Goal: Task Accomplishment & Management: Complete application form

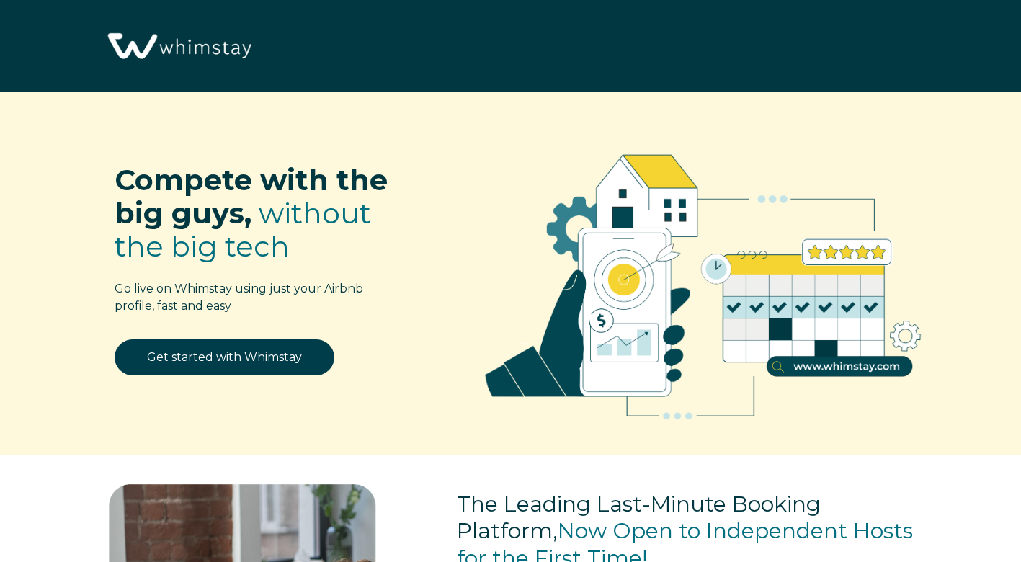
select select "US"
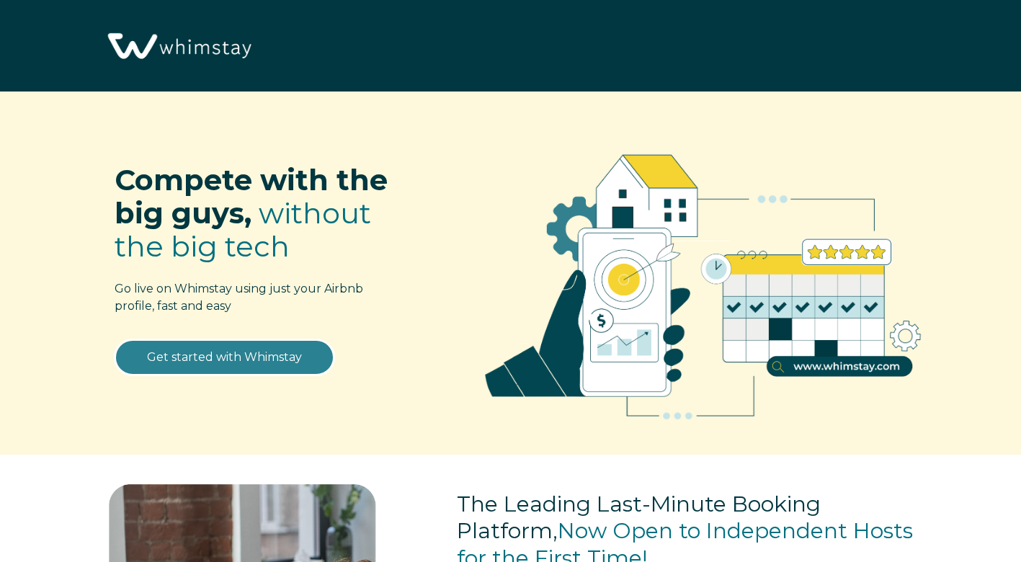
click at [271, 354] on link "Get started with Whimstay" at bounding box center [225, 357] width 220 height 36
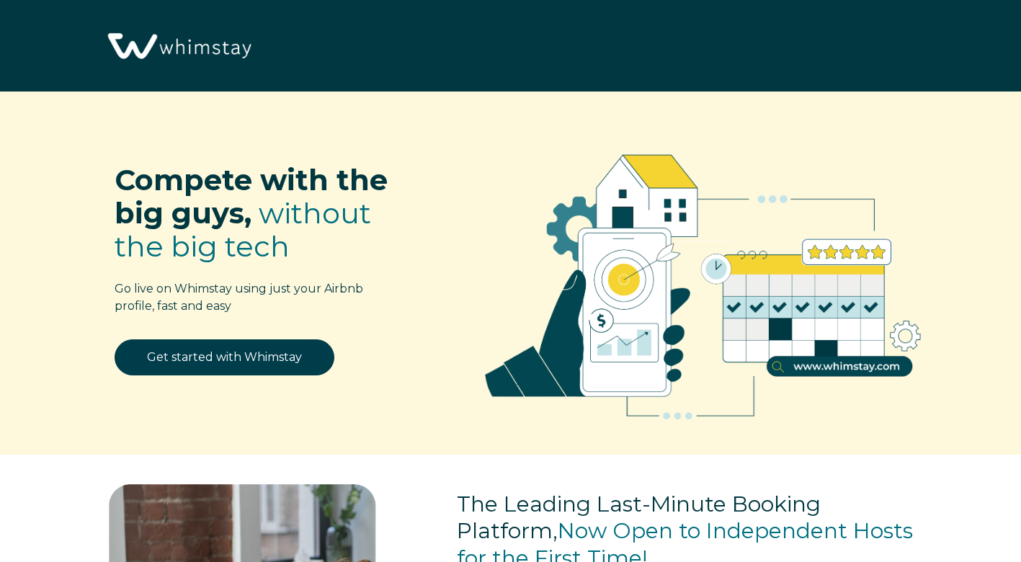
scroll to position [1704, 0]
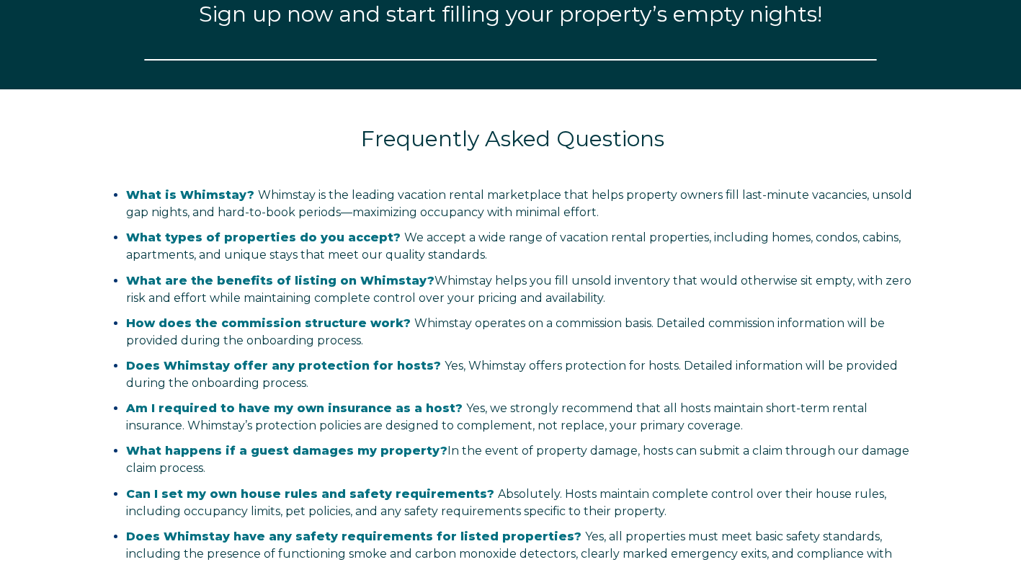
select select "US"
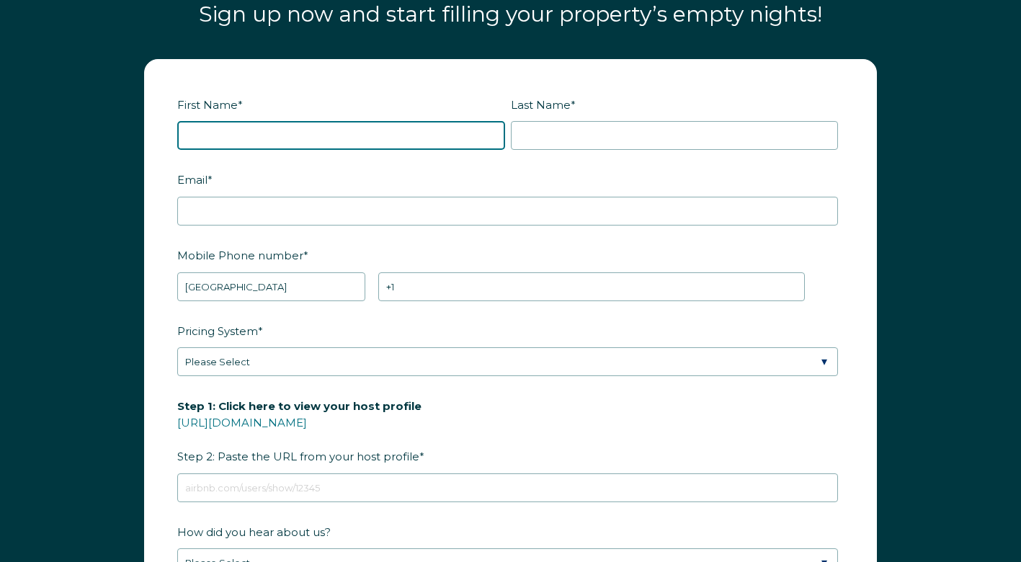
click at [374, 140] on input "First Name *" at bounding box center [341, 135] width 328 height 29
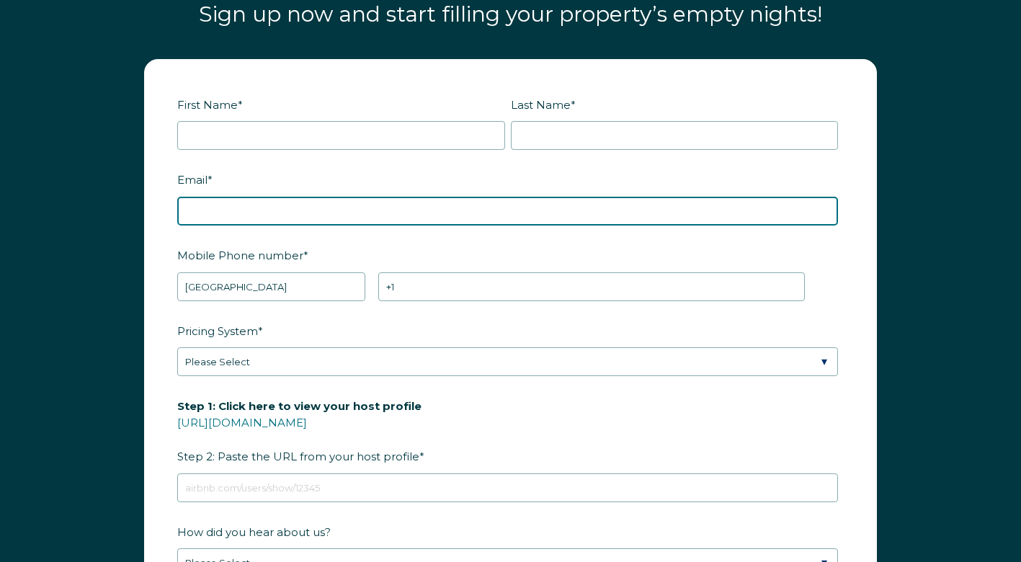
click at [215, 204] on div "Email *" at bounding box center [510, 196] width 666 height 58
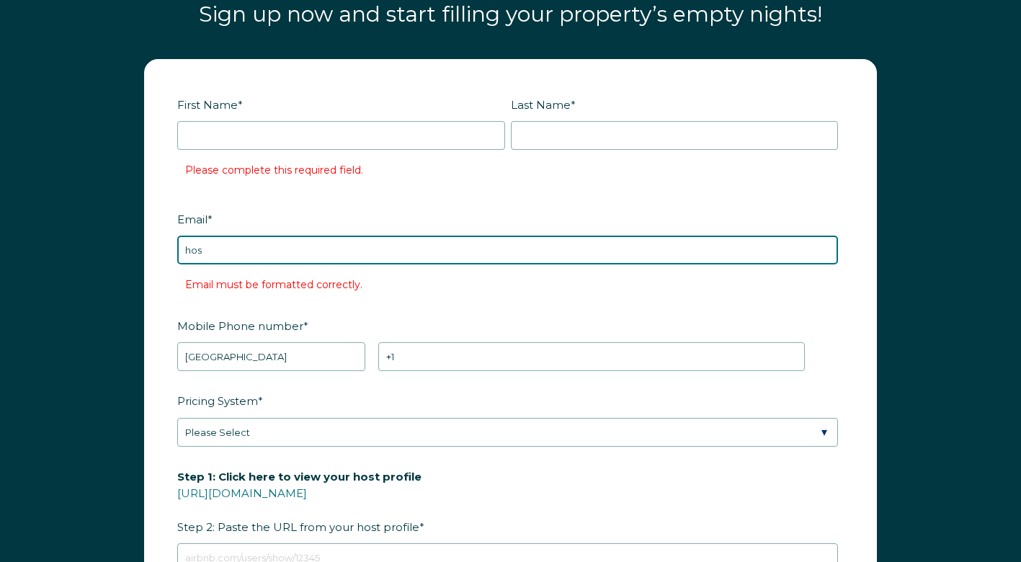
type input "host.btmanagement@gmail.com"
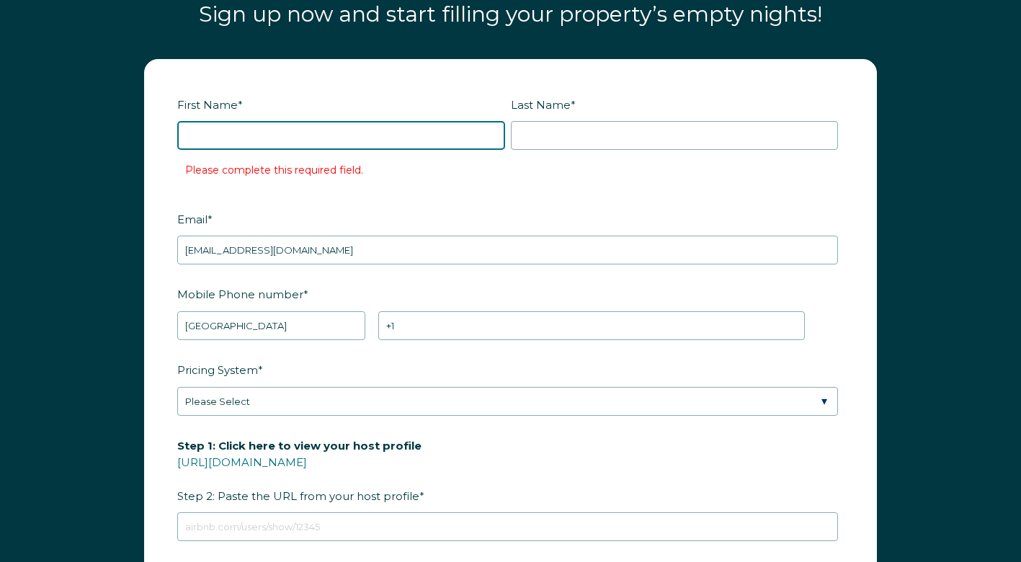
click at [244, 138] on input "First Name *" at bounding box center [341, 135] width 328 height 29
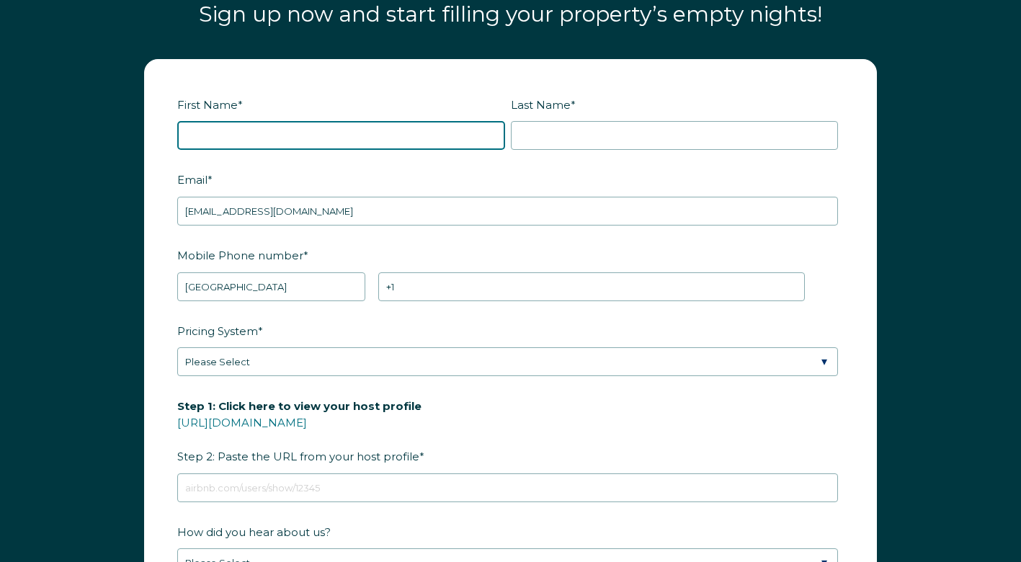
type input "Tommy"
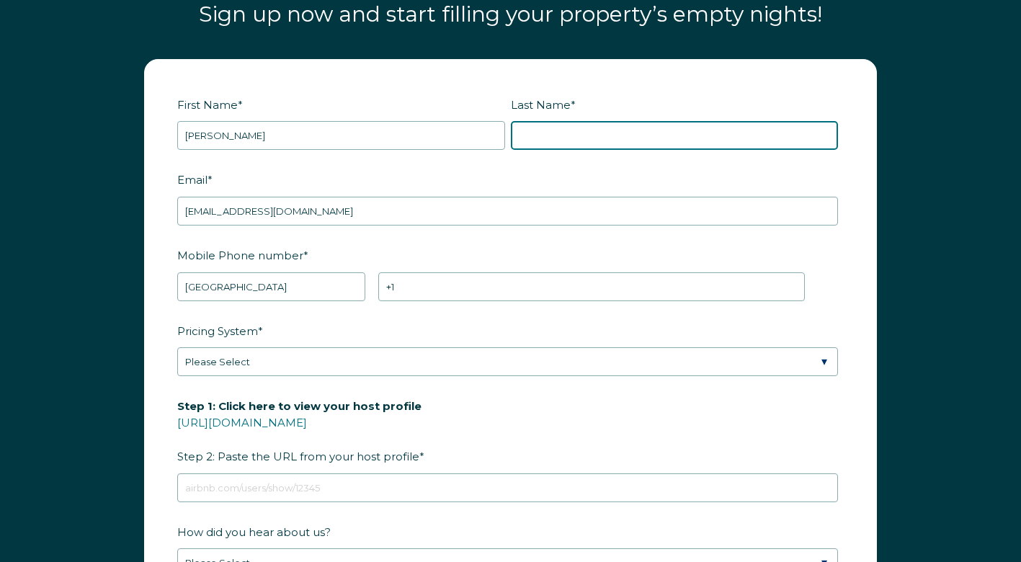
type input "Talley"
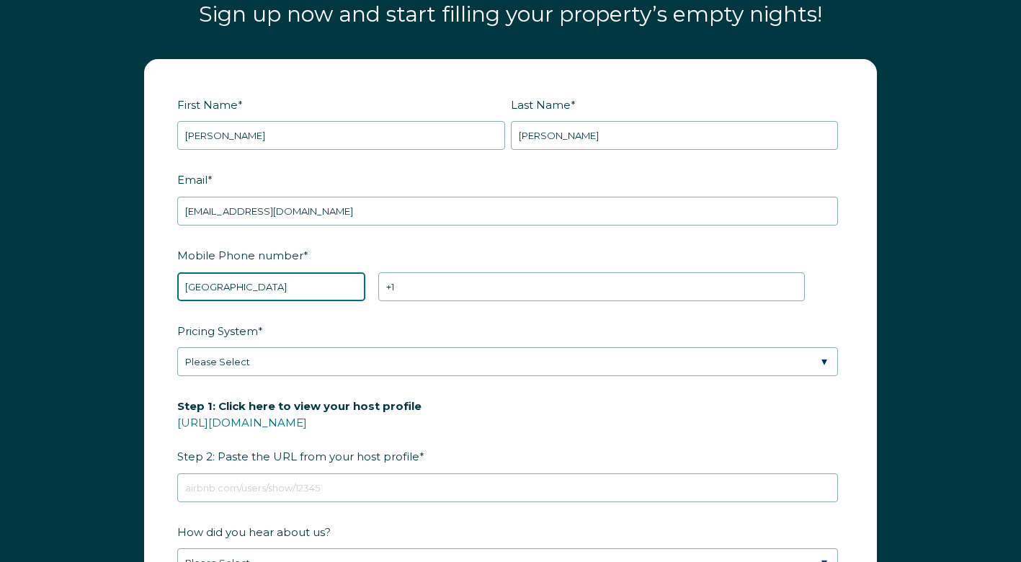
click at [289, 290] on select "* Afghanistan (‫افغانستان‬‎) Albania (Shqipëri) Algeria (‫الجزائر‬‎) American S…" at bounding box center [271, 286] width 188 height 29
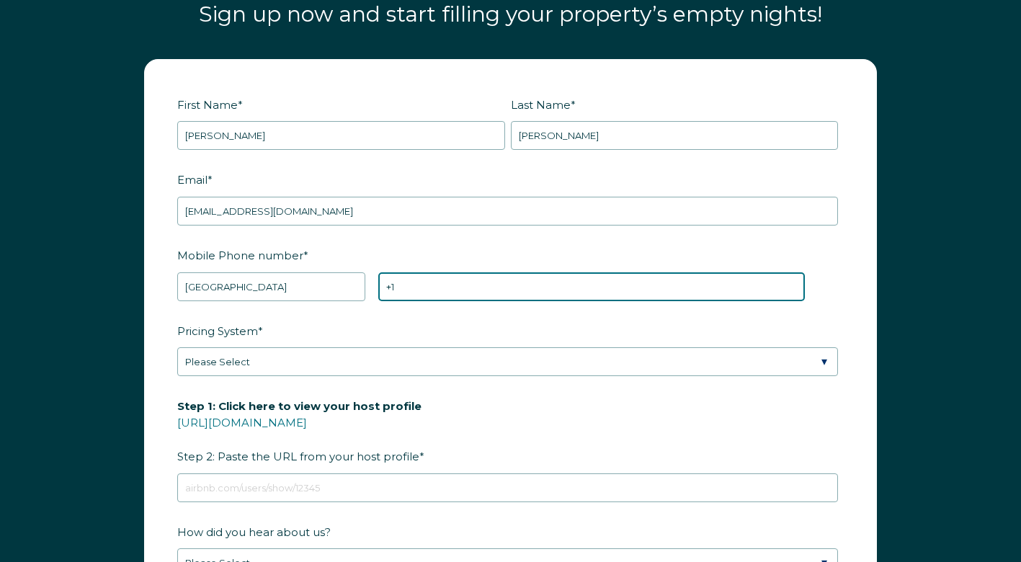
click at [495, 290] on input "+1" at bounding box center [591, 286] width 426 height 29
type input "+1 2257731454"
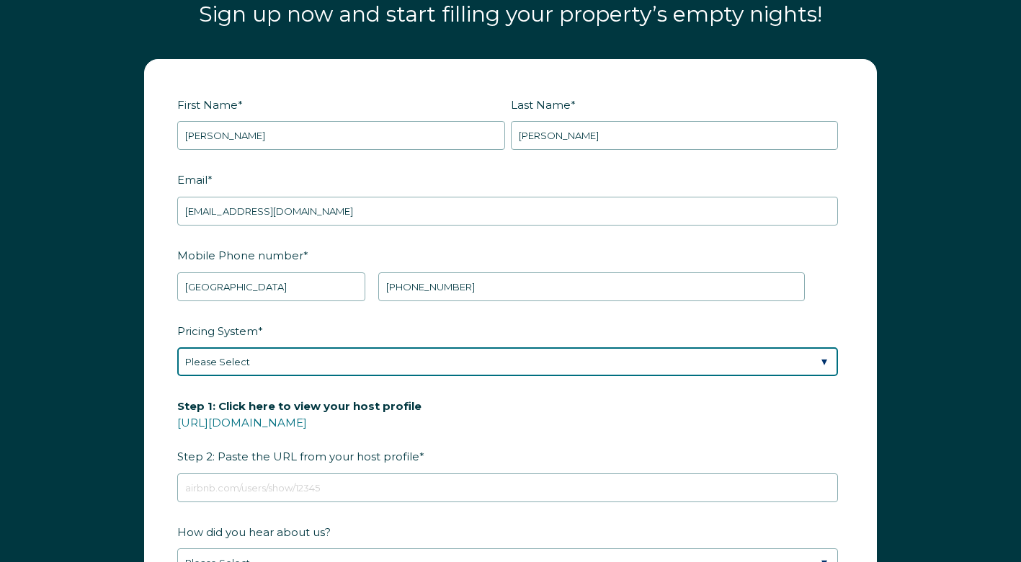
click at [422, 364] on select "Please Select Manual Airbnb Smart Pricing PriceLabs Wheelhouse Beyond Pricing 3…" at bounding box center [507, 361] width 661 height 29
select select "Dynamic"
click at [177, 347] on select "Please Select Manual Airbnb Smart Pricing PriceLabs Wheelhouse Beyond Pricing 3…" at bounding box center [507, 361] width 661 height 29
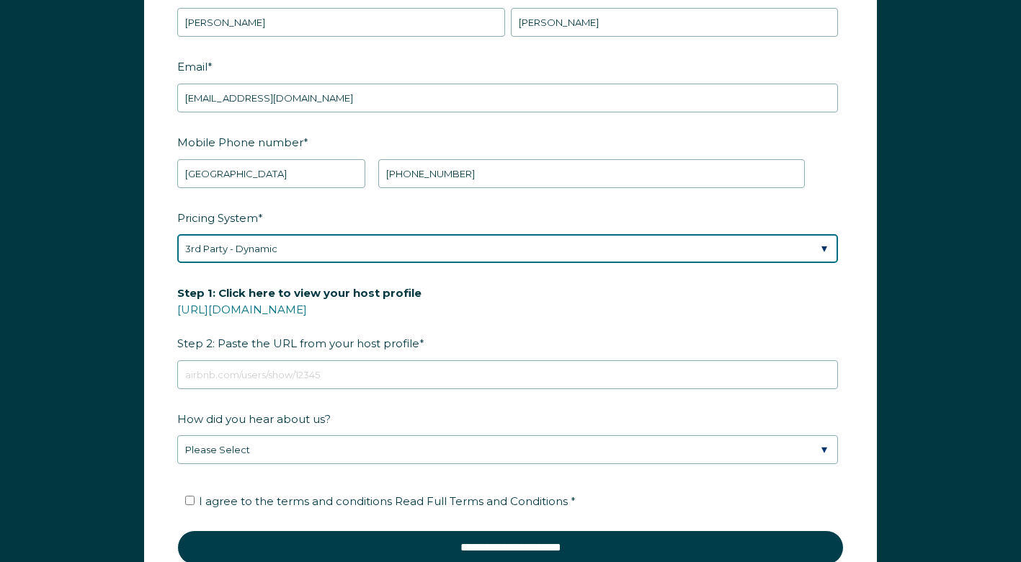
scroll to position [1819, 0]
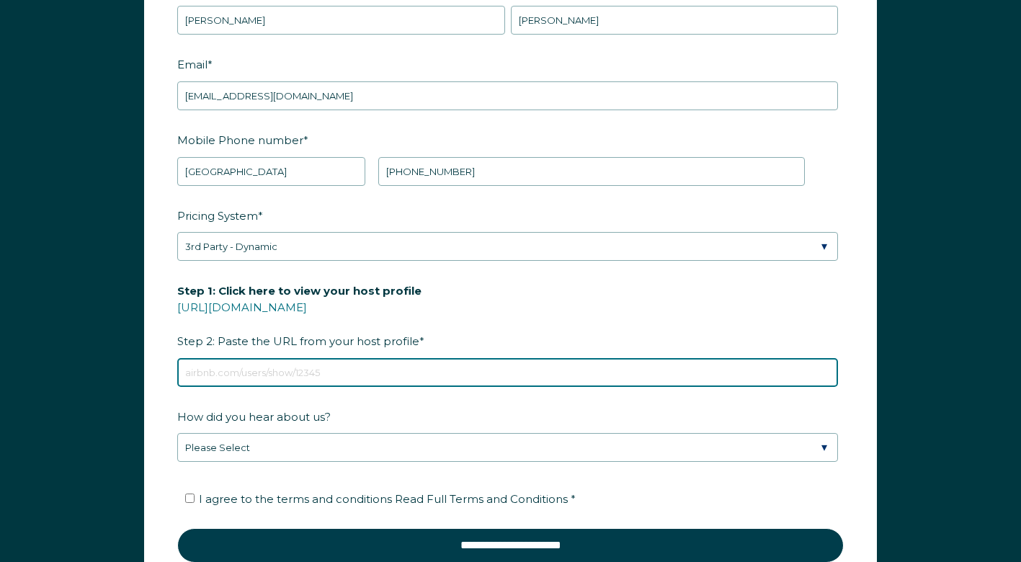
click at [335, 377] on input "Step 1: Click here to view your host profile https://www.airbnb.com/users/show/…" at bounding box center [507, 372] width 661 height 29
paste input "www.airbnb.com/p/btsbnbs"
type input "www.airbnb.com/p/btsbnbs"
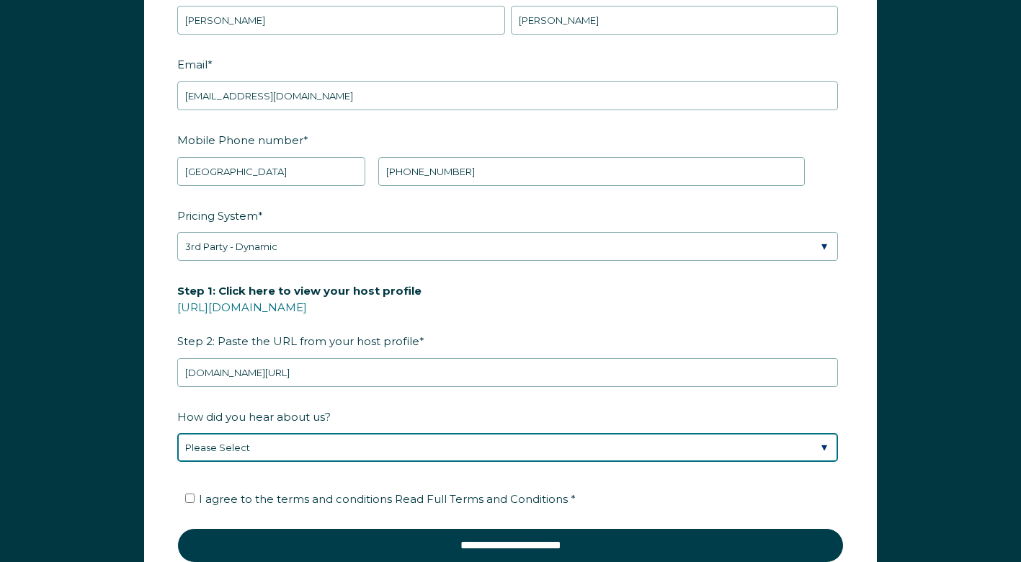
click at [293, 447] on select "Please Select Found Whimstay through a Google search Spoke to a Whimstay salesp…" at bounding box center [507, 447] width 661 height 29
click at [177, 433] on select "Please Select Found Whimstay through a Google search Spoke to a Whimstay salesp…" at bounding box center [507, 447] width 661 height 29
click at [264, 448] on select "Please Select Found Whimstay through a Google search Spoke to a Whimstay salesp…" at bounding box center [507, 447] width 661 height 29
select select "Whimstay Sales"
click at [177, 433] on select "Please Select Found Whimstay through a Google search Spoke to a Whimstay salesp…" at bounding box center [507, 447] width 661 height 29
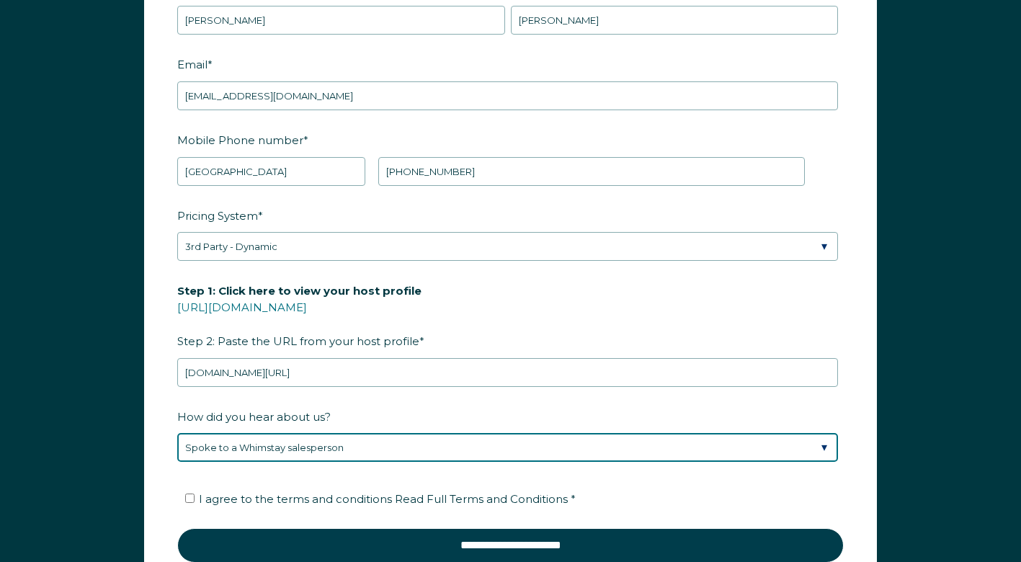
click at [256, 447] on select "Please Select Found Whimstay through a Google search Spoke to a Whimstay salesp…" at bounding box center [507, 447] width 661 height 29
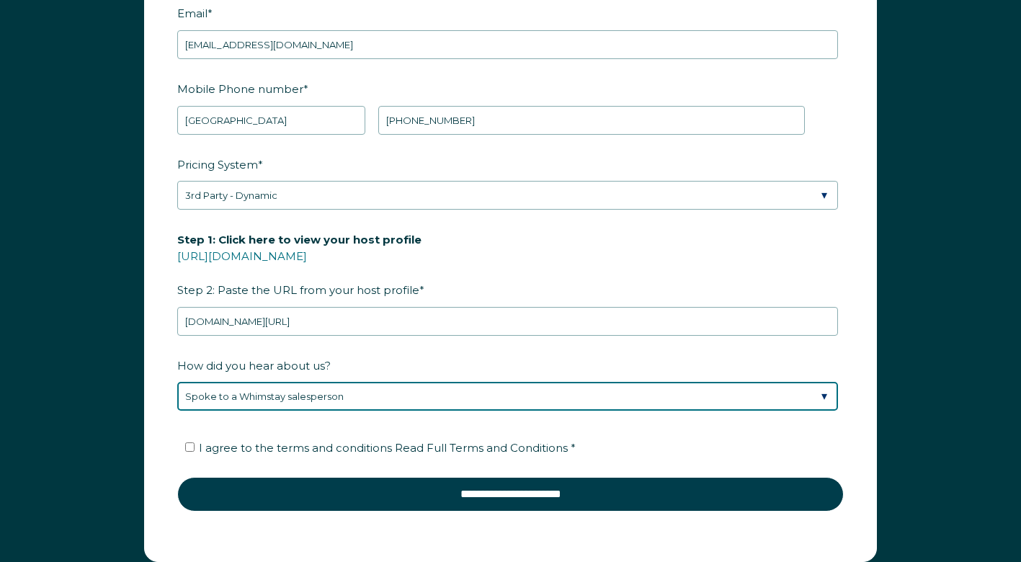
scroll to position [1871, 0]
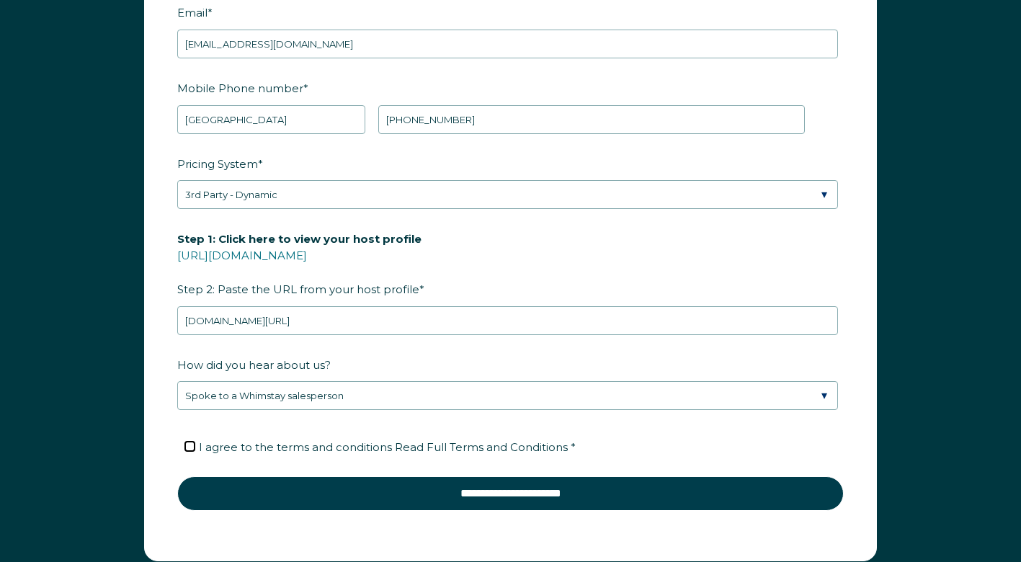
click at [187, 442] on input "I agree to the terms and conditions Read Full Terms and Conditions *" at bounding box center [189, 446] width 9 height 9
checkbox input "true"
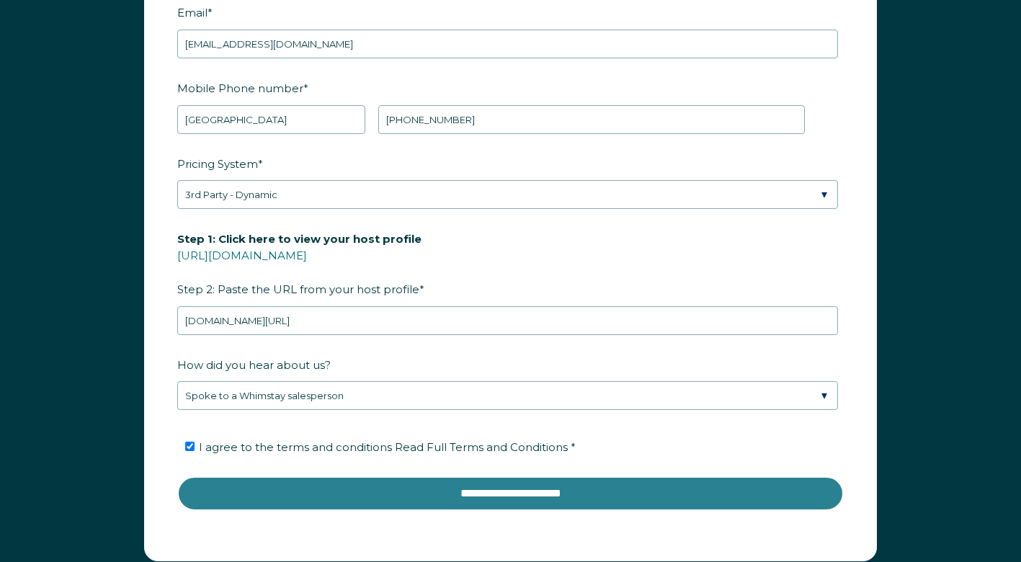
click at [363, 493] on input "**********" at bounding box center [510, 493] width 666 height 35
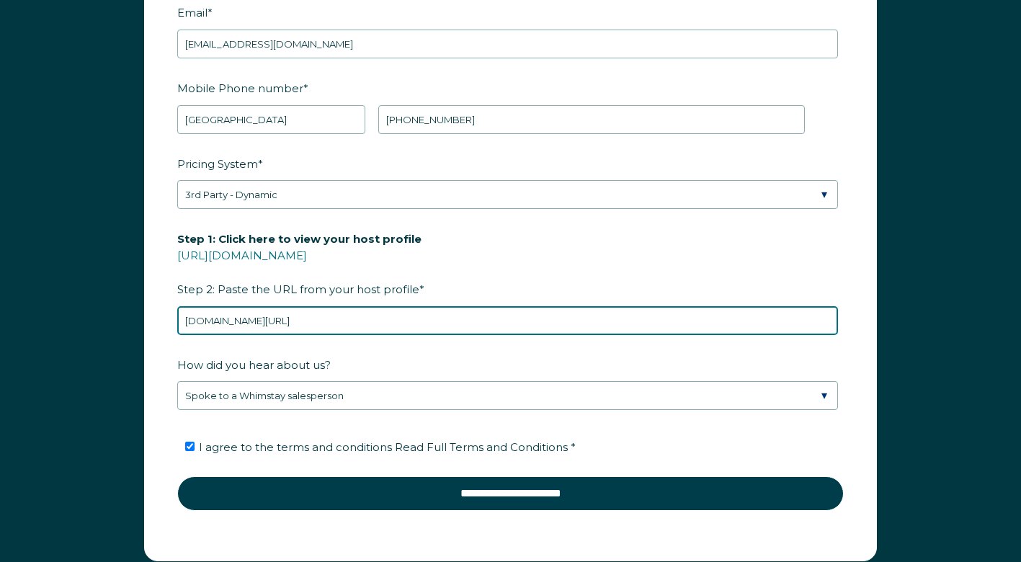
click at [389, 318] on input "www.airbnb.com/p/btsbnbs" at bounding box center [507, 320] width 661 height 29
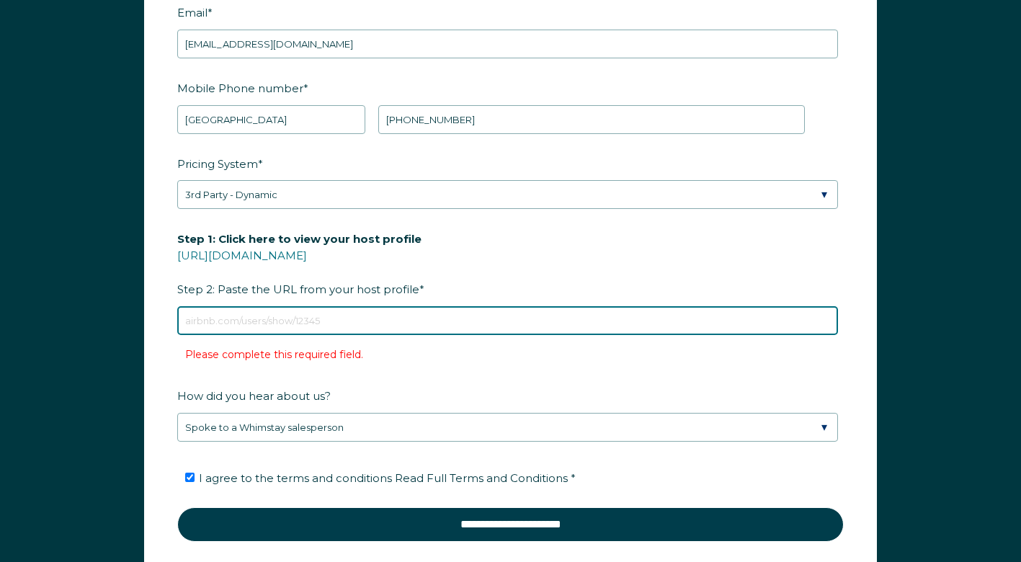
click at [270, 318] on input "Step 1: Click here to view your host profile https://www.airbnb.com/users/show/…" at bounding box center [507, 320] width 661 height 29
paste input "https://www.airbnb.com/users/show/84571000"
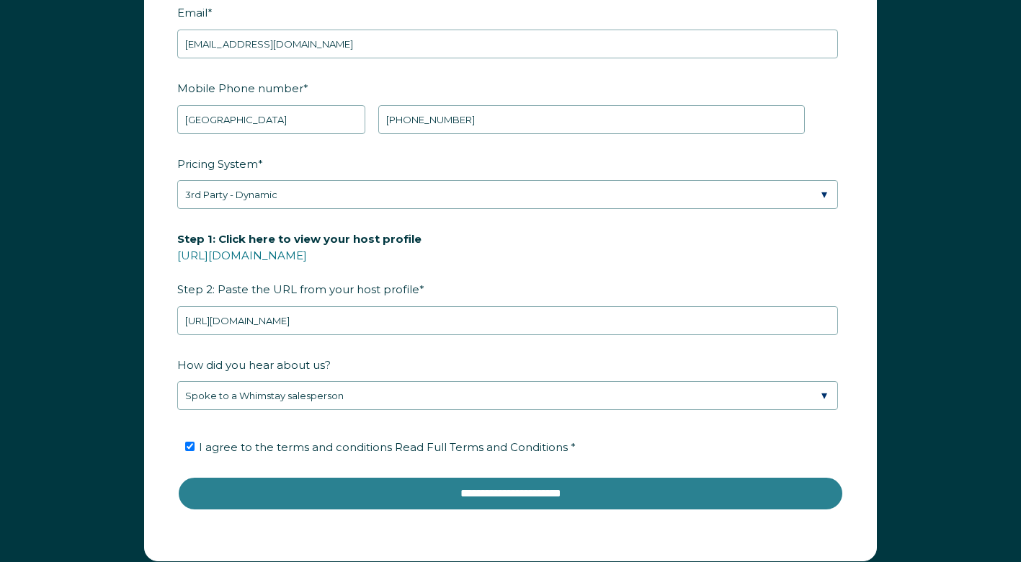
click at [427, 493] on input "**********" at bounding box center [510, 493] width 666 height 35
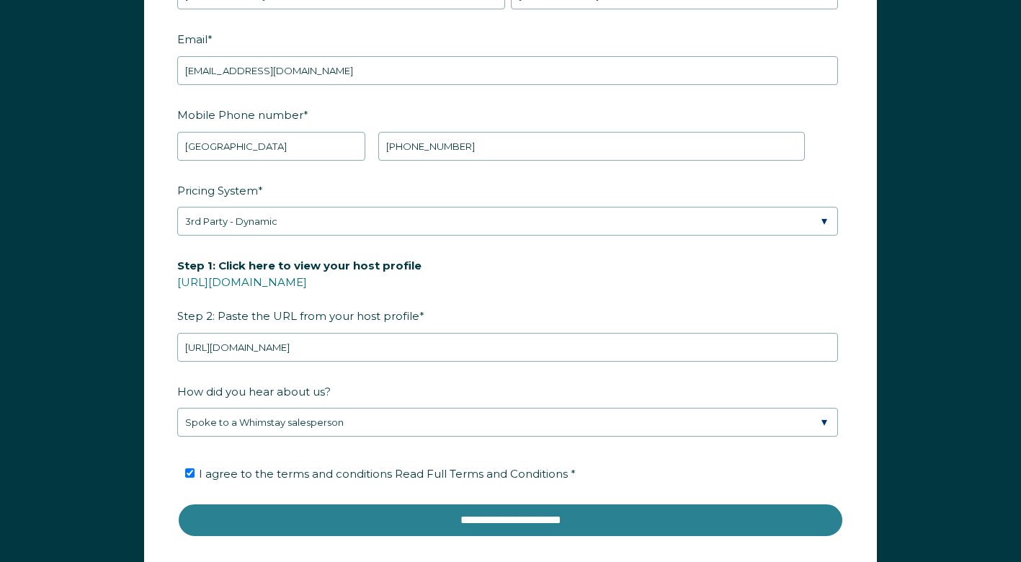
scroll to position [1841, 0]
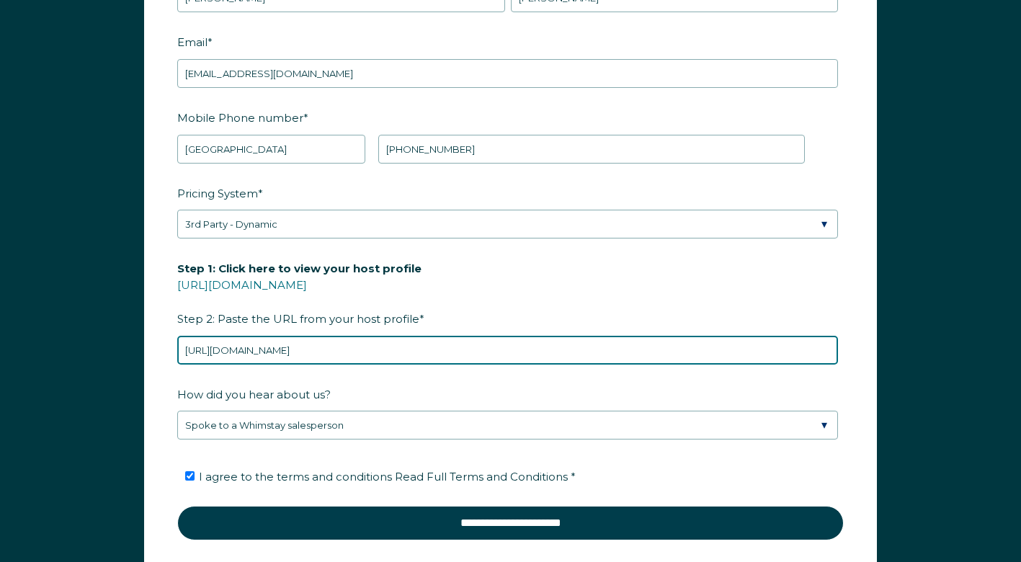
click at [420, 348] on input "https://www.airbnb.com/users/show/84571000" at bounding box center [507, 350] width 661 height 29
paste input "www.airbnb.com/p/btsbnbs"
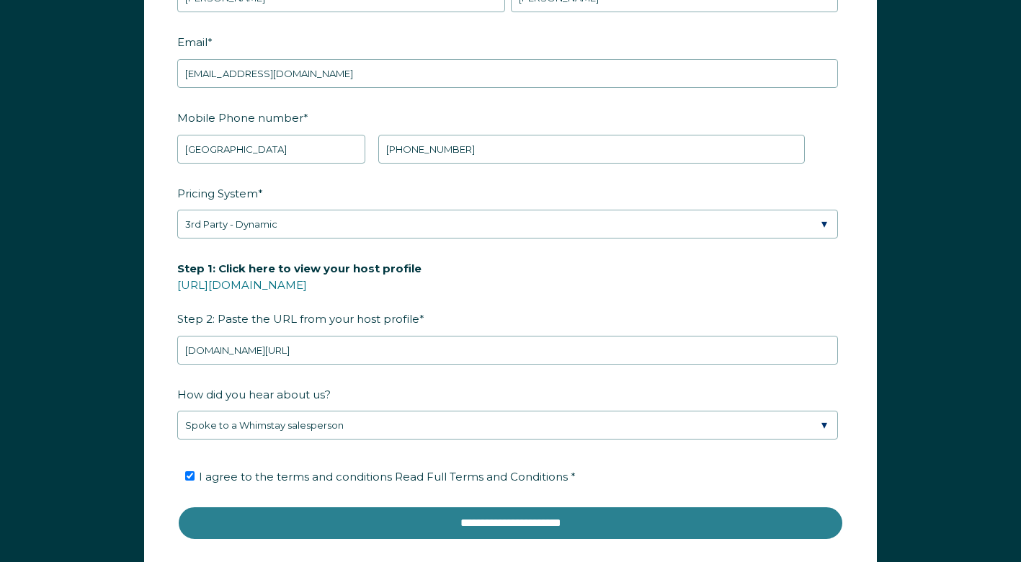
click at [501, 527] on input "**********" at bounding box center [510, 523] width 666 height 35
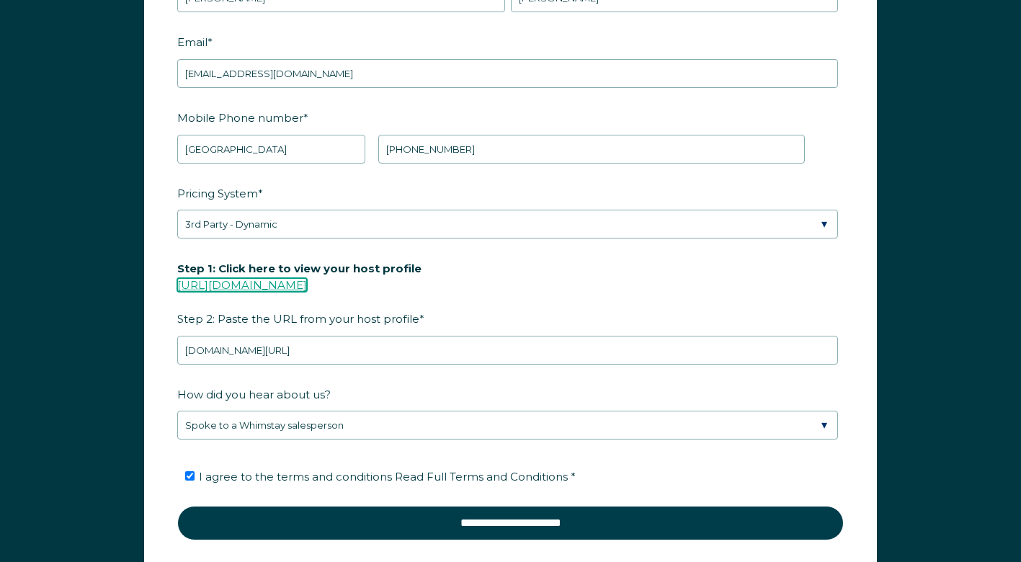
click at [307, 286] on link "https://www.airbnb.com/users/show/" at bounding box center [242, 285] width 130 height 14
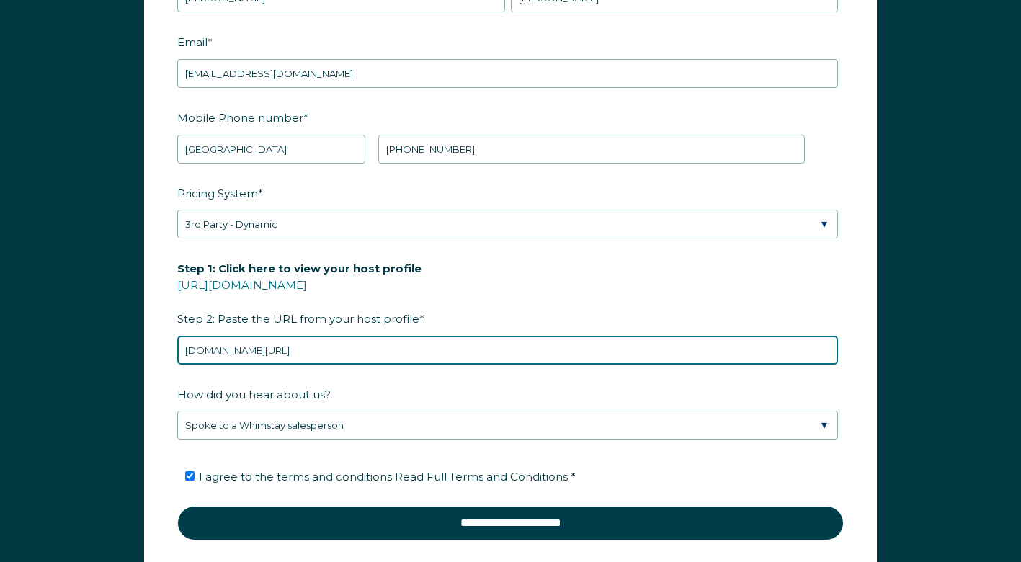
click at [336, 347] on input "www.airbnb.com/p/btsbnbs" at bounding box center [507, 350] width 661 height 29
paste input "https://www.airbnb.com/users/show/84571000"
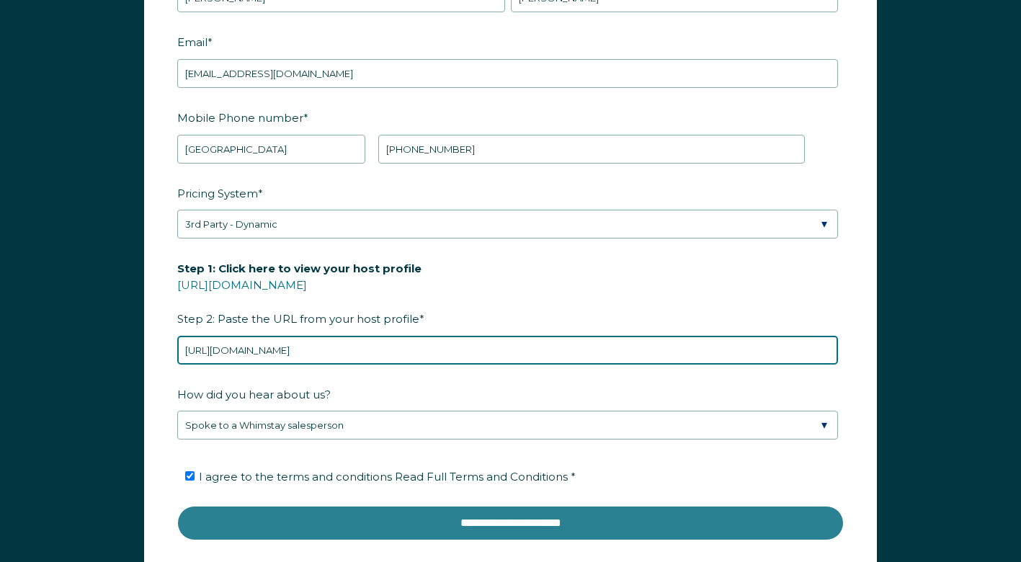
type input "https://www.airbnb.com/users/show/84571000"
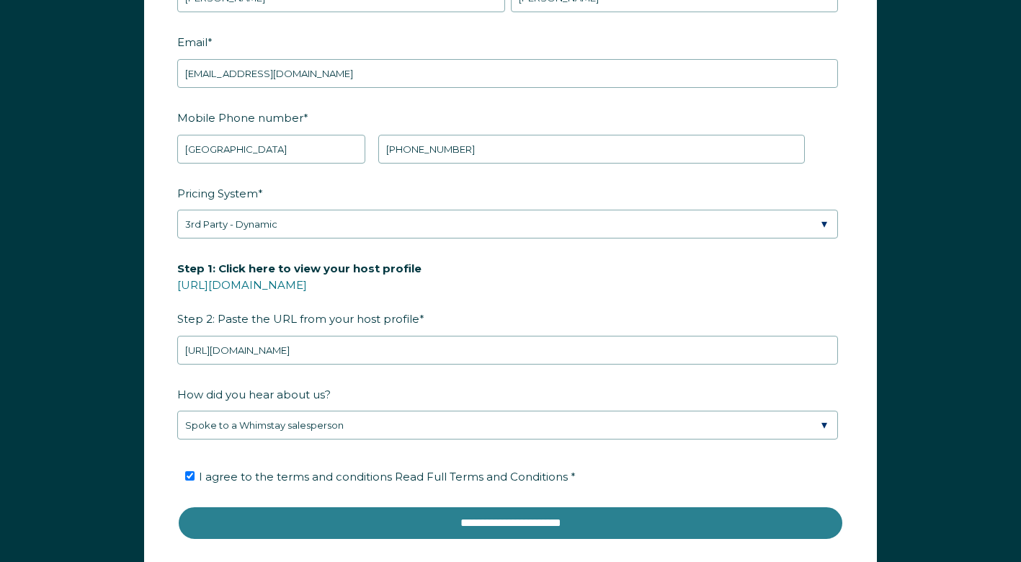
click at [376, 517] on input "**********" at bounding box center [510, 523] width 666 height 35
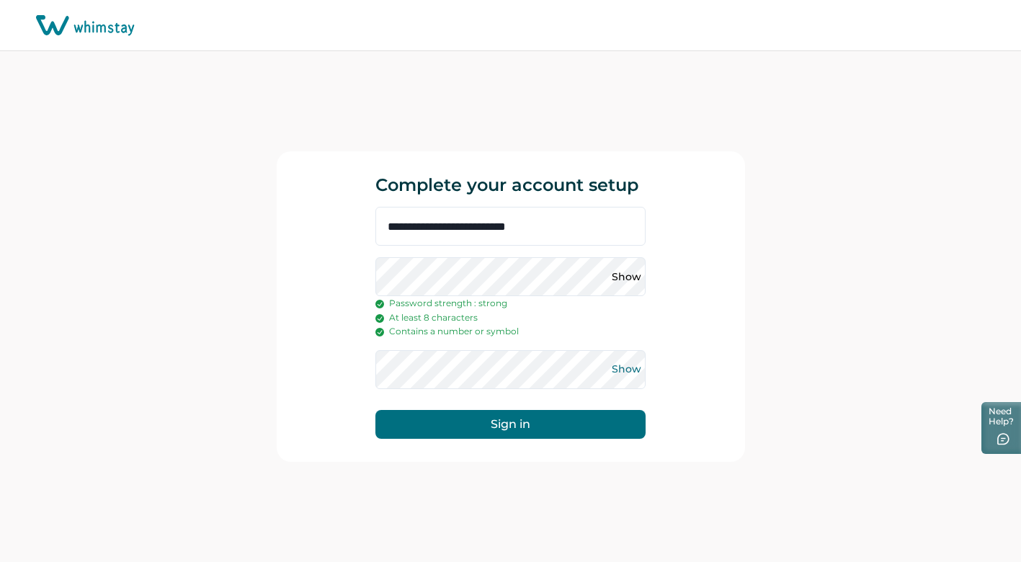
click at [622, 369] on button "Show" at bounding box center [625, 369] width 23 height 23
click at [619, 272] on button "Show" at bounding box center [625, 276] width 23 height 23
click at [576, 428] on button "Sign in" at bounding box center [510, 424] width 270 height 29
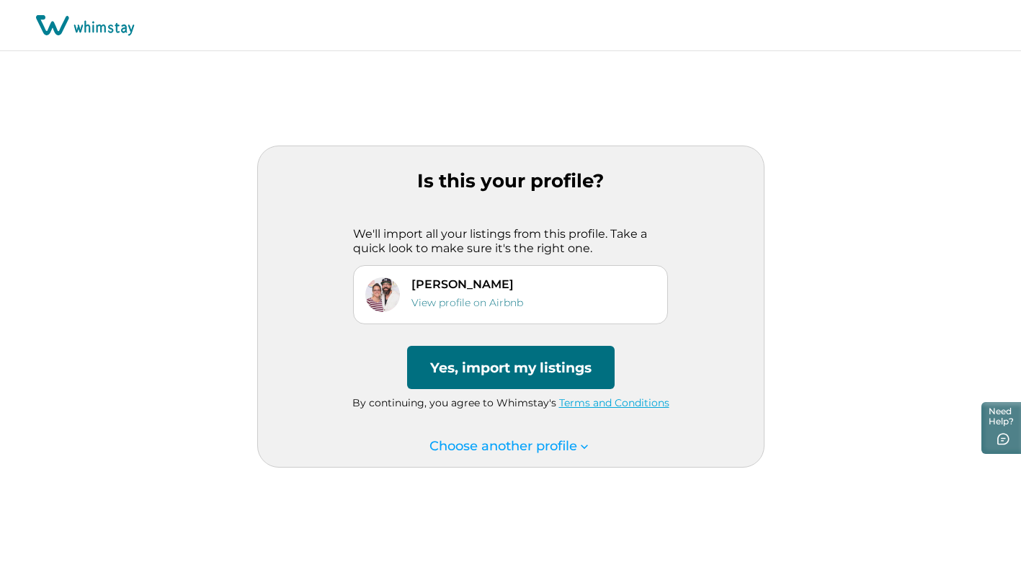
click at [508, 362] on button "Yes, import my listings" at bounding box center [510, 367] width 207 height 43
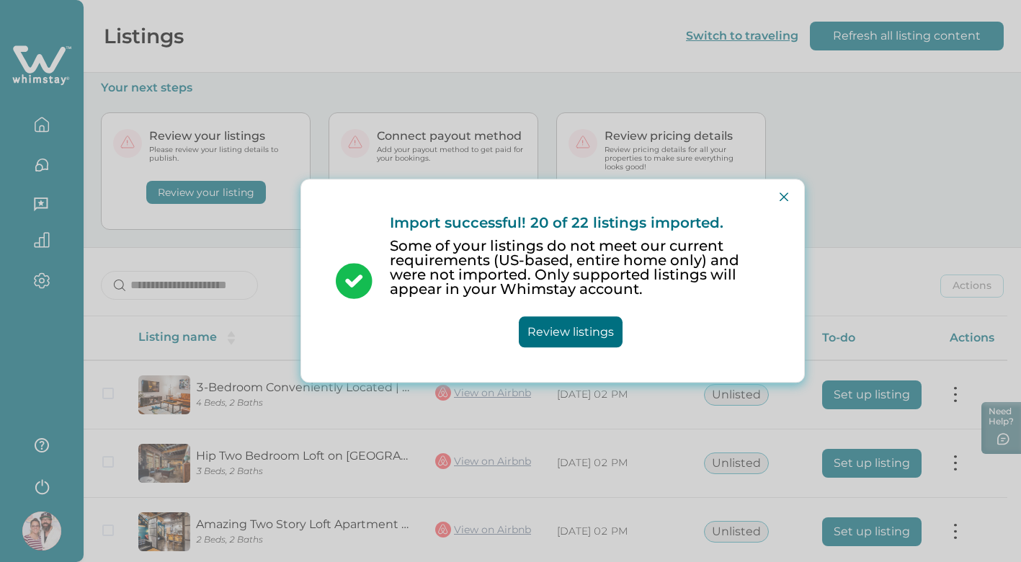
click at [591, 323] on button "Review listings" at bounding box center [571, 332] width 104 height 31
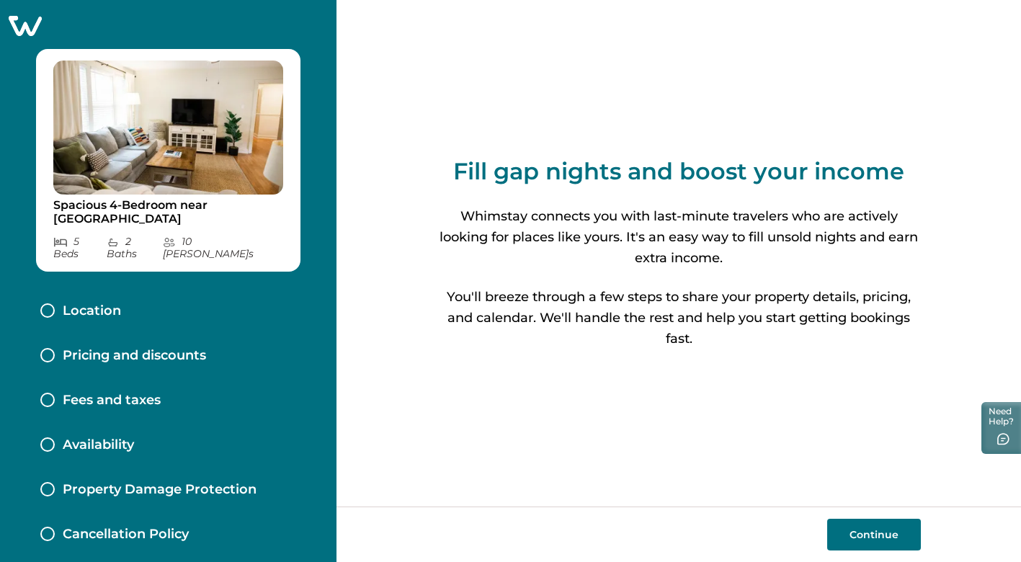
click at [856, 533] on button "Continue" at bounding box center [874, 535] width 94 height 32
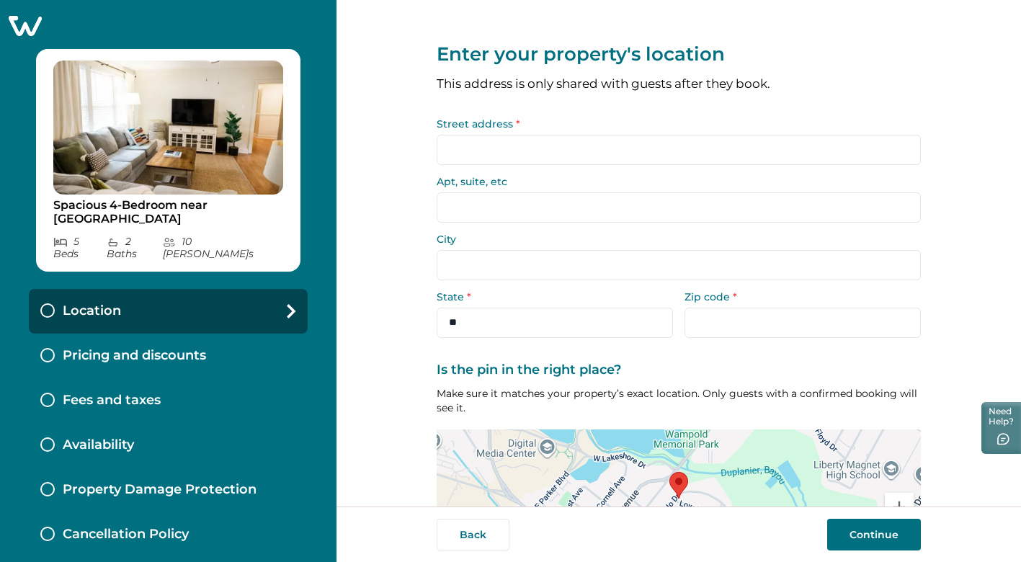
scroll to position [122, 0]
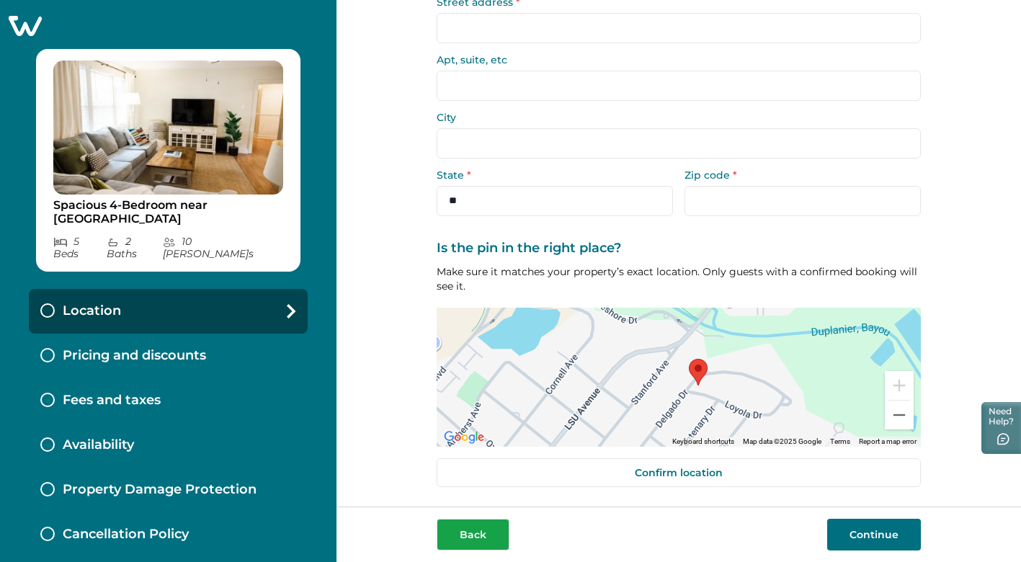
click at [478, 535] on button "Back" at bounding box center [473, 535] width 73 height 32
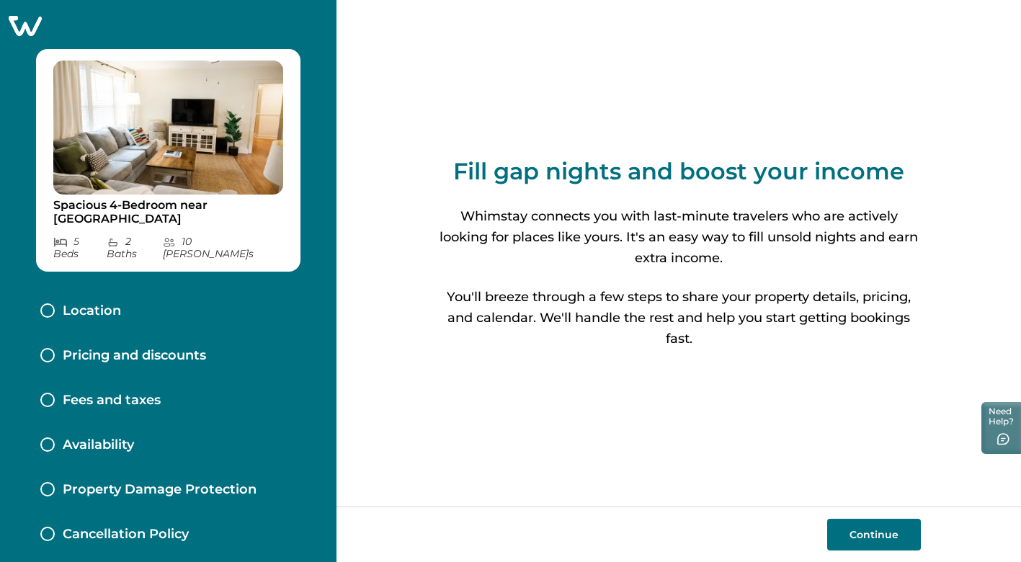
click at [23, 28] on icon at bounding box center [25, 26] width 33 height 20
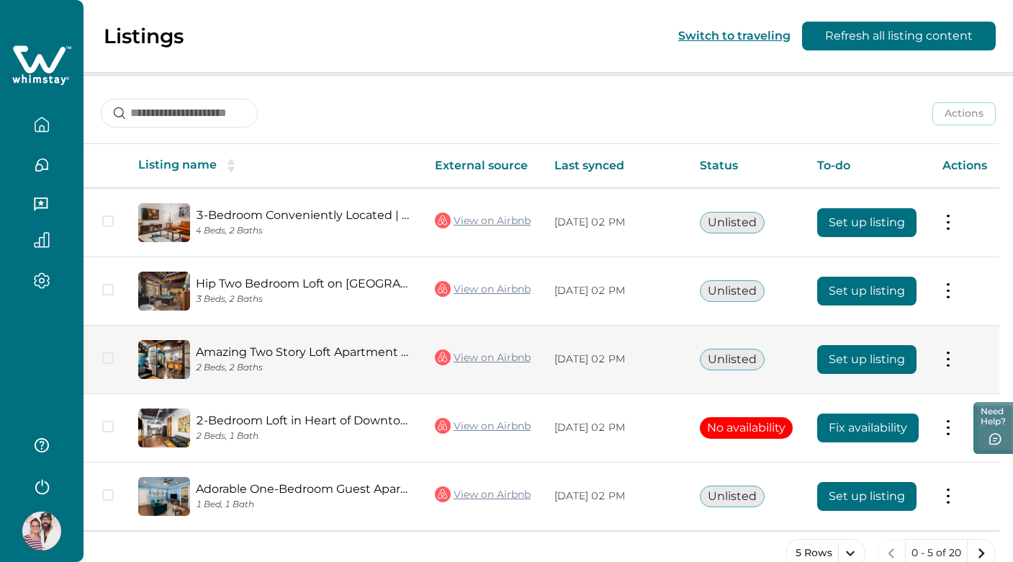
scroll to position [200, 0]
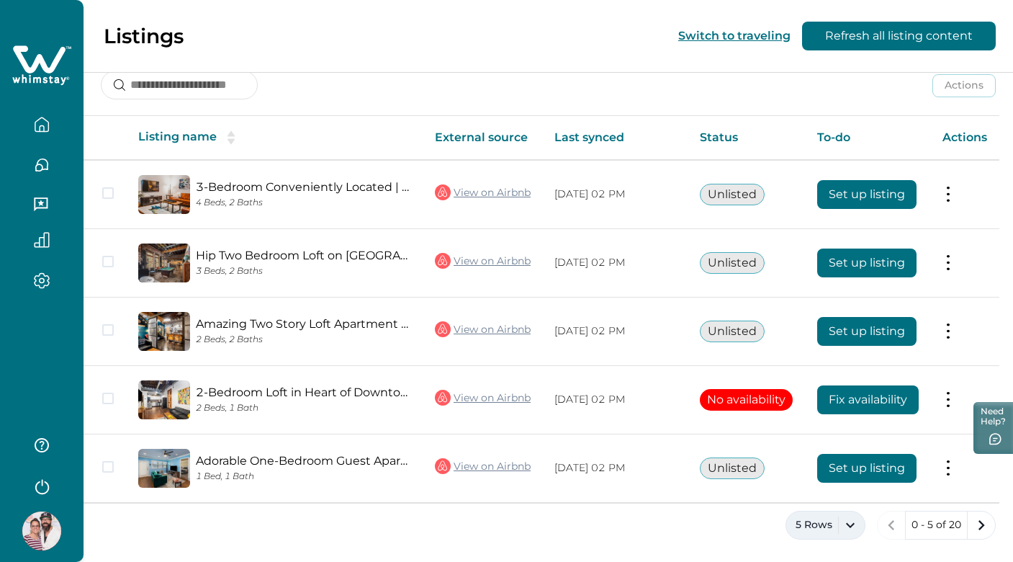
click at [843, 520] on button "5 Rows" at bounding box center [826, 525] width 80 height 29
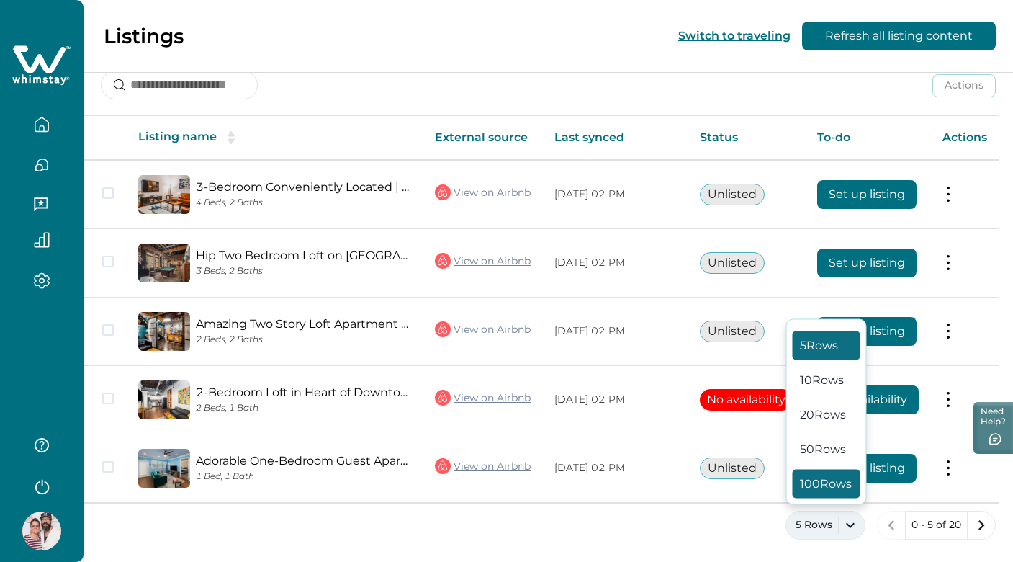
click at [828, 490] on button "100 Rows" at bounding box center [827, 484] width 68 height 29
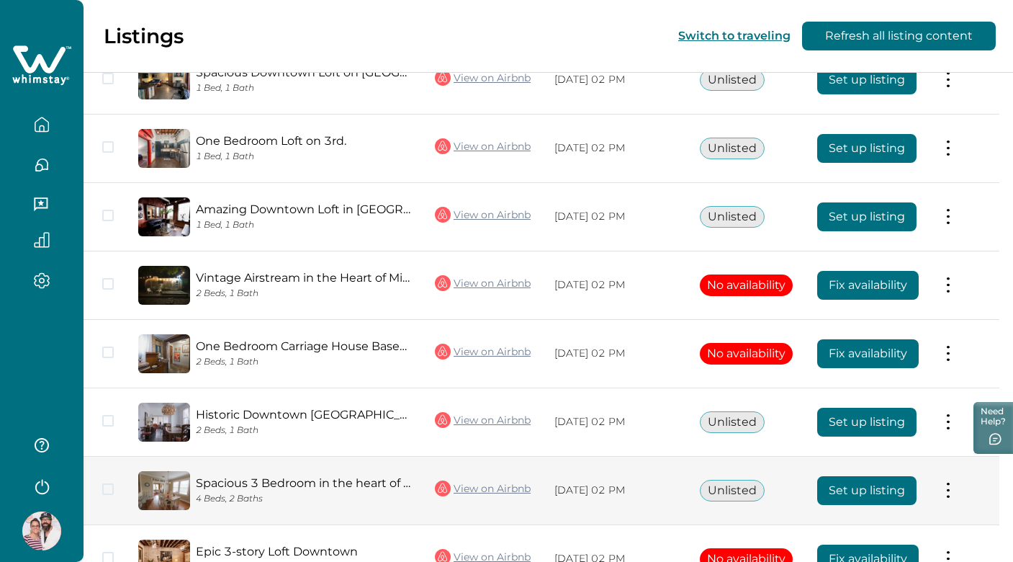
scroll to position [760, 0]
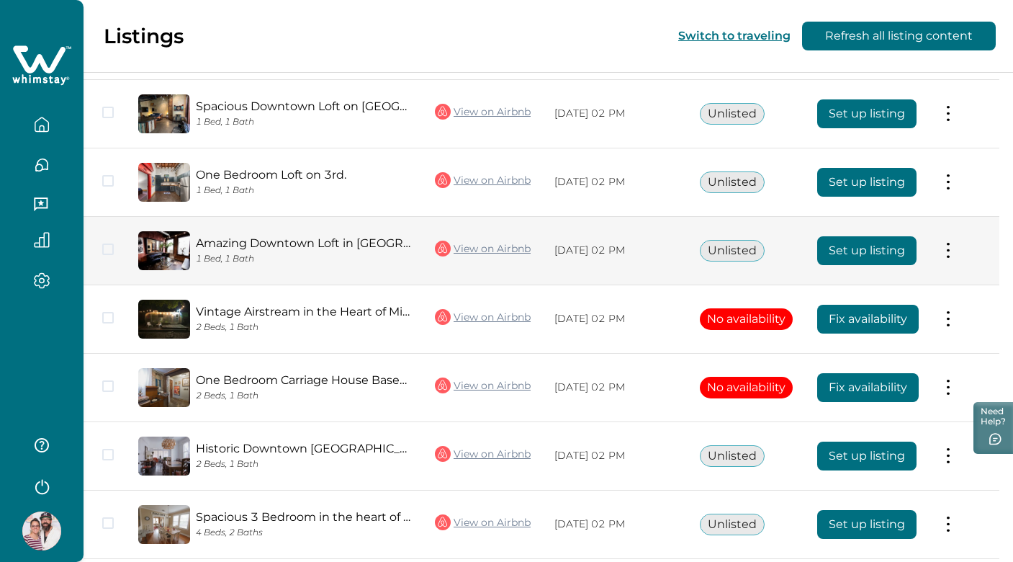
click at [836, 250] on button "Set up listing" at bounding box center [867, 250] width 99 height 29
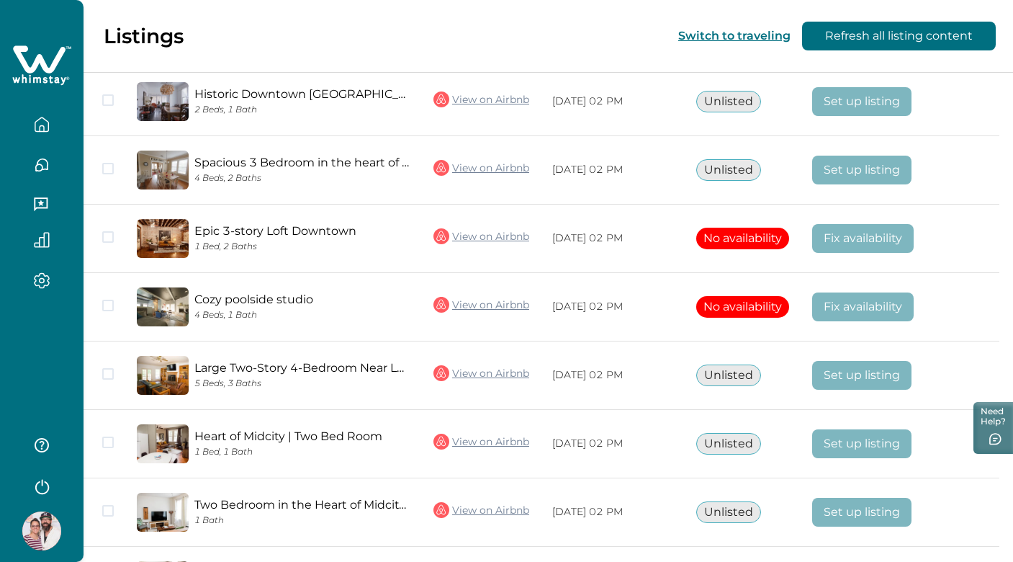
scroll to position [1230, 0]
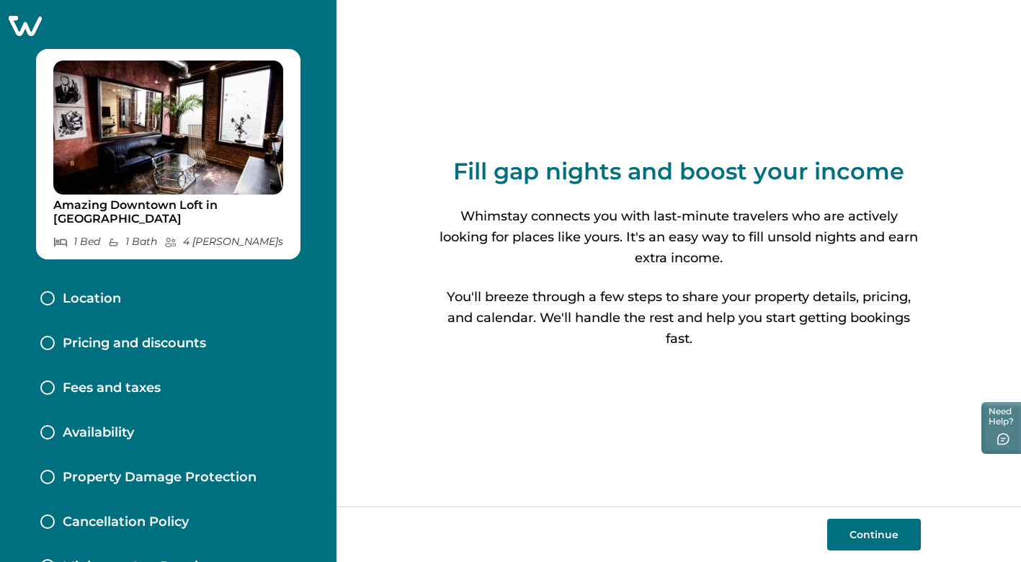
click at [868, 530] on button "Continue" at bounding box center [874, 535] width 94 height 32
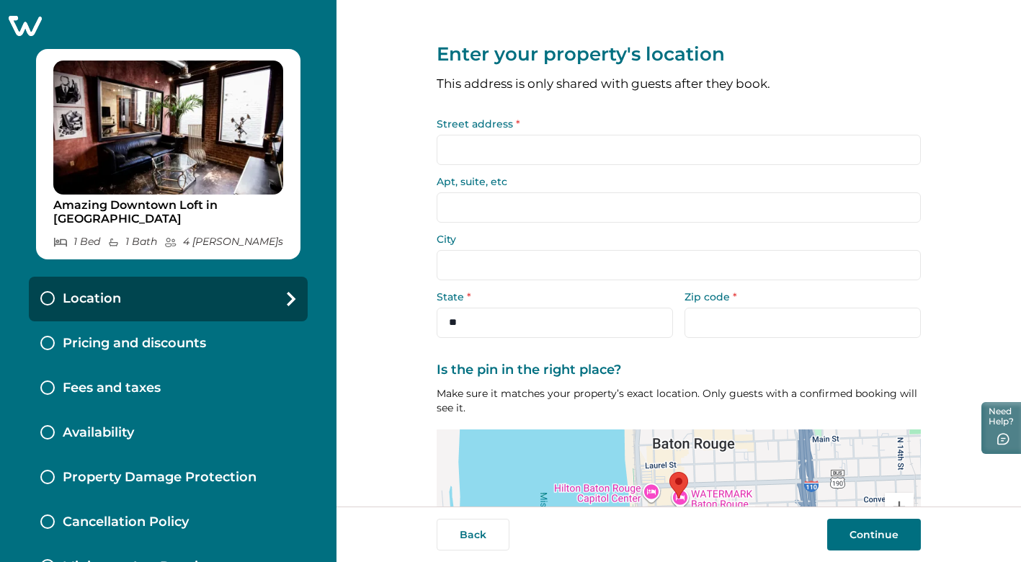
click at [491, 146] on input "Street address *" at bounding box center [679, 150] width 484 height 30
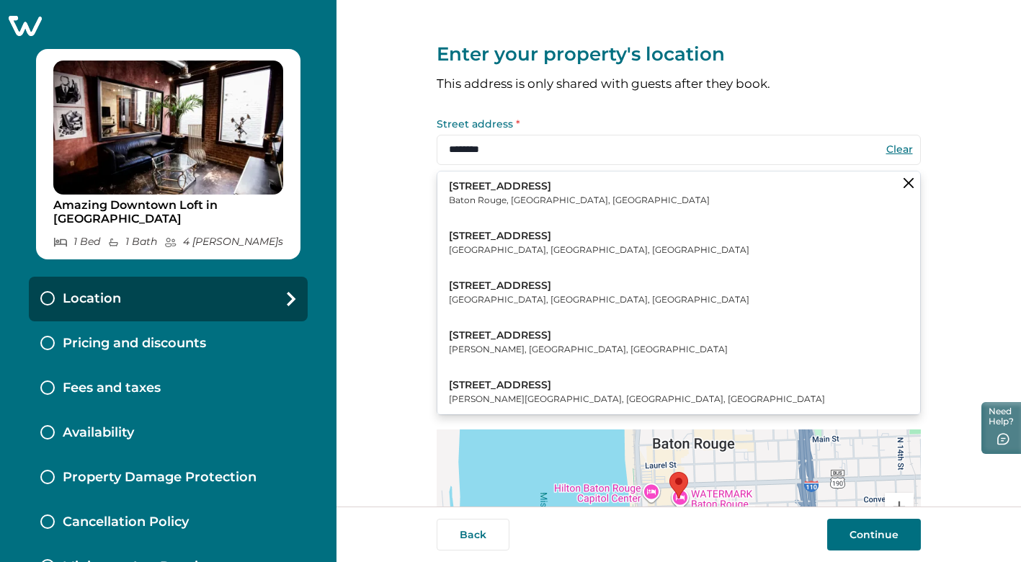
click at [459, 193] on p "Baton Rouge, [GEOGRAPHIC_DATA], [GEOGRAPHIC_DATA]" at bounding box center [579, 200] width 261 height 14
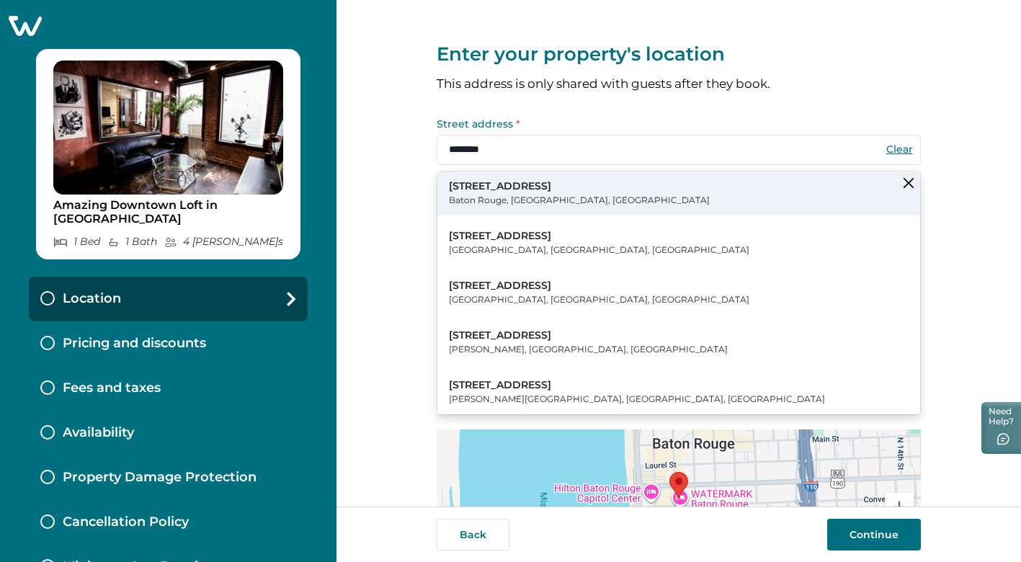
type input "**********"
select select "**"
type input "*****"
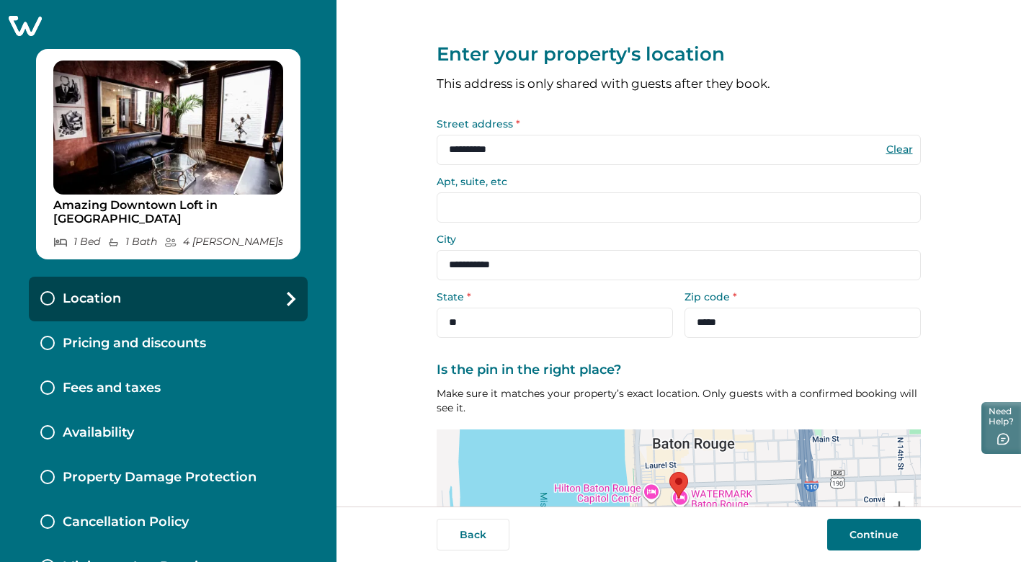
click at [457, 213] on input "Apt, suite, etc" at bounding box center [679, 207] width 484 height 30
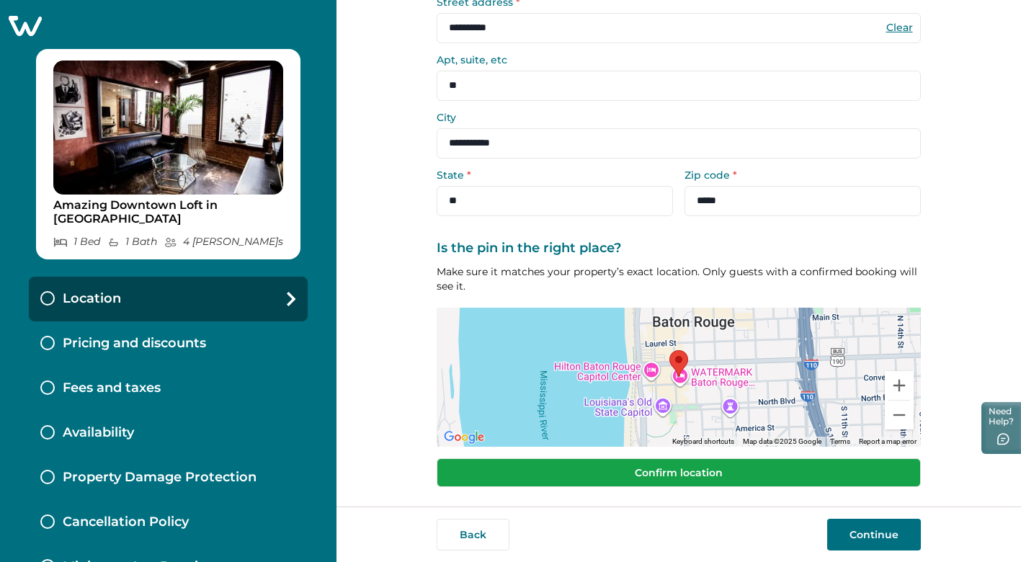
type input "**"
click at [733, 469] on button "Confirm location" at bounding box center [679, 472] width 484 height 29
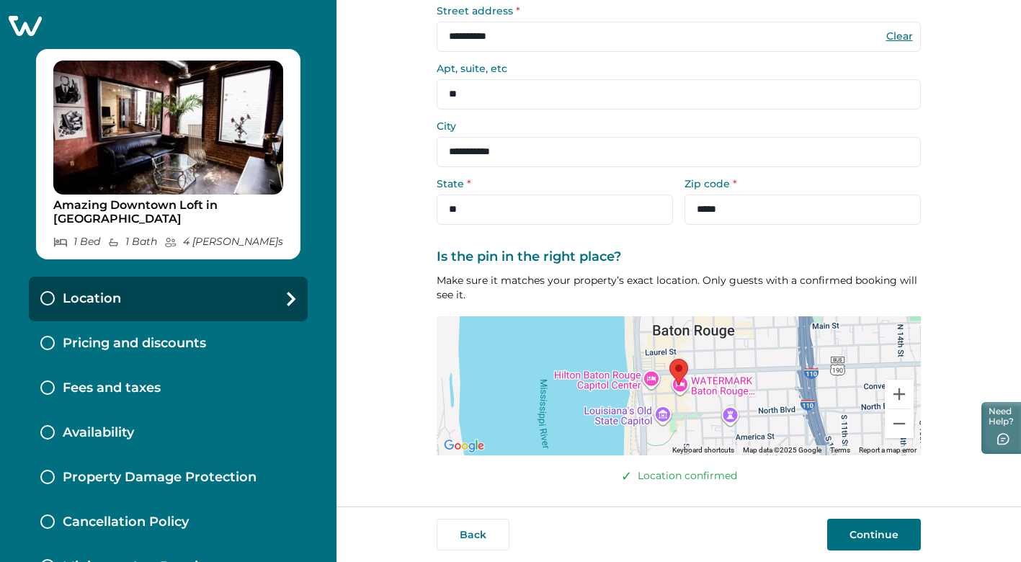
scroll to position [112, 0]
click at [861, 529] on button "Continue" at bounding box center [874, 535] width 94 height 32
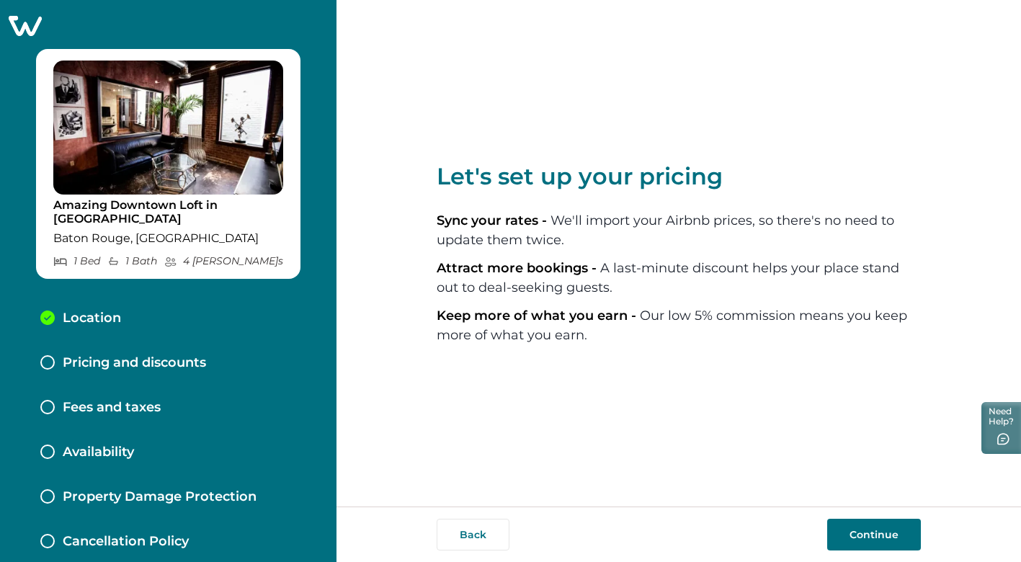
click at [887, 532] on button "Continue" at bounding box center [874, 535] width 94 height 32
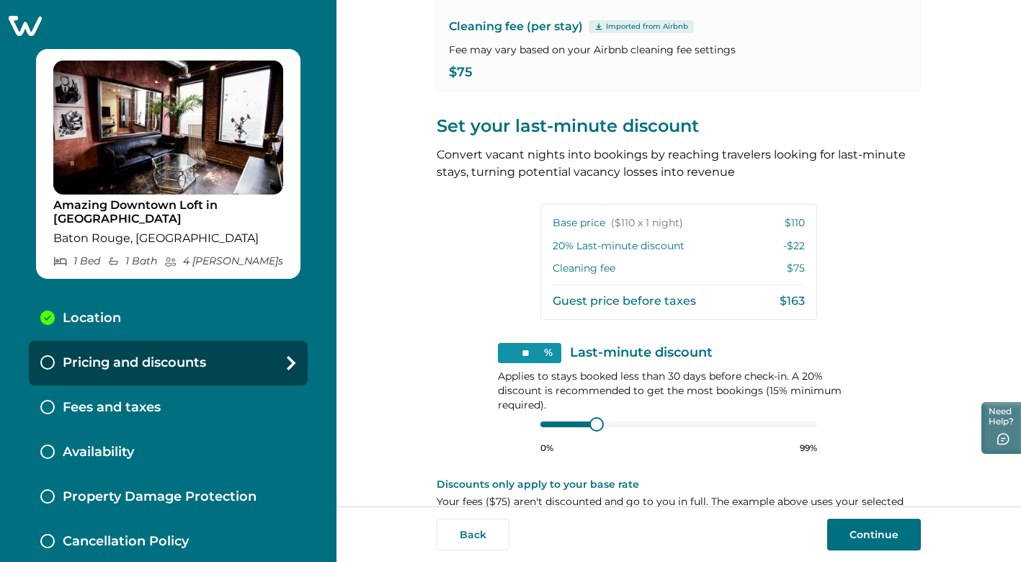
scroll to position [262, 0]
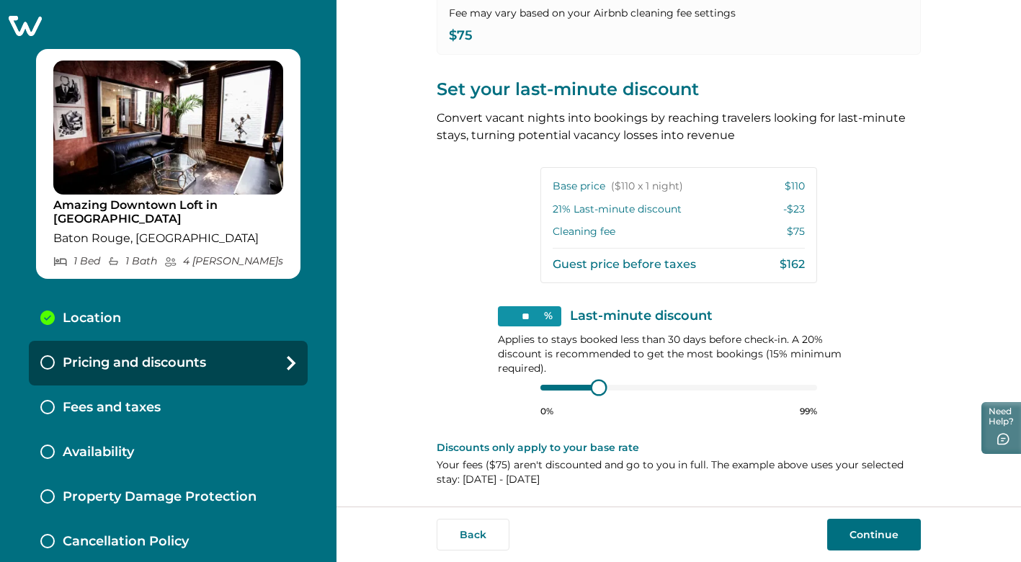
type input "**"
click at [592, 383] on div at bounding box center [595, 387] width 13 height 13
click at [850, 532] on button "Continue" at bounding box center [874, 535] width 94 height 32
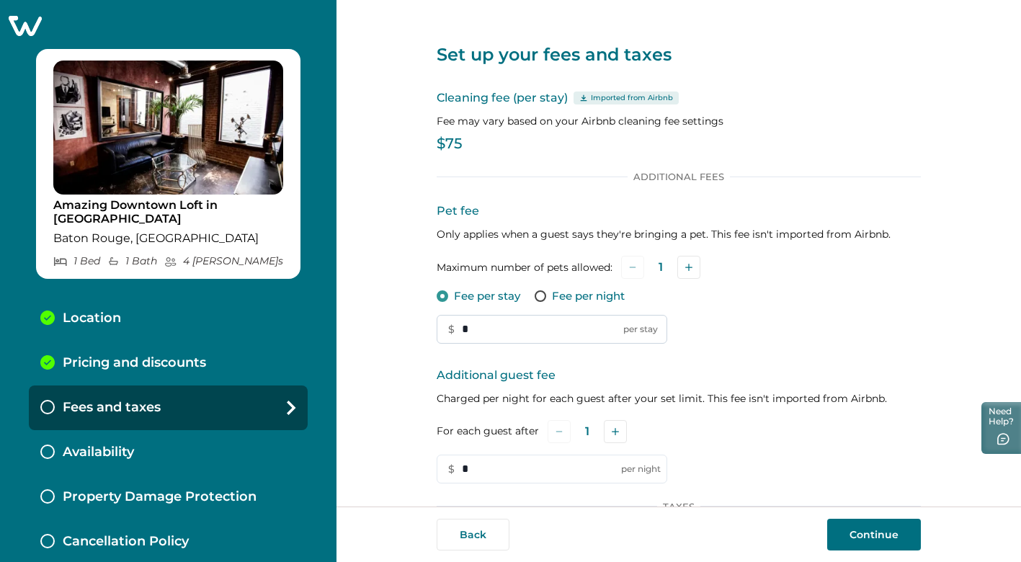
click at [536, 331] on input "*" at bounding box center [552, 329] width 230 height 29
type input "*"
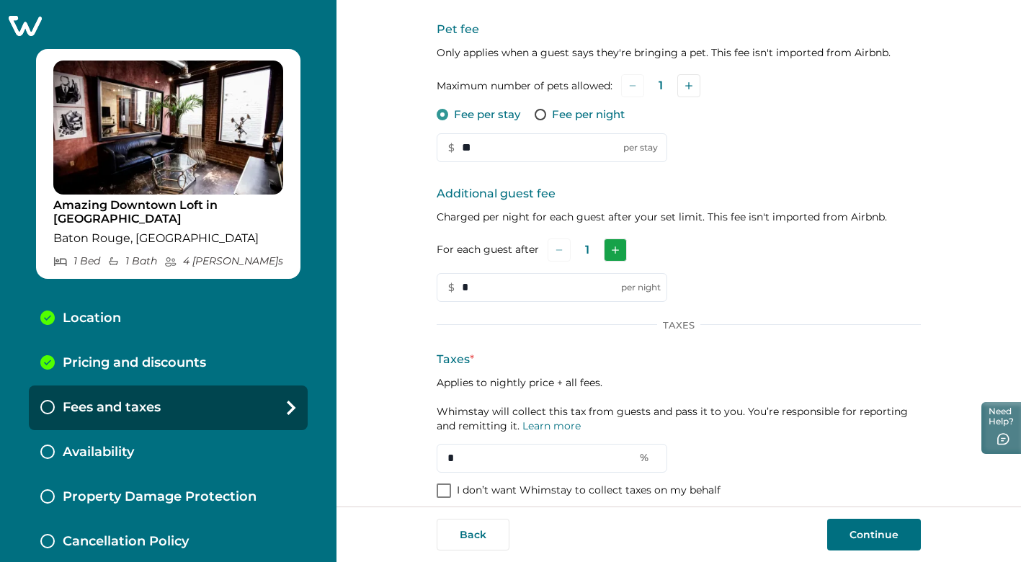
scroll to position [195, 0]
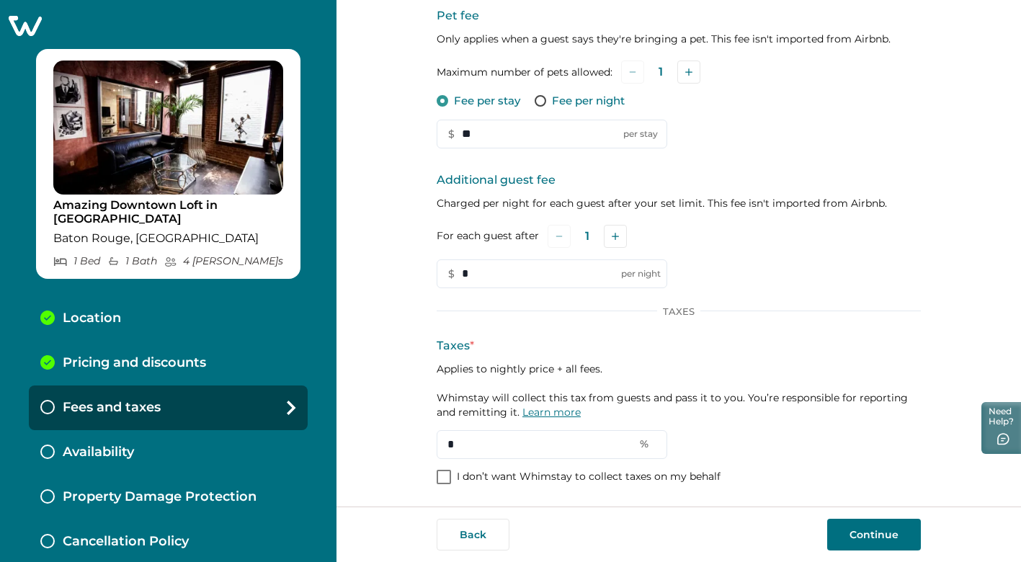
type input "**"
click at [545, 411] on link "Learn more" at bounding box center [551, 412] width 58 height 13
click at [474, 446] on input "*" at bounding box center [552, 444] width 230 height 29
type input "**"
click at [613, 241] on button "Add" at bounding box center [615, 236] width 23 height 23
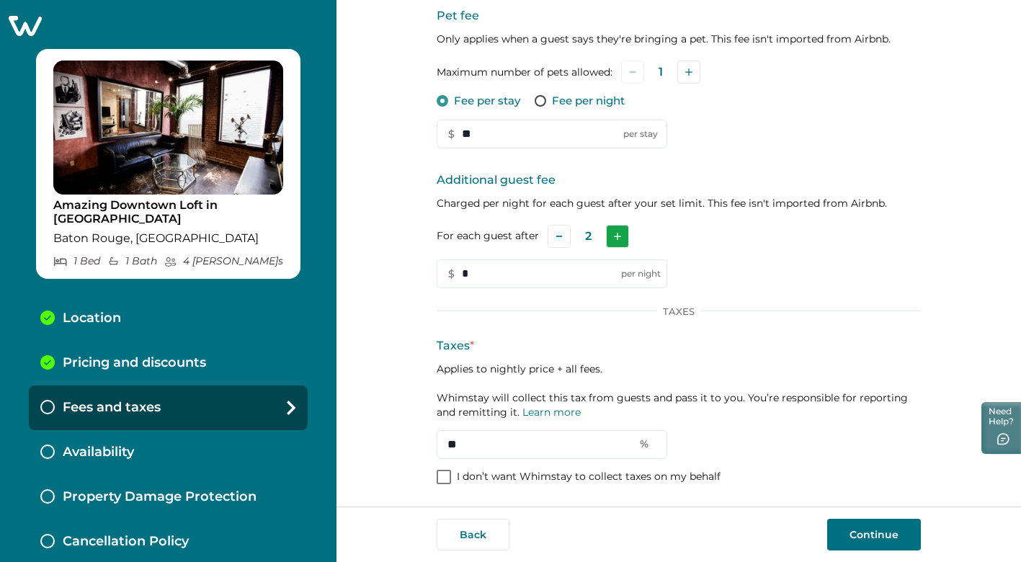
click at [613, 241] on button "Add" at bounding box center [617, 236] width 23 height 23
click at [527, 271] on input "*" at bounding box center [552, 273] width 230 height 29
type input "*"
click at [862, 529] on button "Continue" at bounding box center [874, 535] width 94 height 32
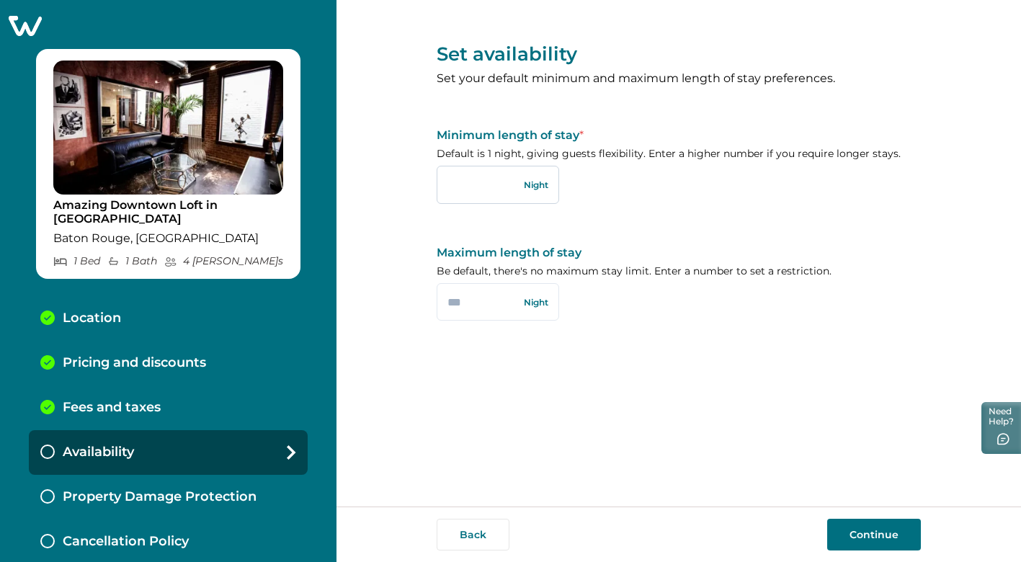
click at [497, 191] on input "text" at bounding box center [498, 184] width 122 height 37
type input "*"
click at [503, 300] on input "text" at bounding box center [498, 301] width 122 height 37
type input "***"
click at [860, 527] on button "Continue" at bounding box center [874, 535] width 94 height 32
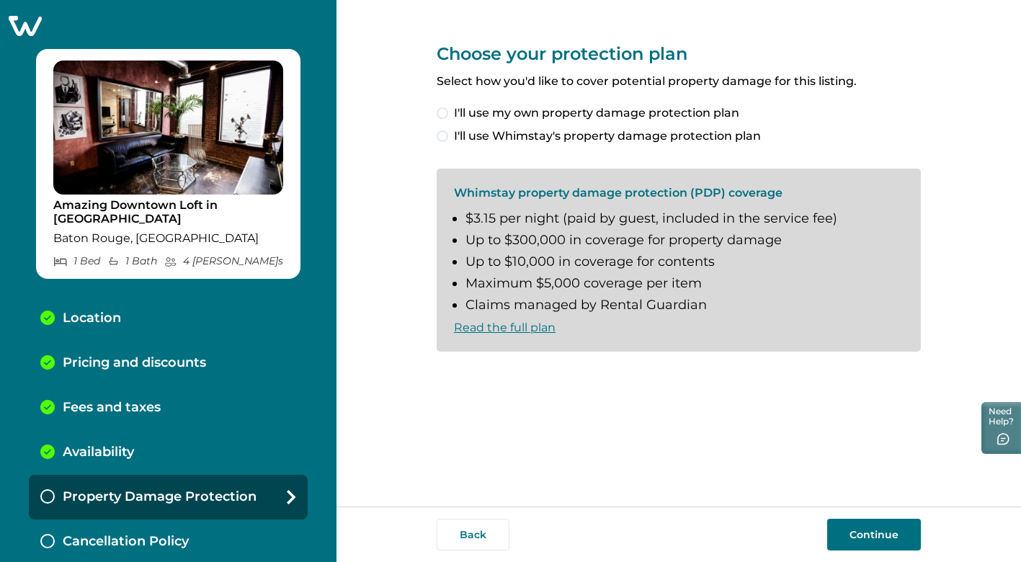
click at [855, 529] on button "Continue" at bounding box center [874, 535] width 94 height 32
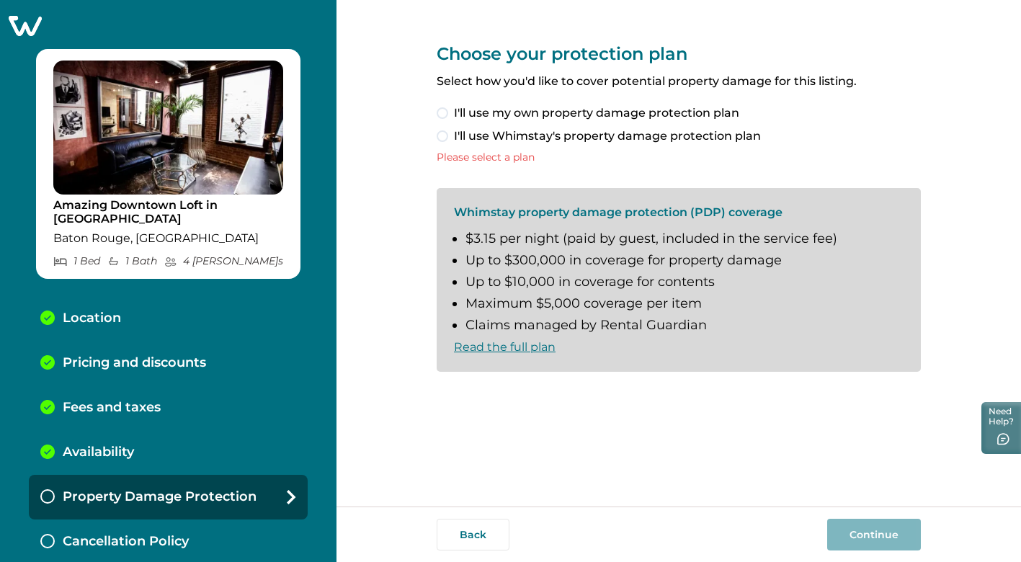
click at [442, 135] on span at bounding box center [443, 136] width 12 height 12
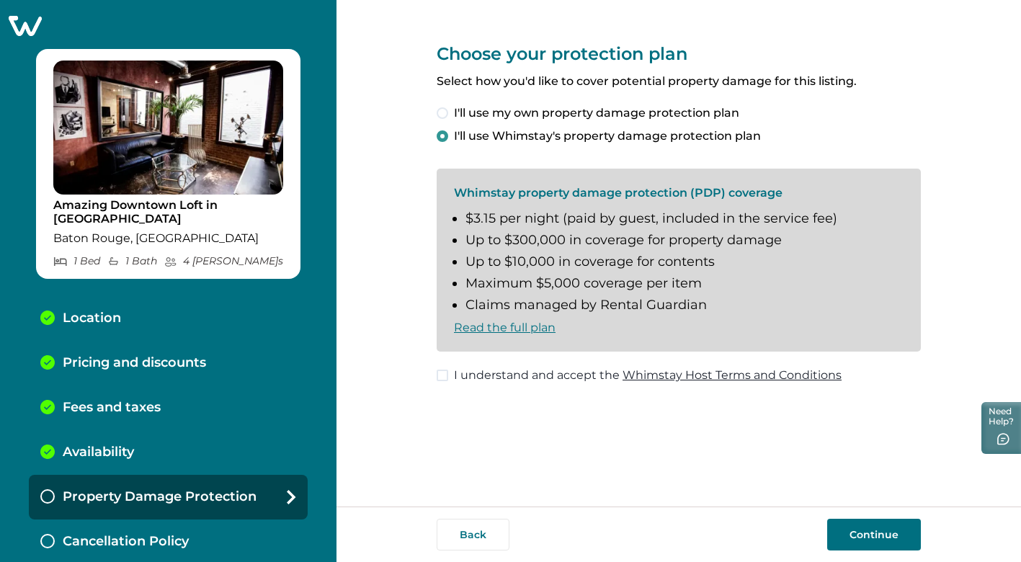
click at [434, 375] on div "Choose your protection plan Select how you'd like to cover potential property d…" at bounding box center [678, 253] width 684 height 506
click at [441, 374] on span at bounding box center [443, 376] width 12 height 12
click at [864, 534] on button "Continue" at bounding box center [874, 535] width 94 height 32
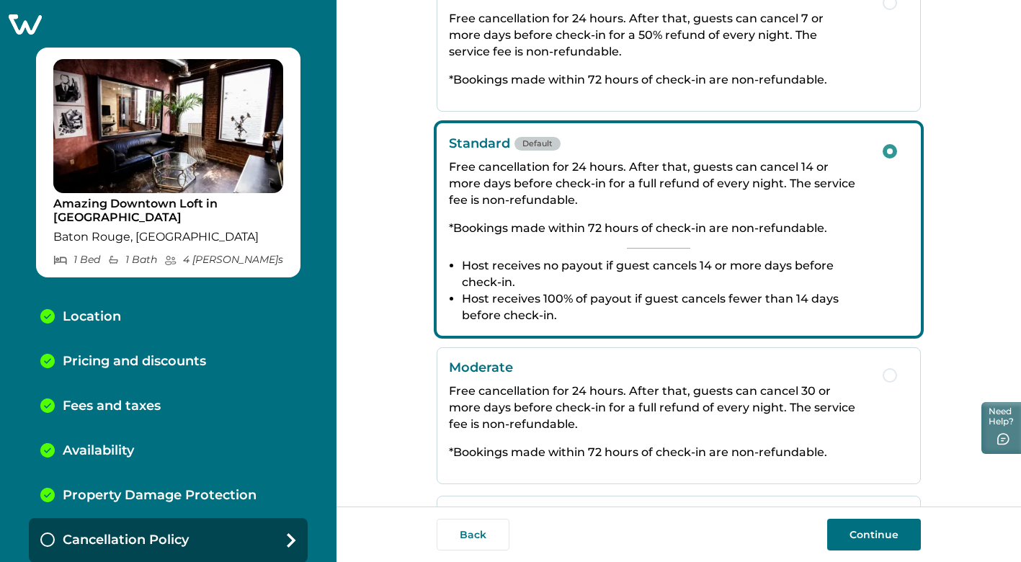
scroll to position [133, 0]
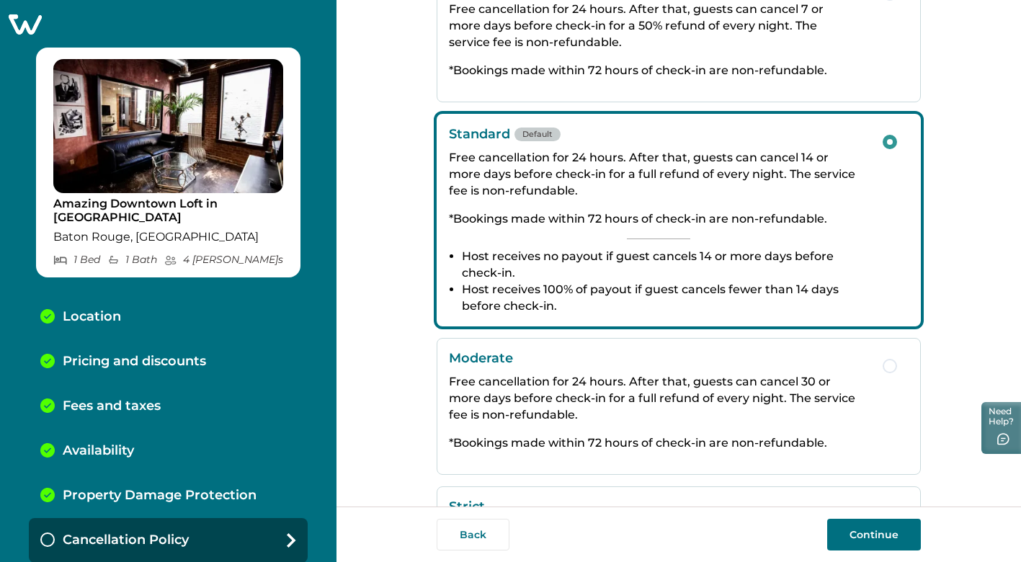
click at [864, 530] on button "Continue" at bounding box center [874, 535] width 94 height 32
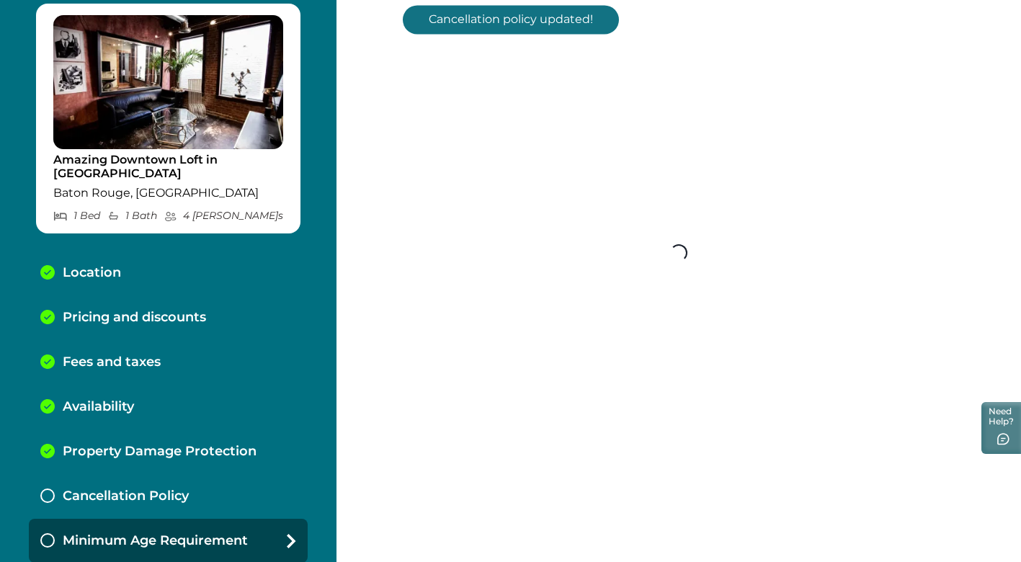
scroll to position [46, 0]
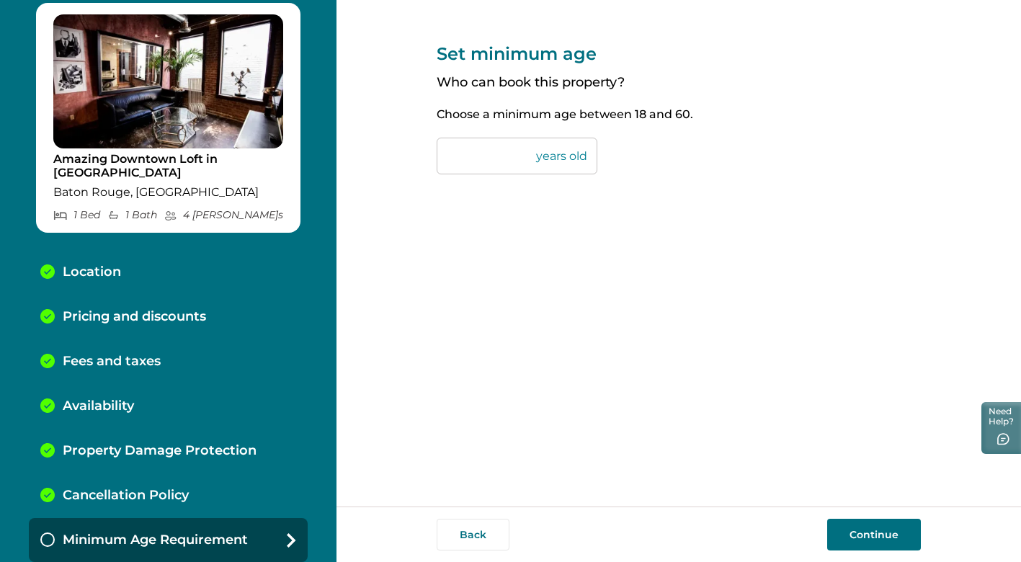
click at [858, 540] on button "Continue" at bounding box center [874, 535] width 94 height 32
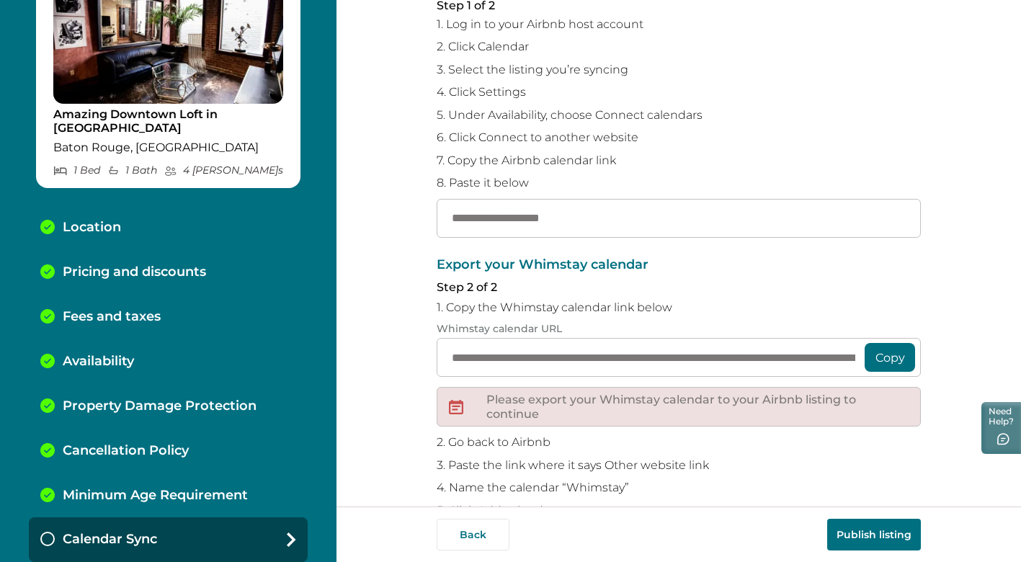
scroll to position [156, 0]
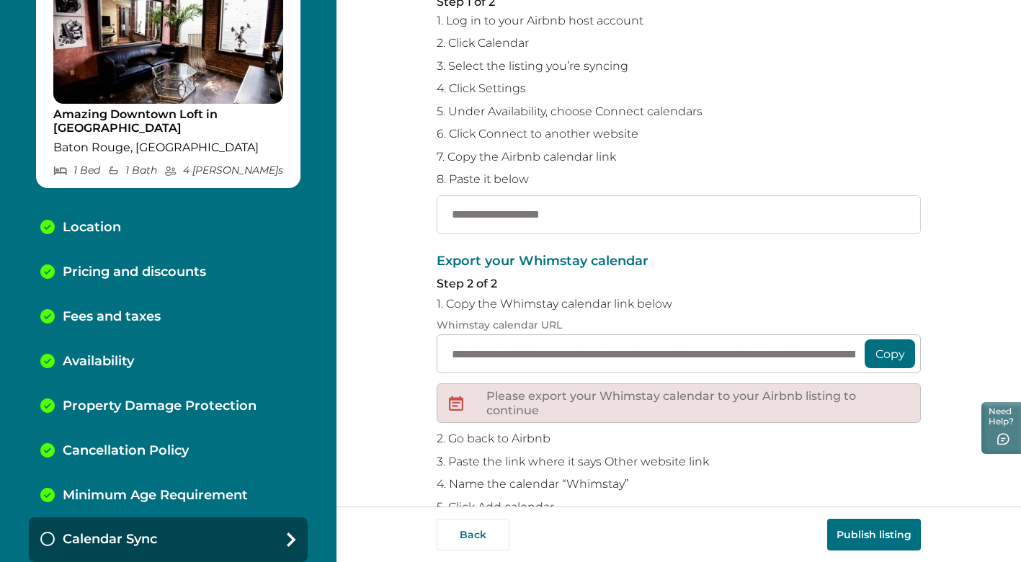
click at [569, 221] on input "text" at bounding box center [679, 214] width 484 height 39
paste input "**********"
type input "**********"
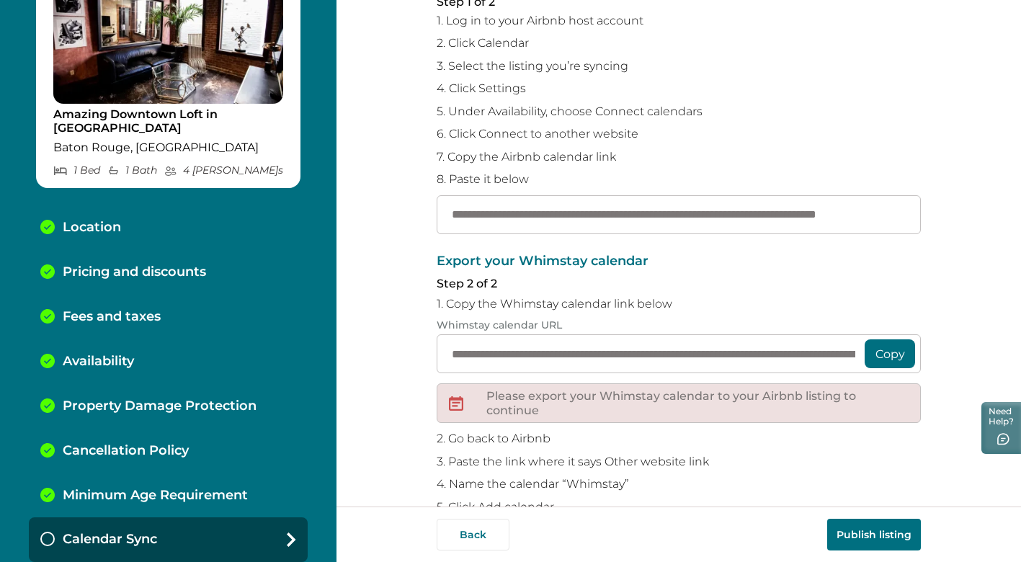
click at [736, 278] on p "Step 2 of 2" at bounding box center [679, 284] width 484 height 14
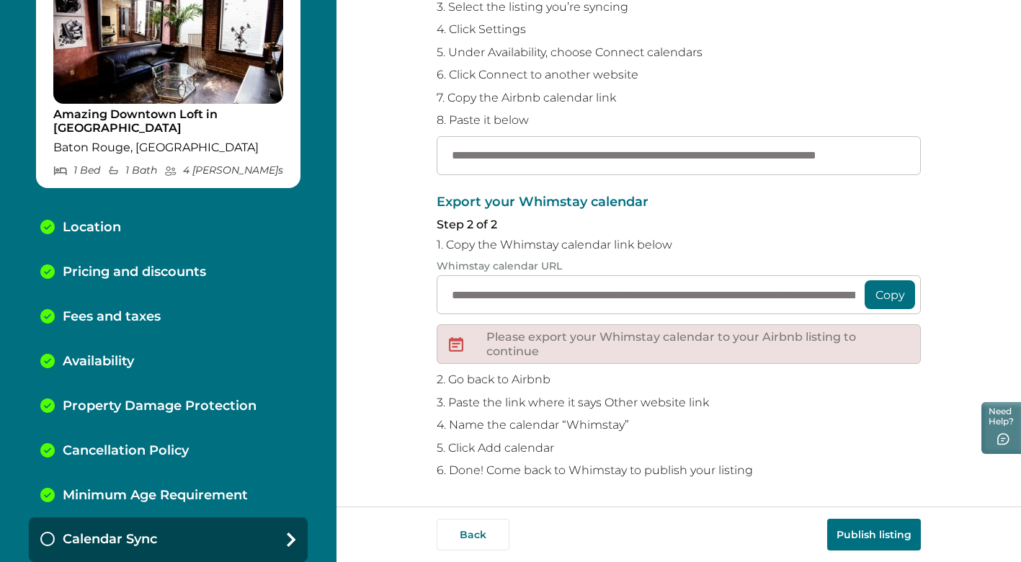
click at [895, 300] on button "Copy" at bounding box center [889, 294] width 50 height 29
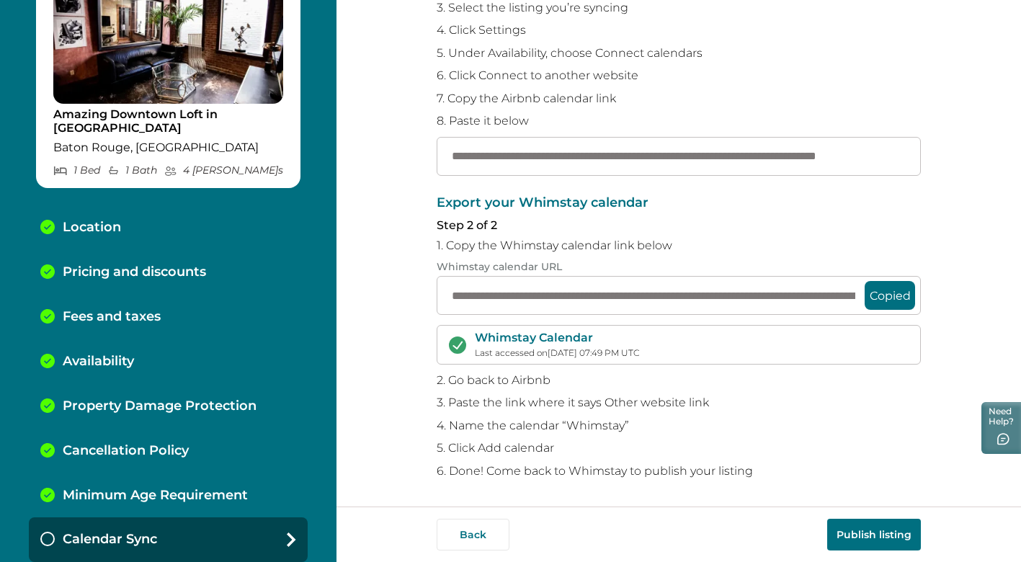
click at [865, 532] on button "Publish listing" at bounding box center [874, 535] width 94 height 32
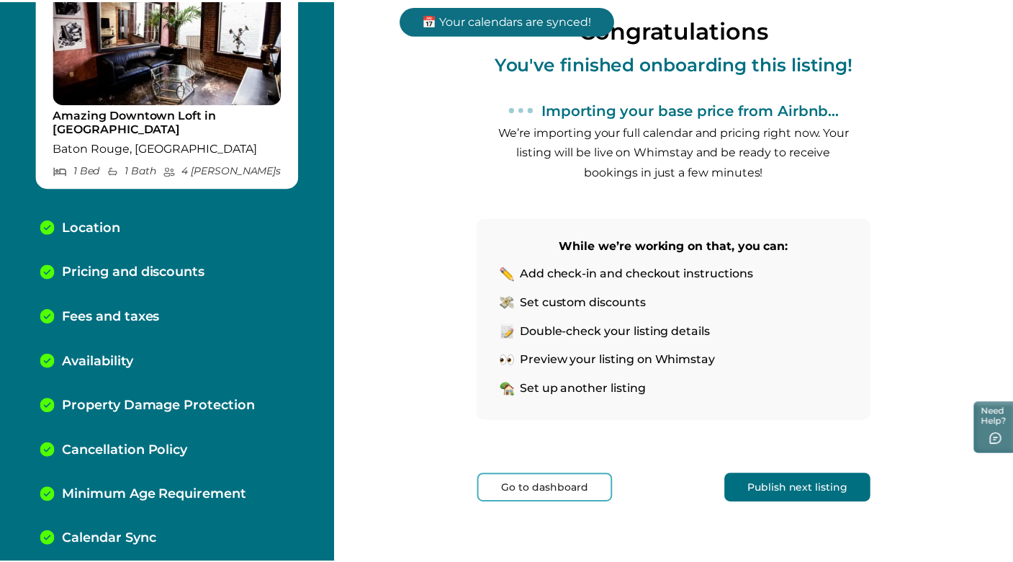
scroll to position [137, 0]
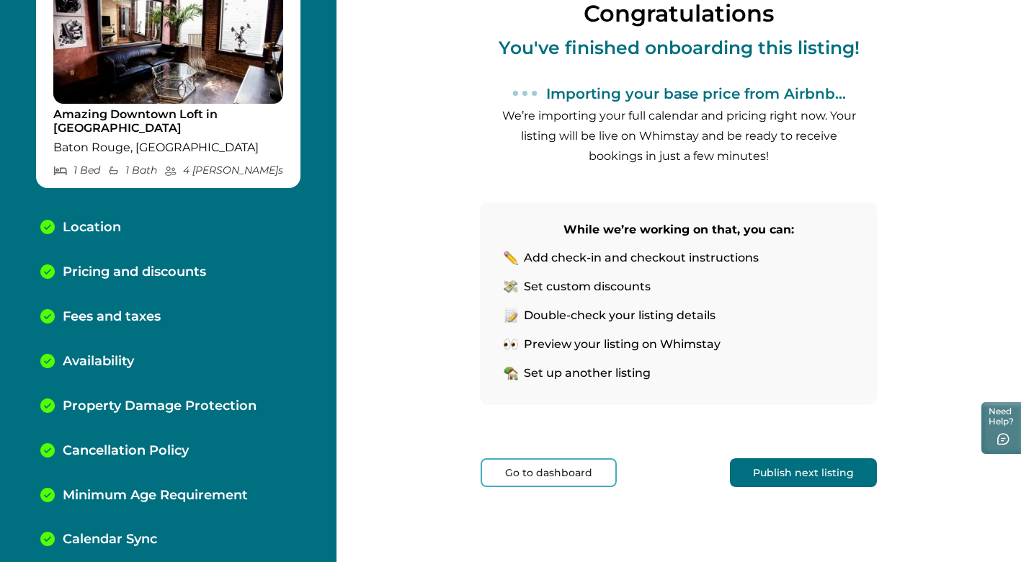
click at [568, 480] on button "Go to dashboard" at bounding box center [548, 472] width 136 height 29
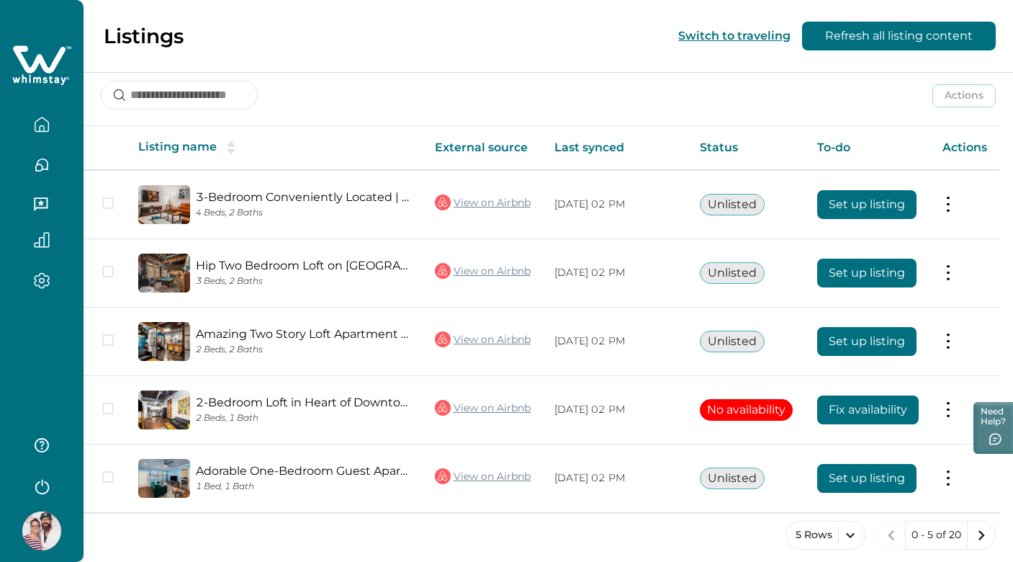
scroll to position [200, 0]
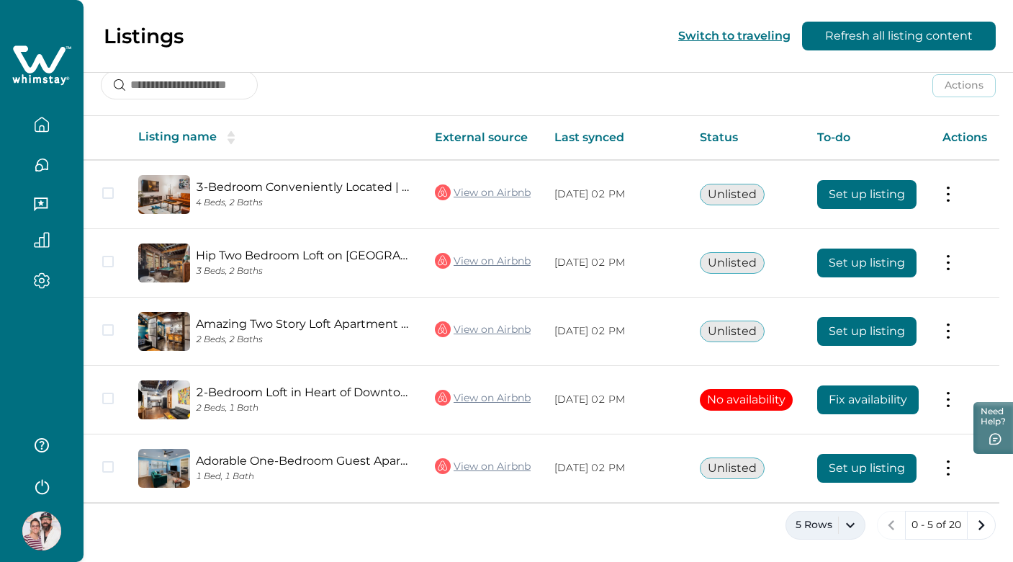
click at [849, 524] on button "5 Rows" at bounding box center [826, 525] width 80 height 29
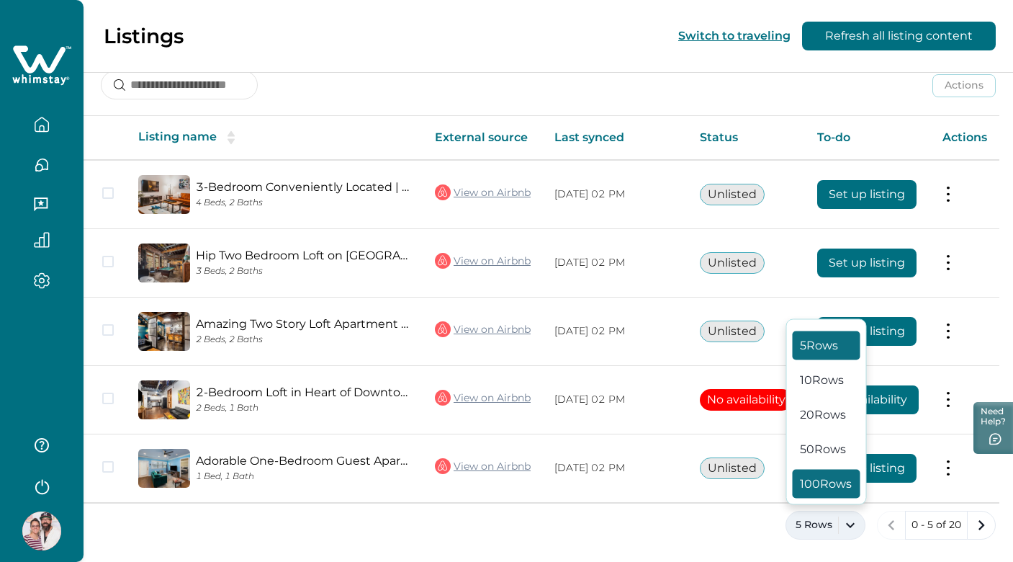
click at [831, 479] on button "100 Rows" at bounding box center [827, 484] width 68 height 29
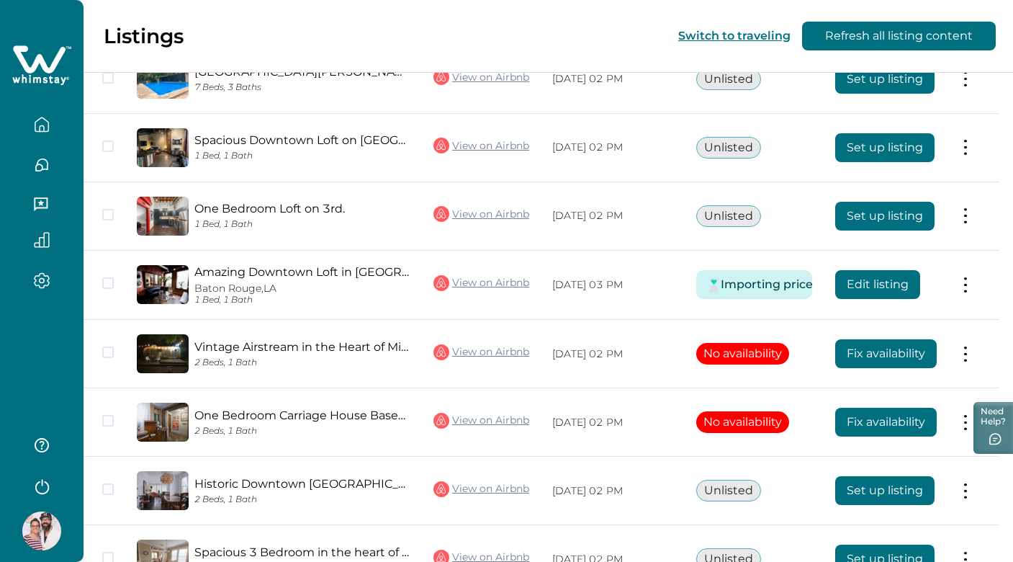
scroll to position [731, 0]
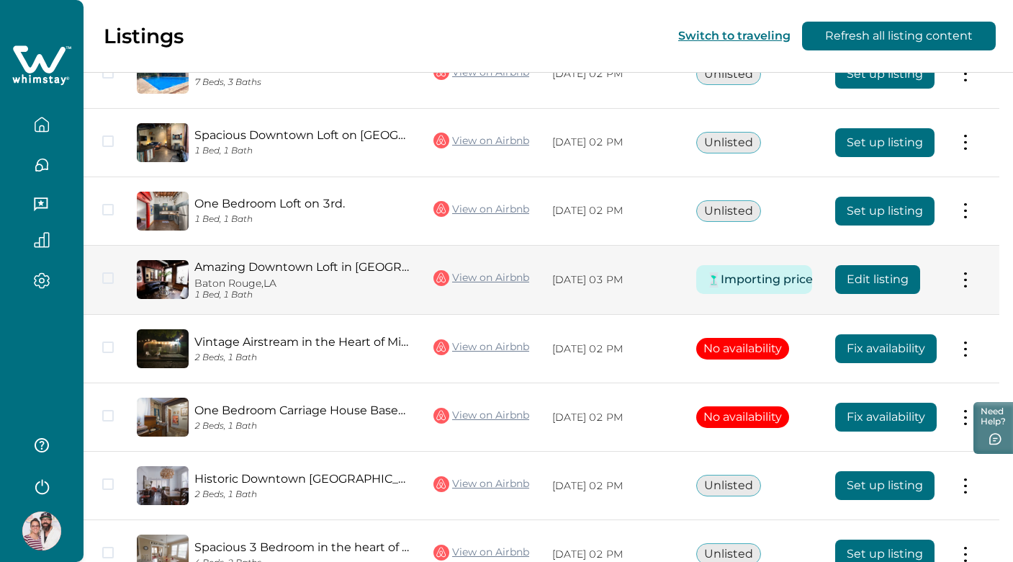
click at [329, 277] on p "Baton Rouge, LA" at bounding box center [302, 283] width 216 height 12
click at [965, 282] on button at bounding box center [966, 279] width 12 height 15
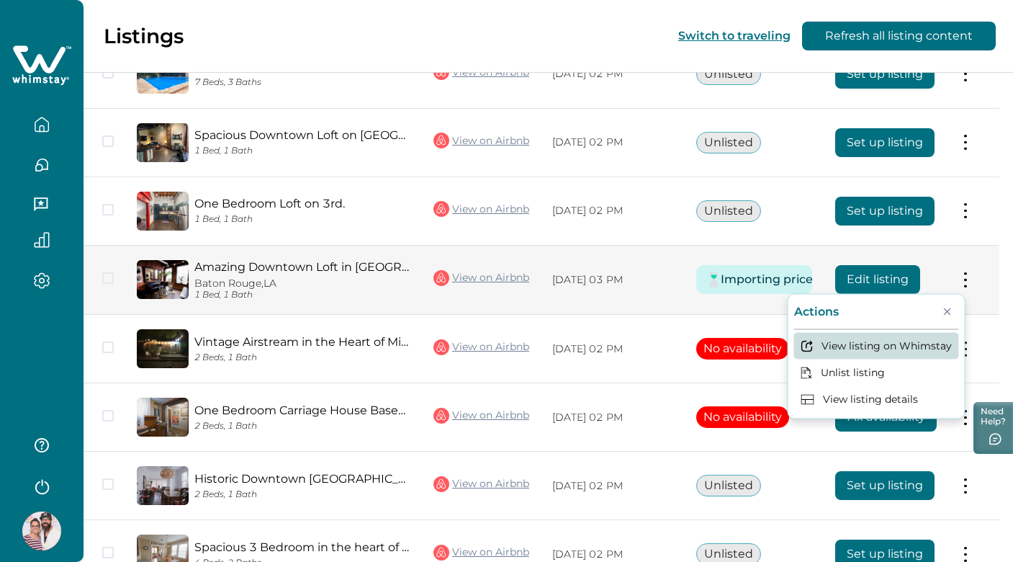
click at [919, 336] on button "View listing on Whimstay" at bounding box center [876, 345] width 165 height 27
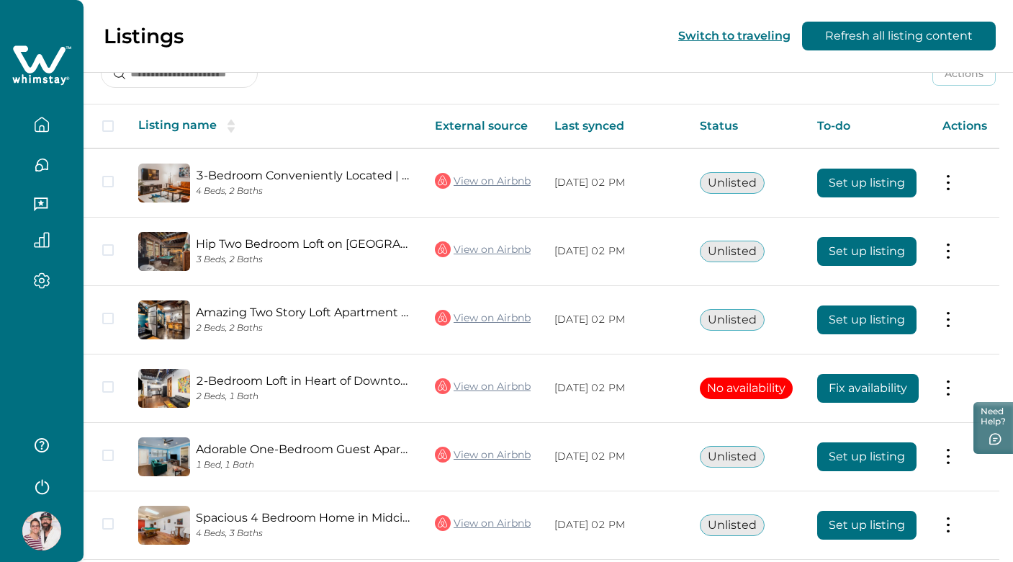
scroll to position [214, 0]
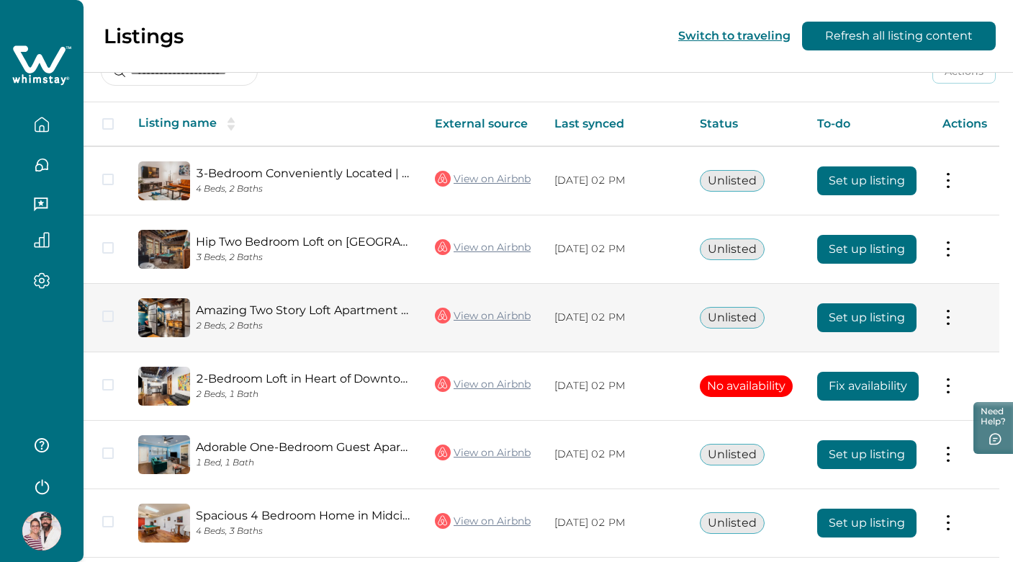
click at [838, 323] on button "Set up listing" at bounding box center [867, 317] width 99 height 29
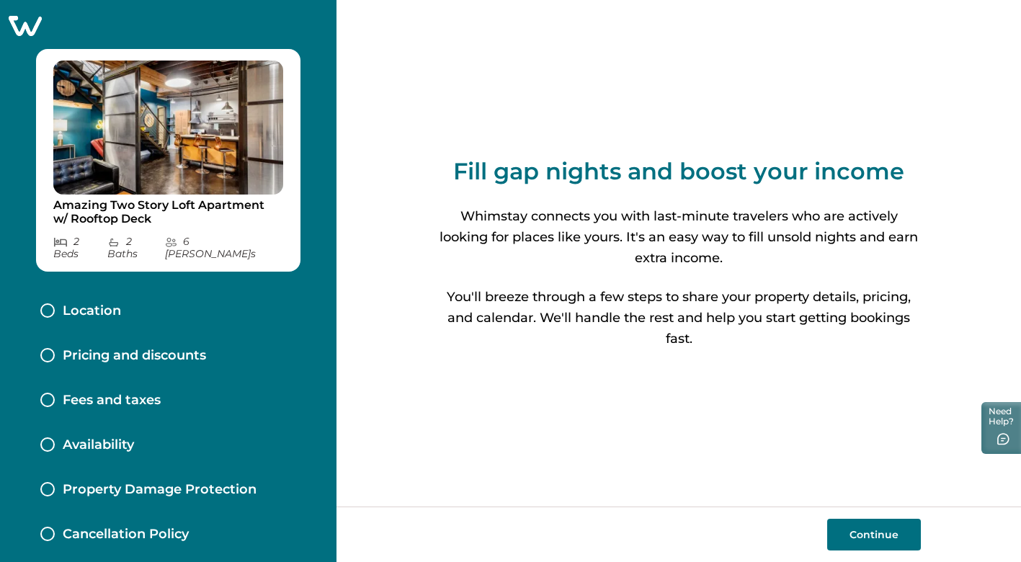
click at [864, 539] on button "Continue" at bounding box center [874, 535] width 94 height 32
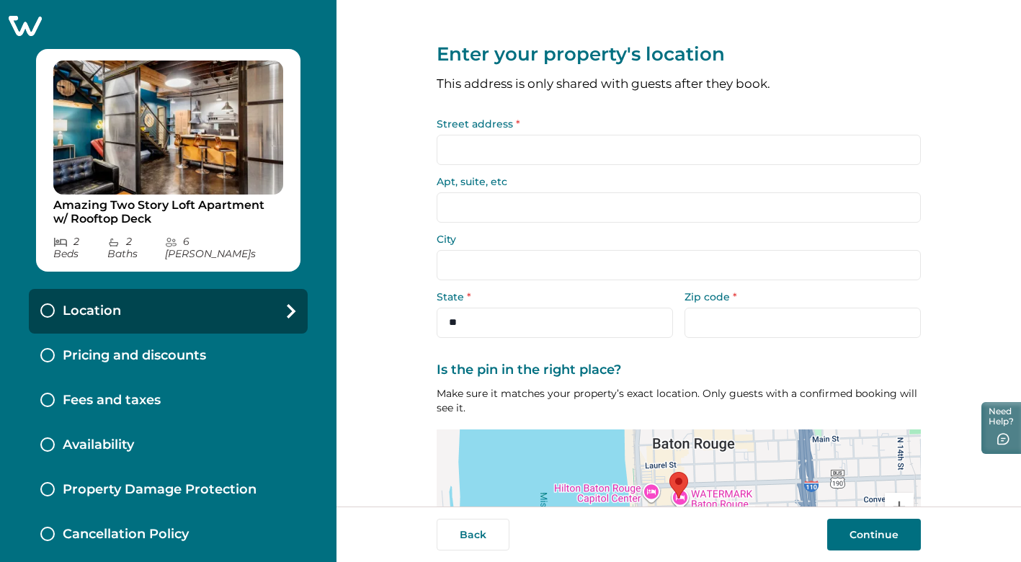
click at [524, 153] on input "Street address *" at bounding box center [679, 150] width 484 height 30
click at [531, 152] on input "Street address *" at bounding box center [679, 150] width 484 height 30
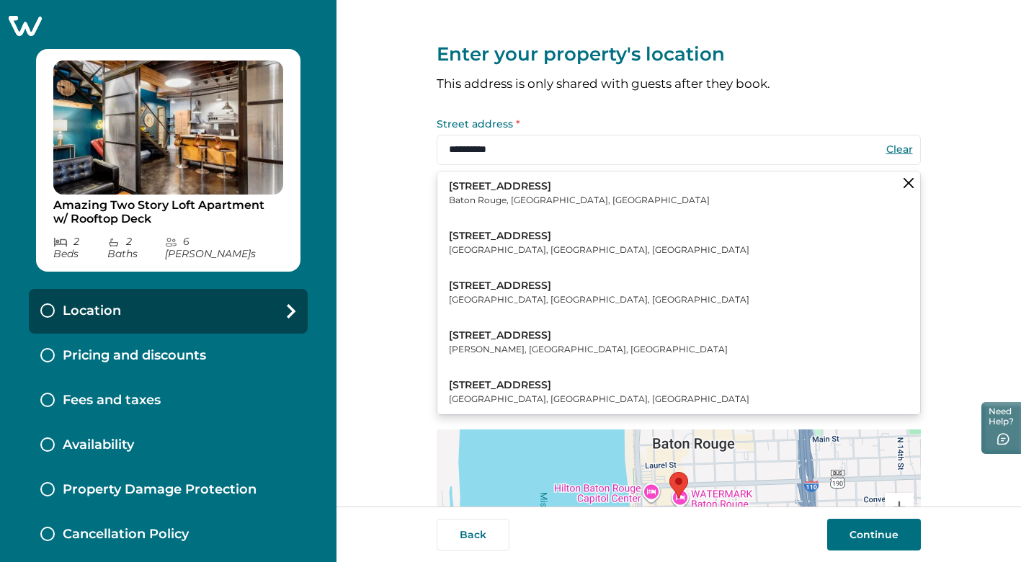
click at [560, 195] on button "214 3rd Street Baton Rouge, LA, USA" at bounding box center [678, 193] width 483 height 44
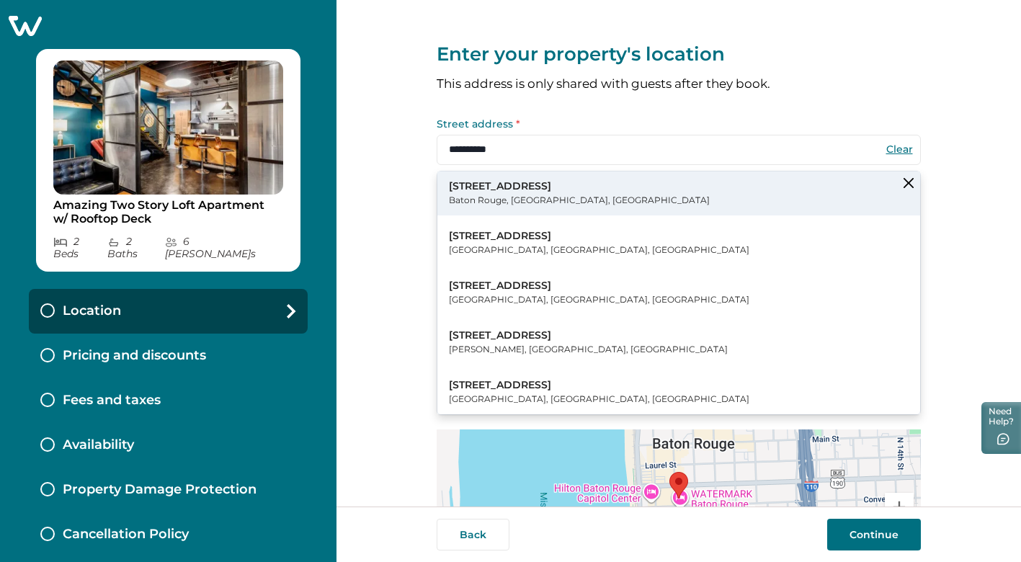
type input "**********"
select select "**"
type input "*****"
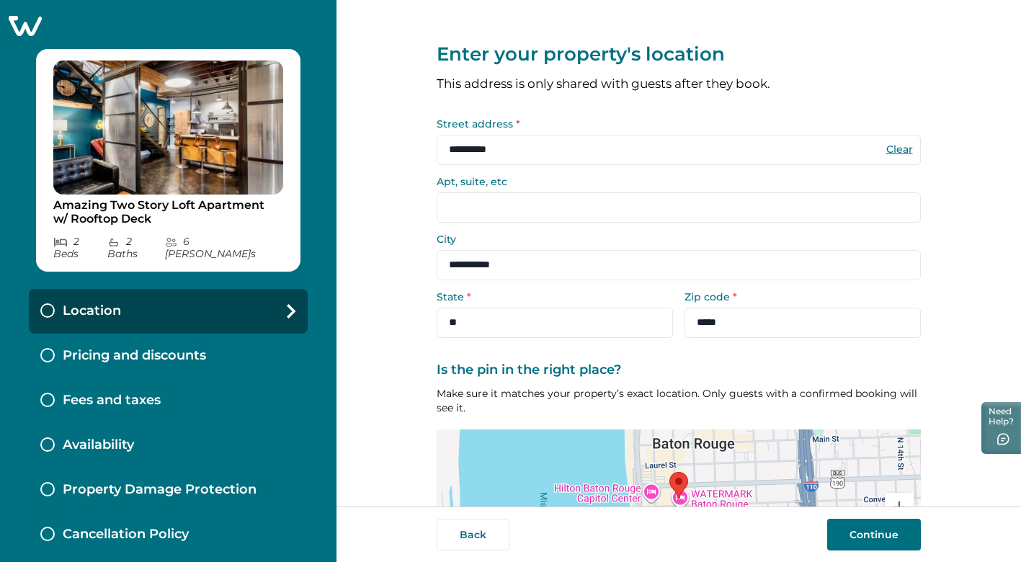
click at [535, 212] on input "Apt, suite, etc" at bounding box center [679, 207] width 484 height 30
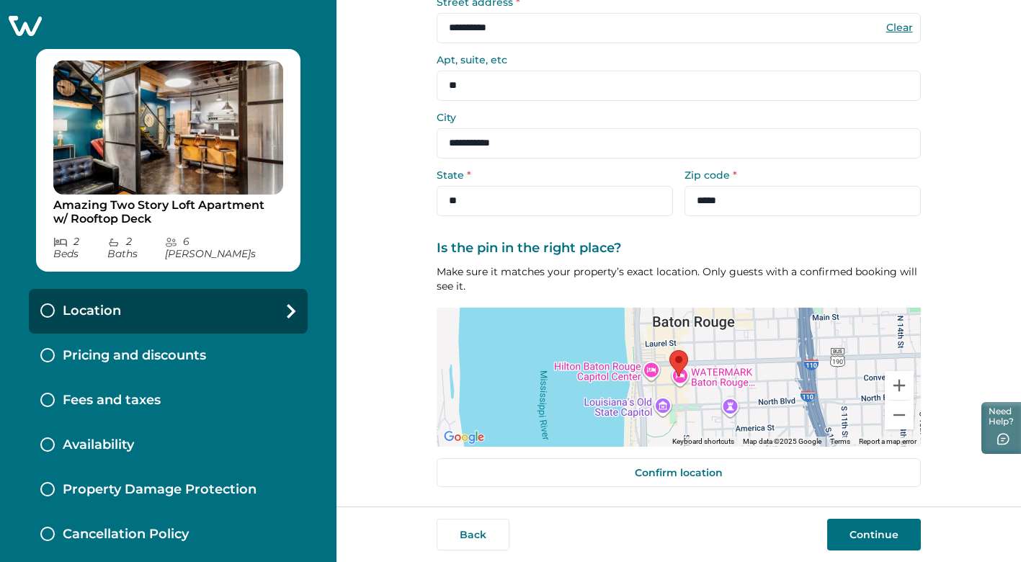
type input "**"
click at [846, 540] on button "Continue" at bounding box center [874, 535] width 94 height 32
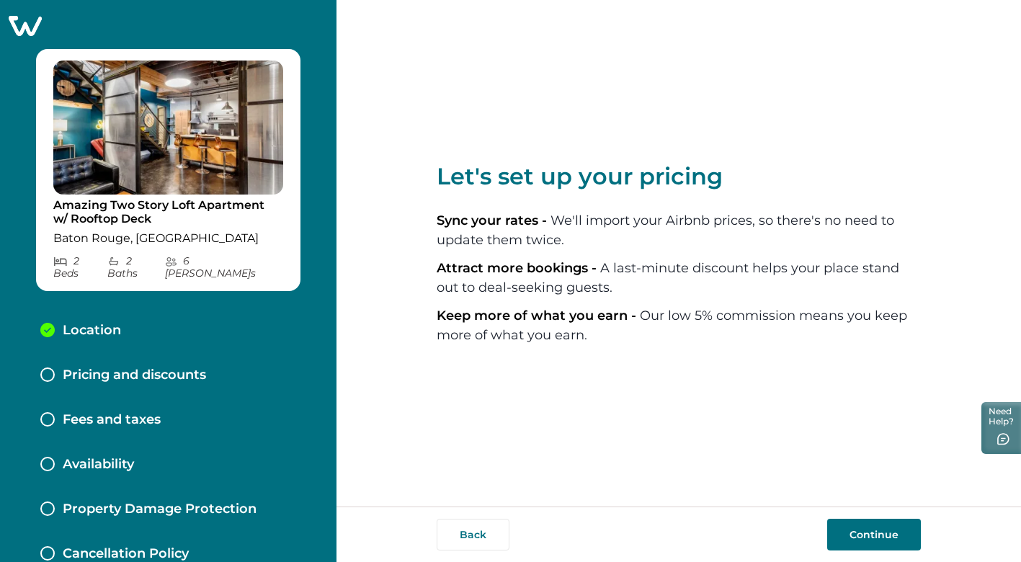
click at [861, 539] on button "Continue" at bounding box center [874, 535] width 94 height 32
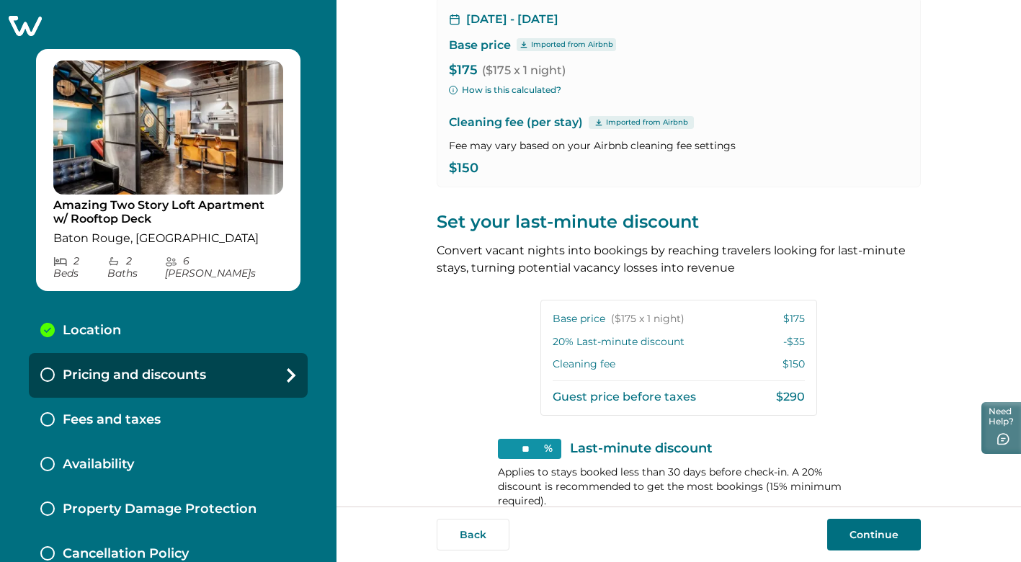
scroll to position [262, 0]
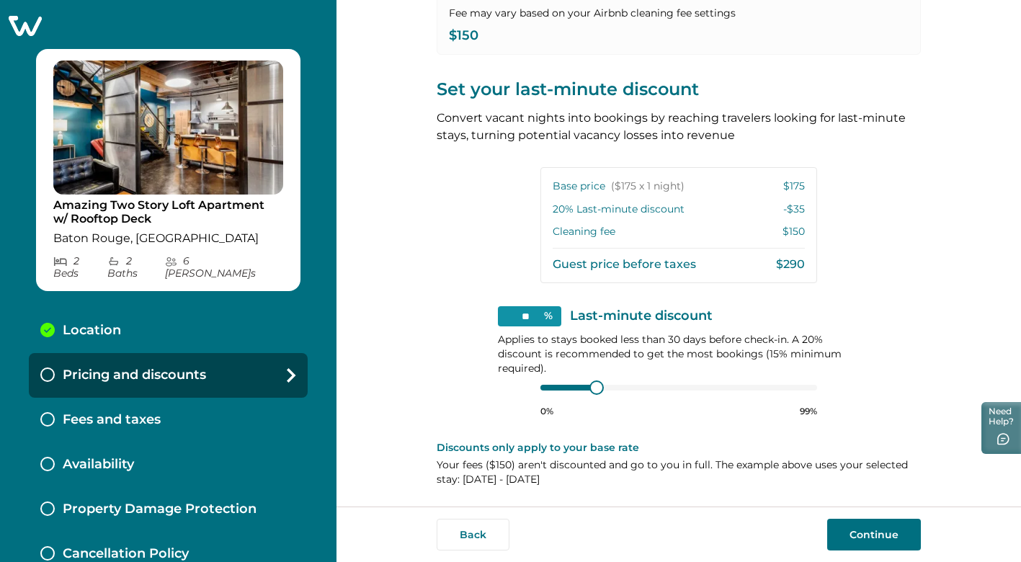
click at [867, 533] on button "Continue" at bounding box center [874, 535] width 94 height 32
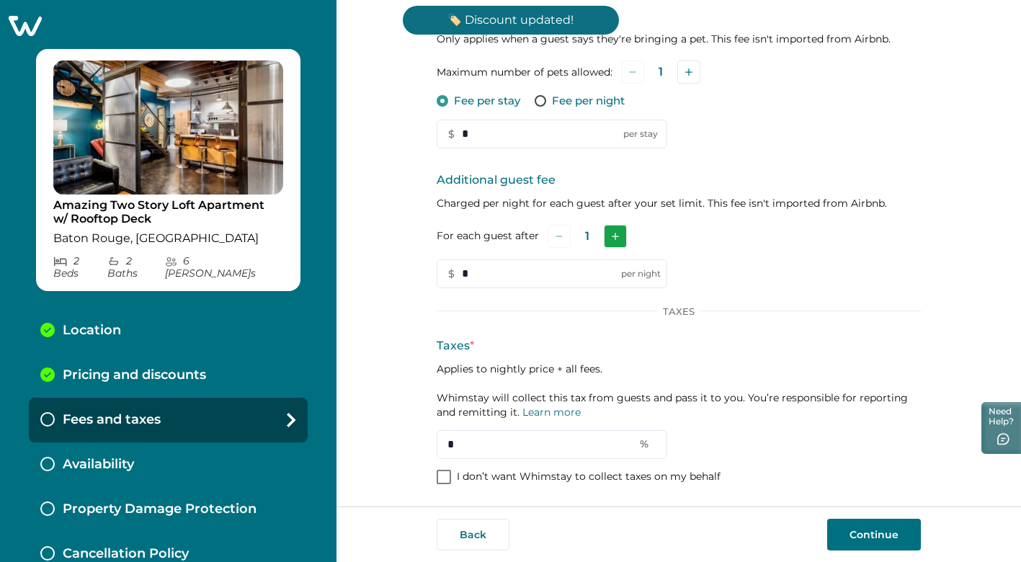
click at [609, 240] on button "Add" at bounding box center [615, 236] width 23 height 23
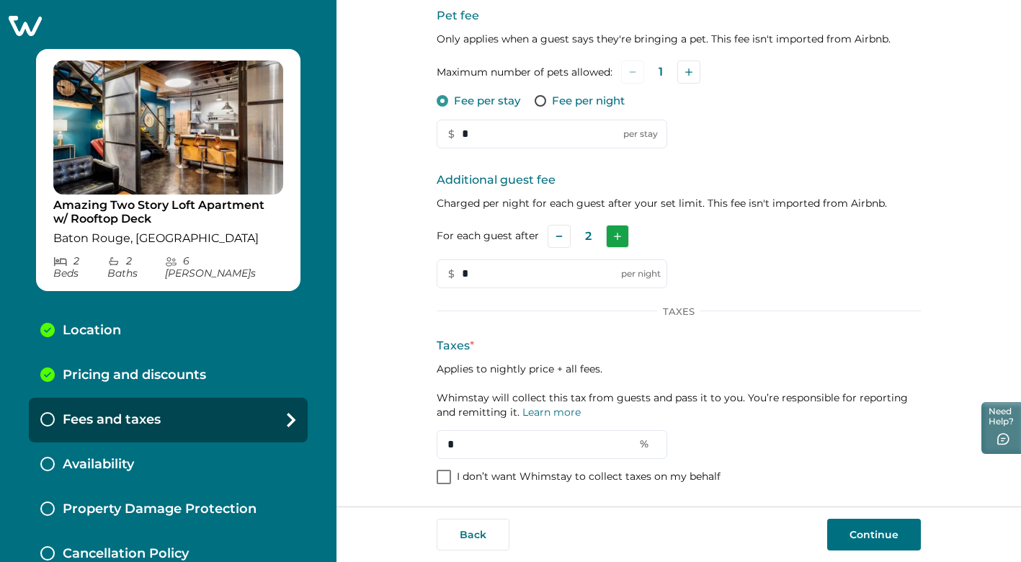
click at [609, 240] on button "Add" at bounding box center [617, 236] width 23 height 23
click at [609, 240] on button "Add" at bounding box center [618, 236] width 23 height 23
click at [559, 233] on button "Subtract" at bounding box center [558, 236] width 23 height 23
click at [527, 276] on input "*" at bounding box center [552, 273] width 230 height 29
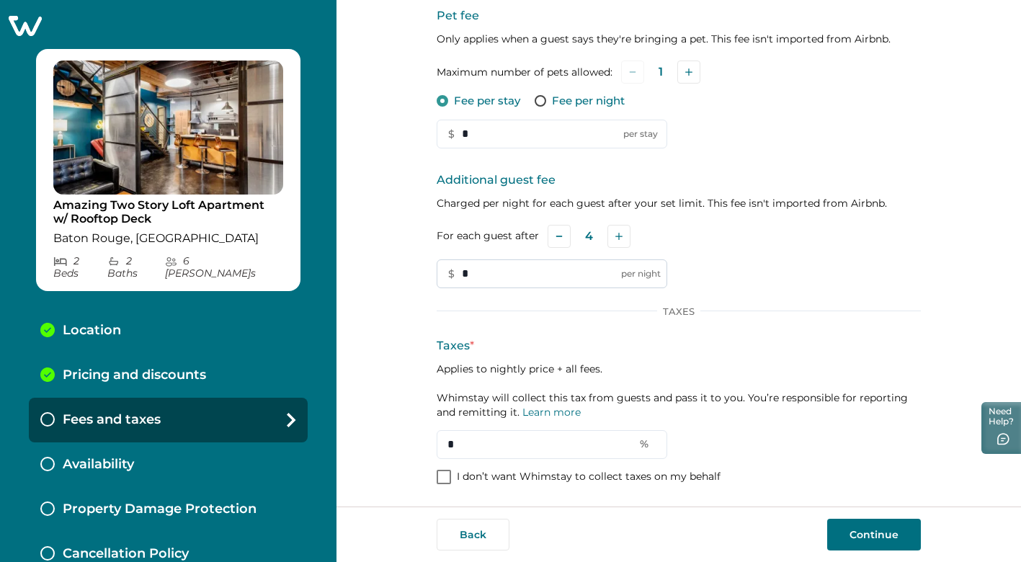
click at [527, 276] on input "*" at bounding box center [552, 273] width 230 height 29
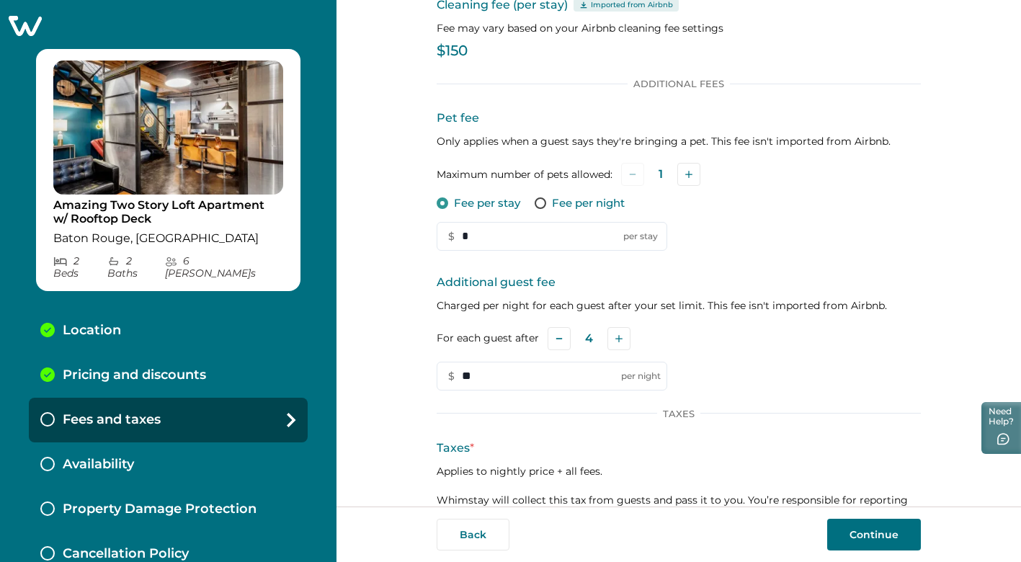
scroll to position [84, 0]
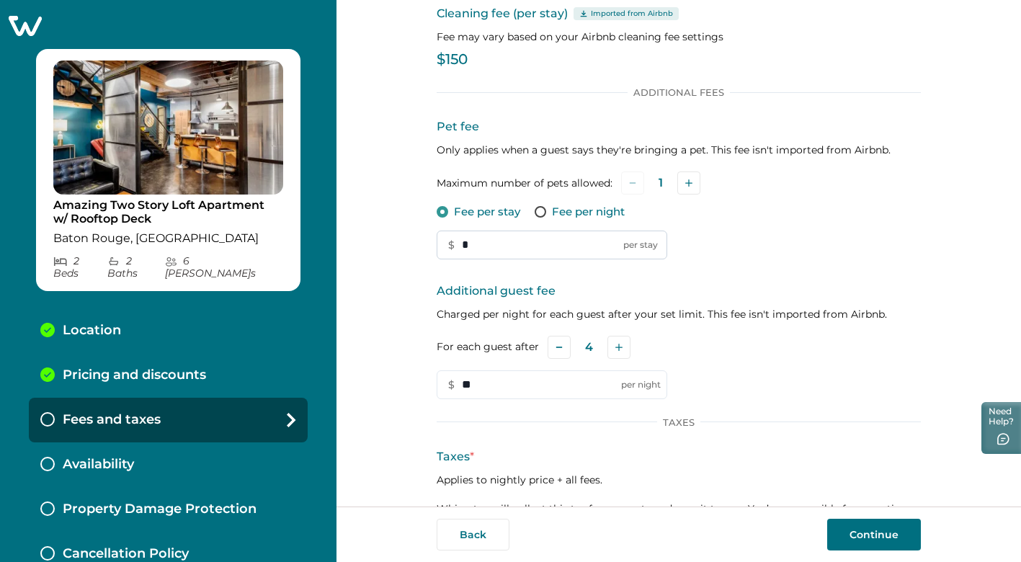
type input "**"
click at [521, 248] on input "*" at bounding box center [552, 244] width 230 height 29
type input "**"
click at [864, 284] on p "Additional guest fee" at bounding box center [679, 290] width 484 height 17
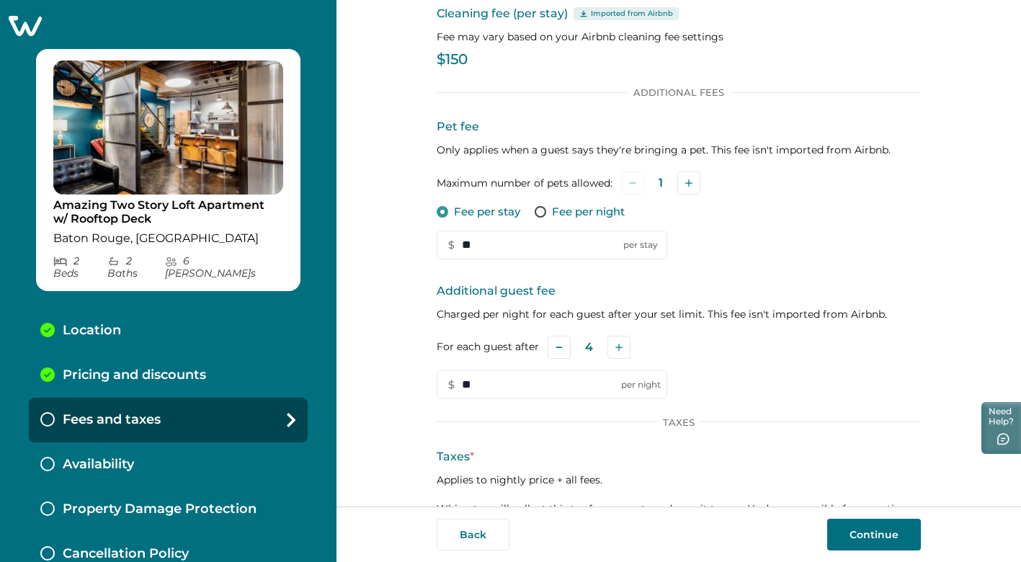
scroll to position [195, 0]
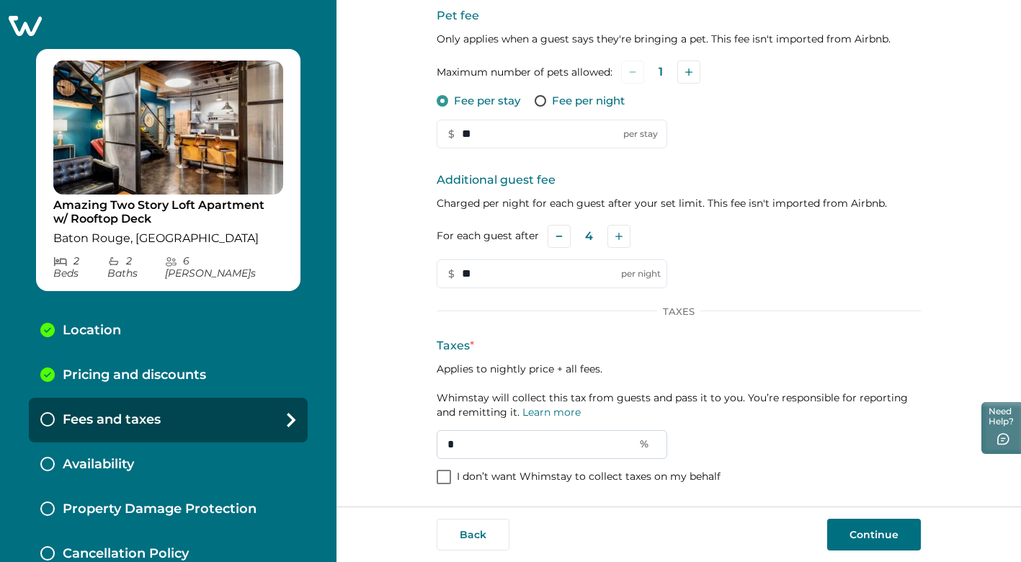
click at [470, 439] on input "*" at bounding box center [552, 444] width 230 height 29
type input "**"
click at [852, 539] on button "Continue" at bounding box center [874, 535] width 94 height 32
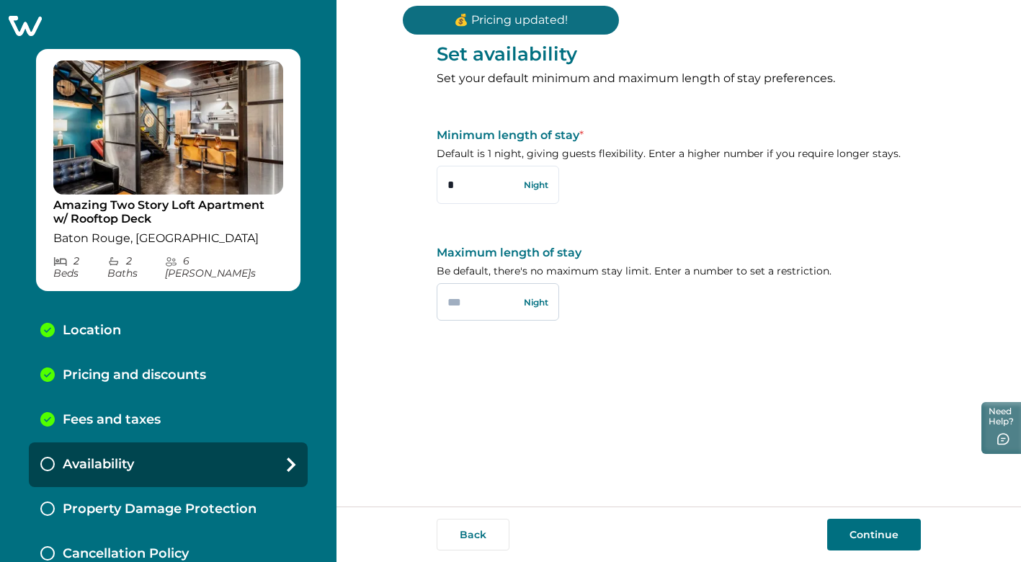
click at [485, 310] on input "text" at bounding box center [498, 301] width 122 height 37
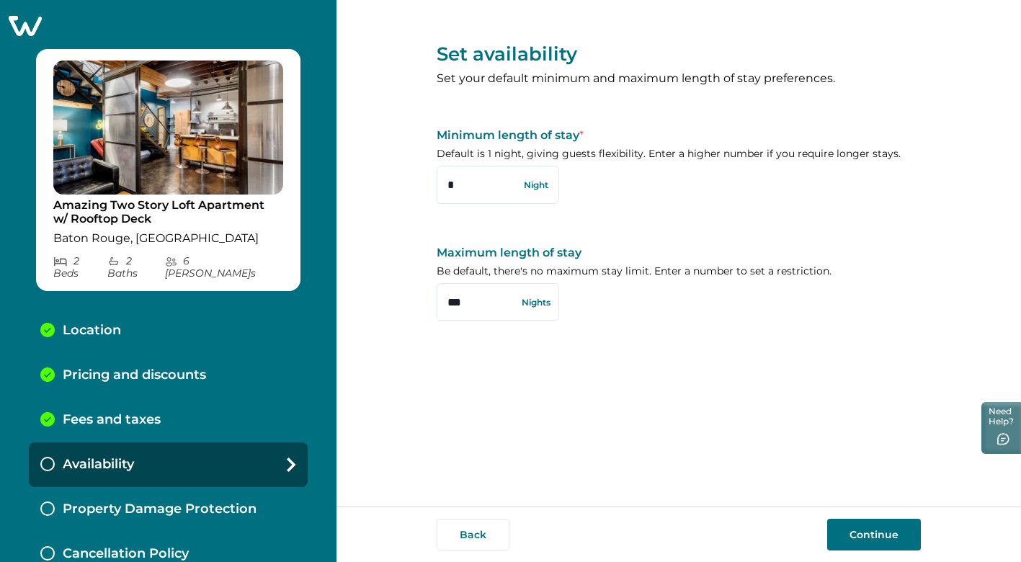
type input "***"
click at [857, 532] on button "Continue" at bounding box center [874, 535] width 94 height 32
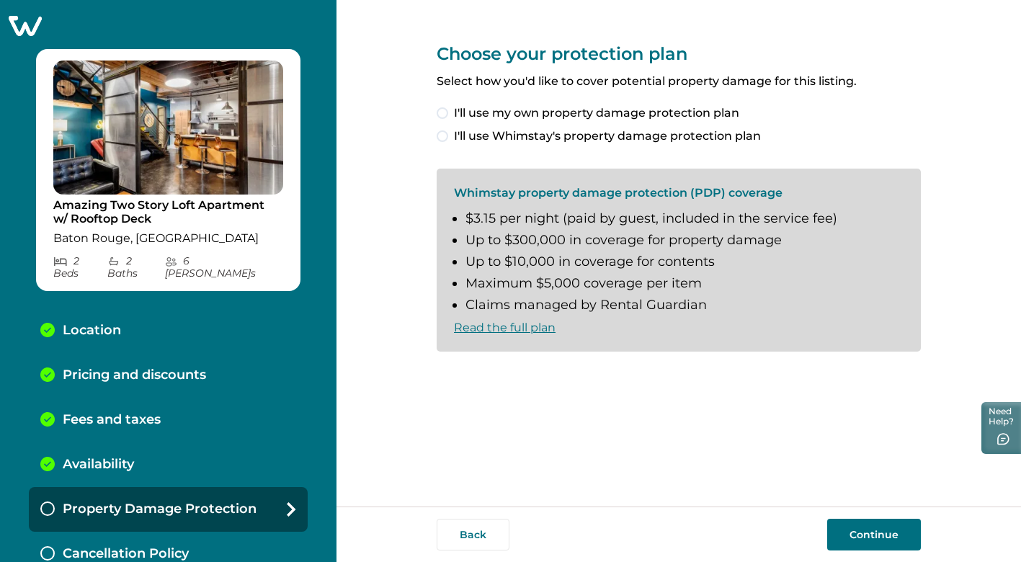
click at [442, 138] on span at bounding box center [443, 136] width 12 height 12
click at [442, 377] on span at bounding box center [443, 376] width 12 height 12
click at [861, 529] on button "Continue" at bounding box center [874, 535] width 94 height 32
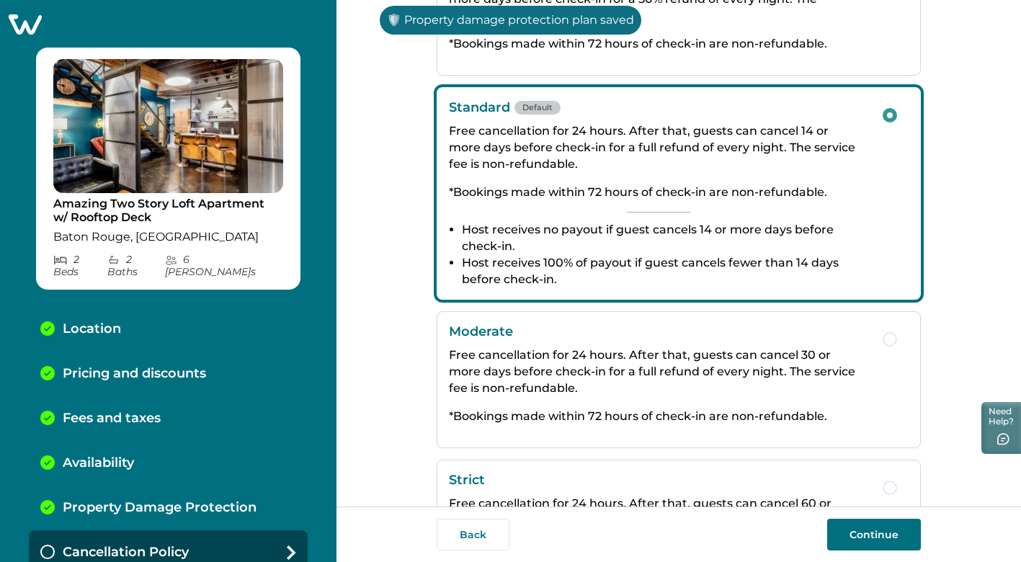
scroll to position [282, 0]
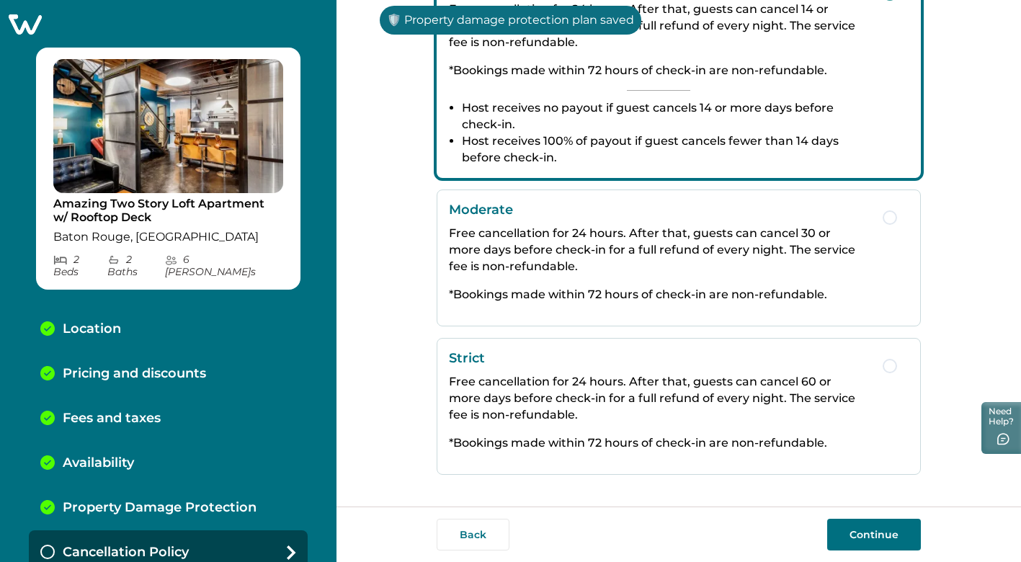
click at [885, 536] on button "Continue" at bounding box center [874, 535] width 94 height 32
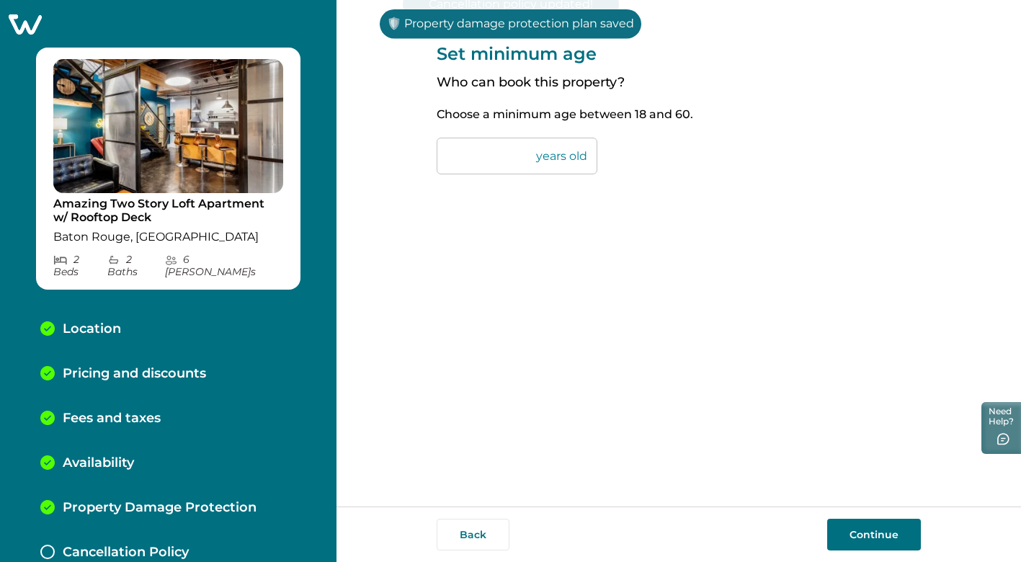
scroll to position [46, 0]
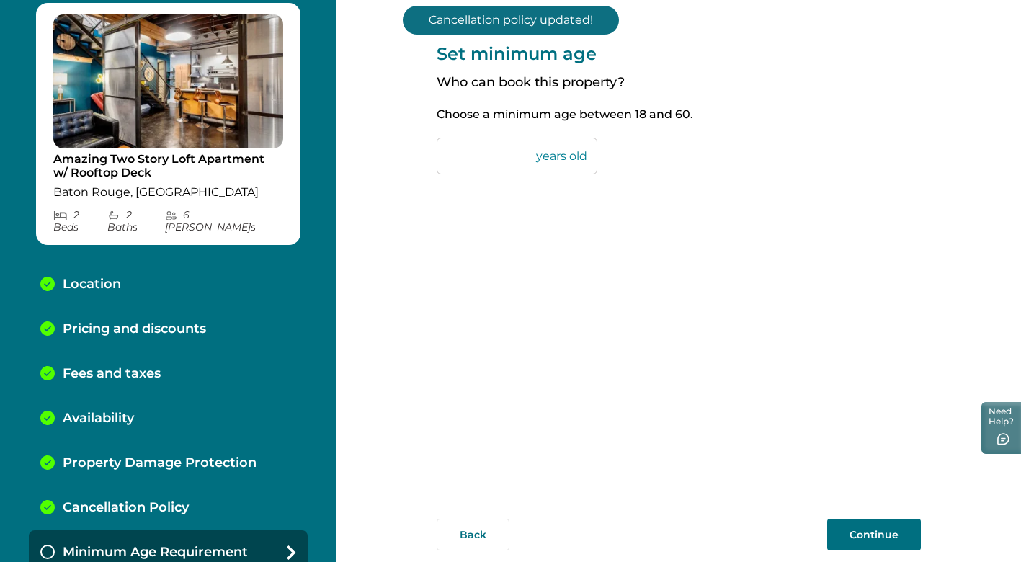
click at [849, 537] on button "Continue" at bounding box center [874, 535] width 94 height 32
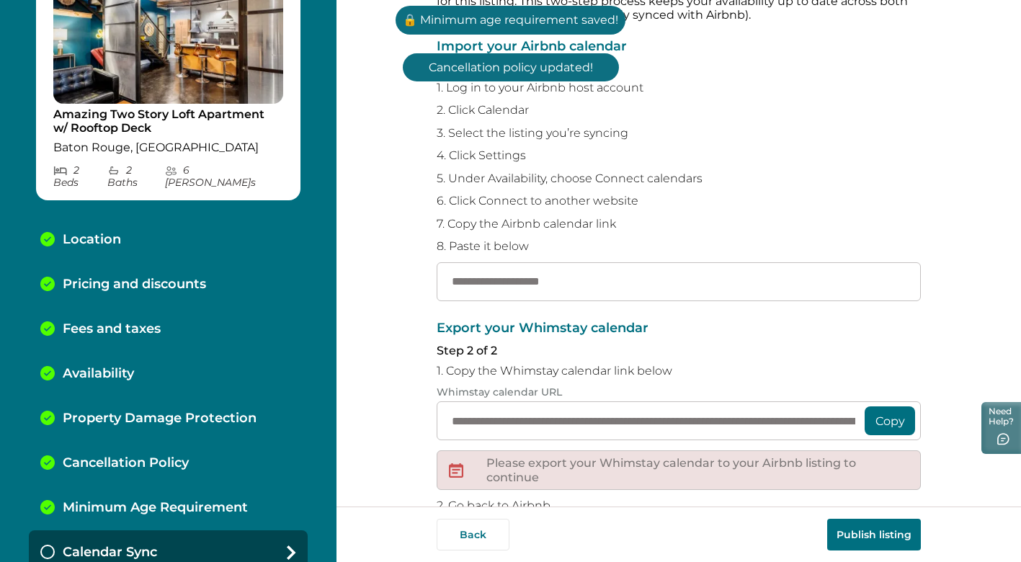
scroll to position [101, 0]
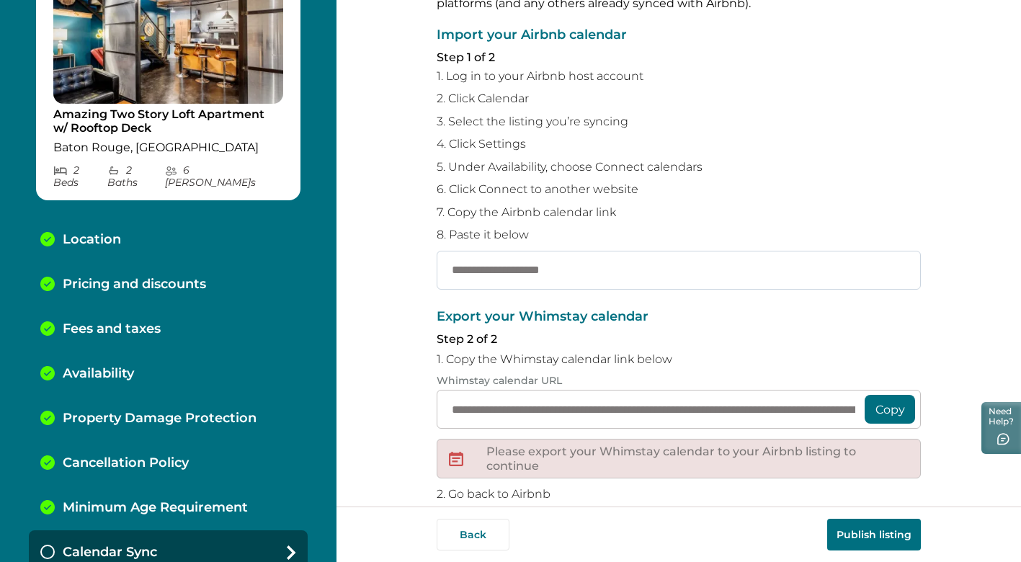
click at [556, 279] on input "text" at bounding box center [679, 270] width 484 height 39
click at [559, 275] on input "text" at bounding box center [679, 270] width 484 height 39
paste input "**********"
type input "**********"
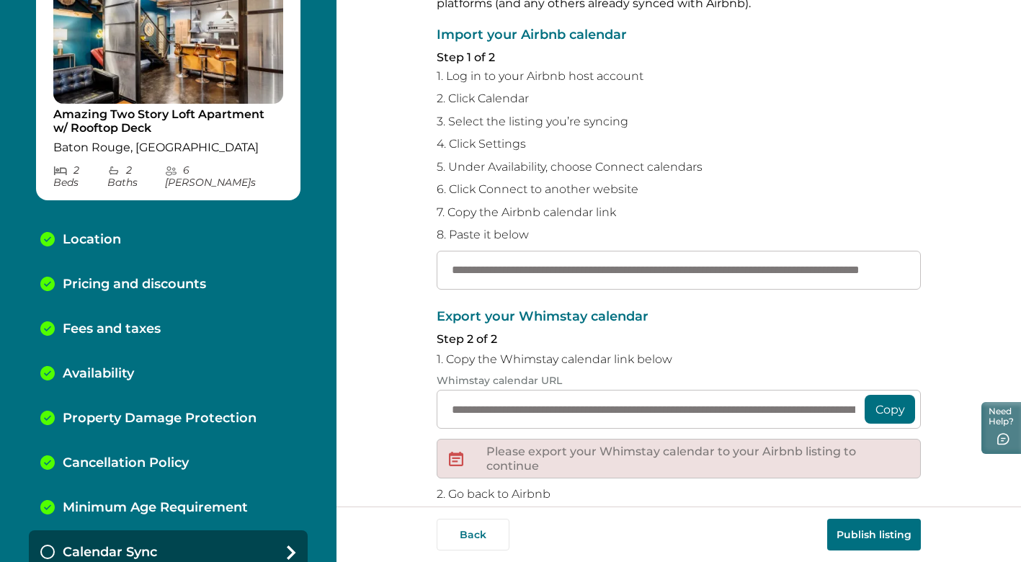
scroll to position [0, 0]
click at [883, 410] on button "Copy" at bounding box center [889, 409] width 50 height 29
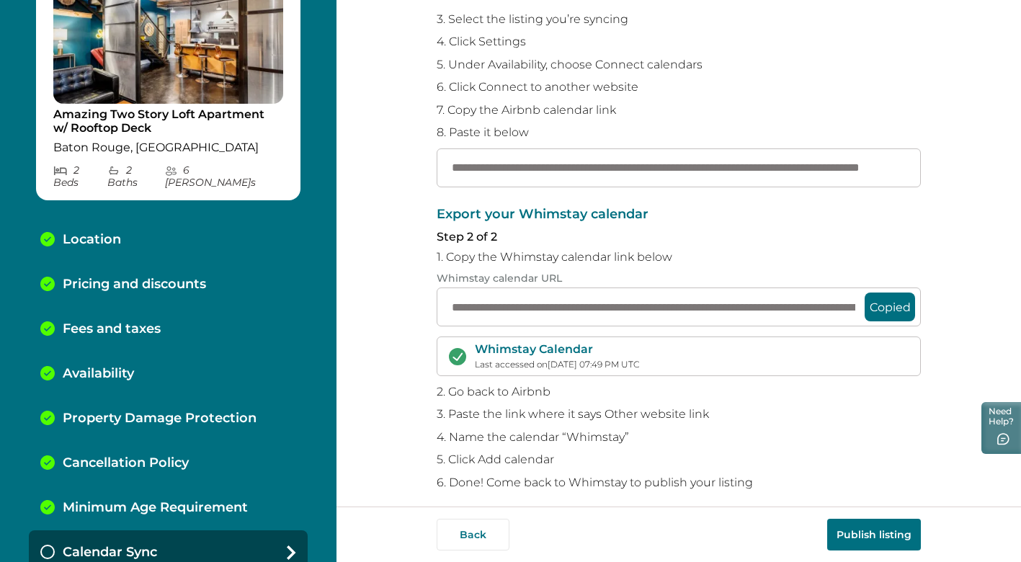
scroll to position [215, 0]
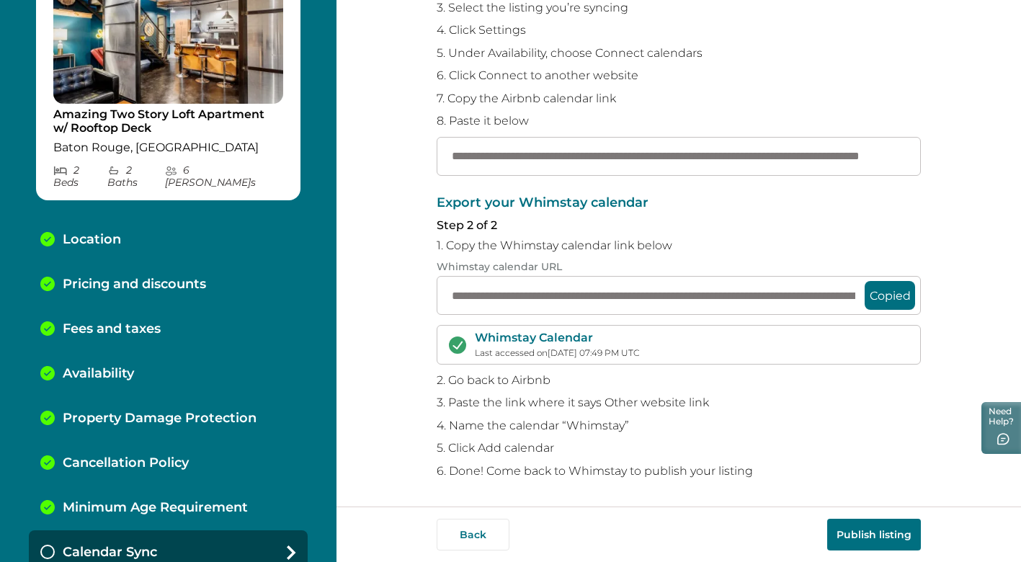
click at [859, 534] on button "Publish listing" at bounding box center [874, 535] width 94 height 32
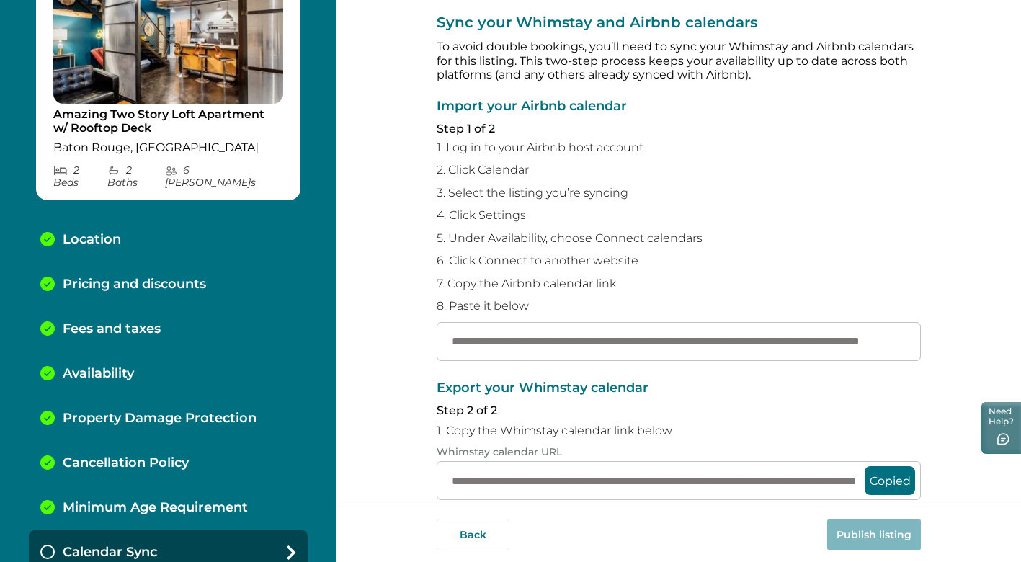
scroll to position [0, 0]
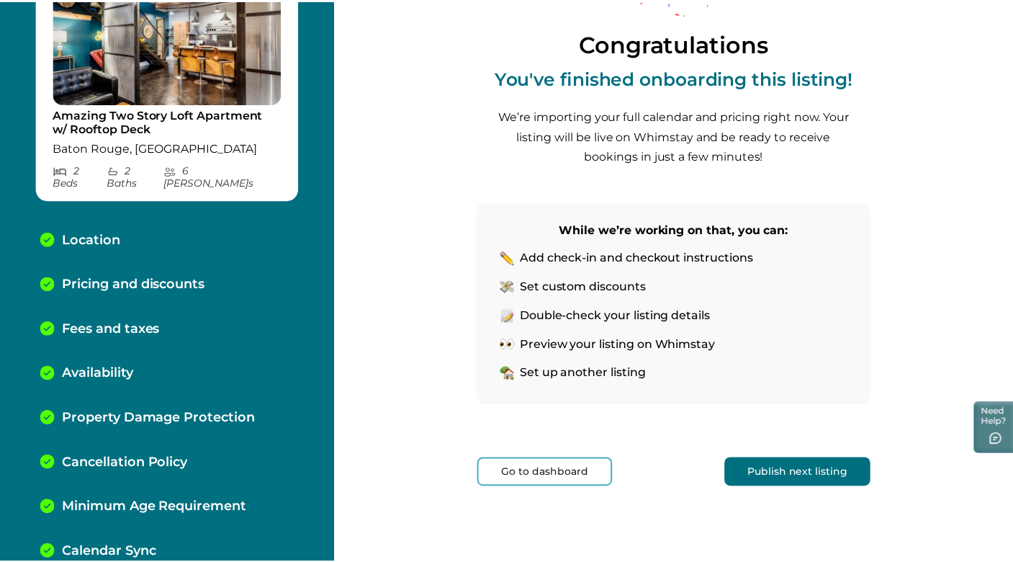
scroll to position [105, 0]
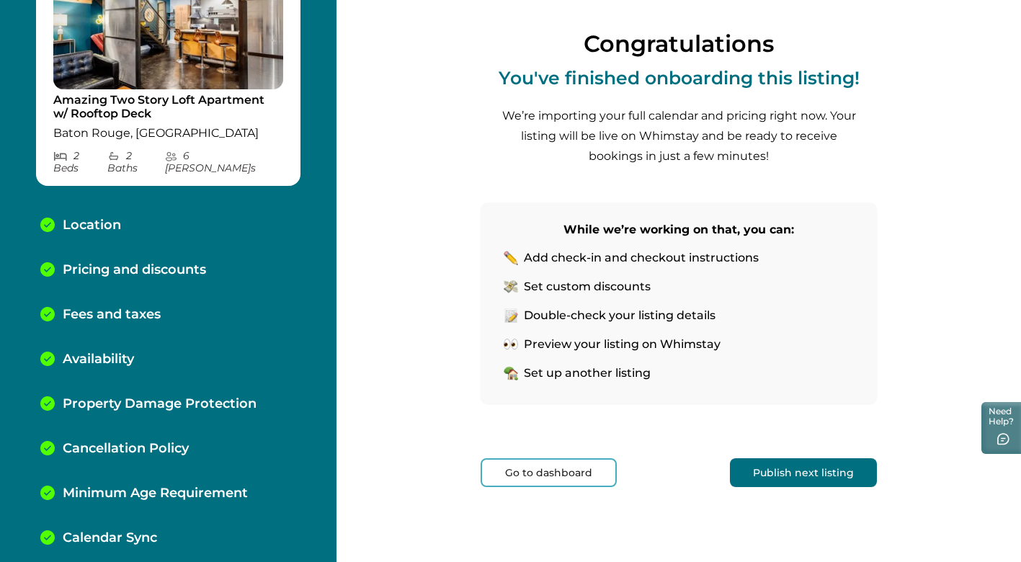
click at [560, 473] on button "Go to dashboard" at bounding box center [548, 472] width 136 height 29
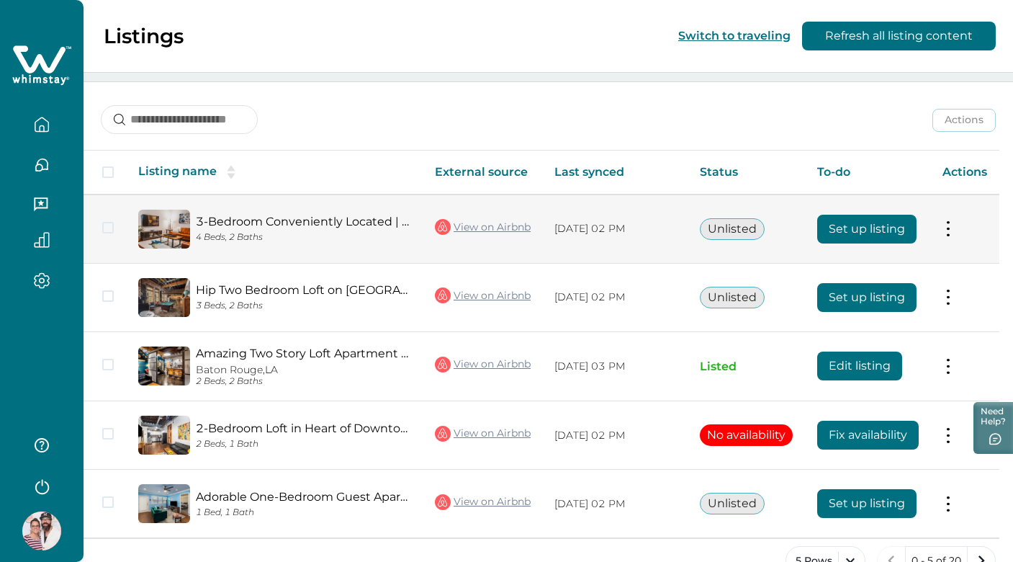
scroll to position [173, 0]
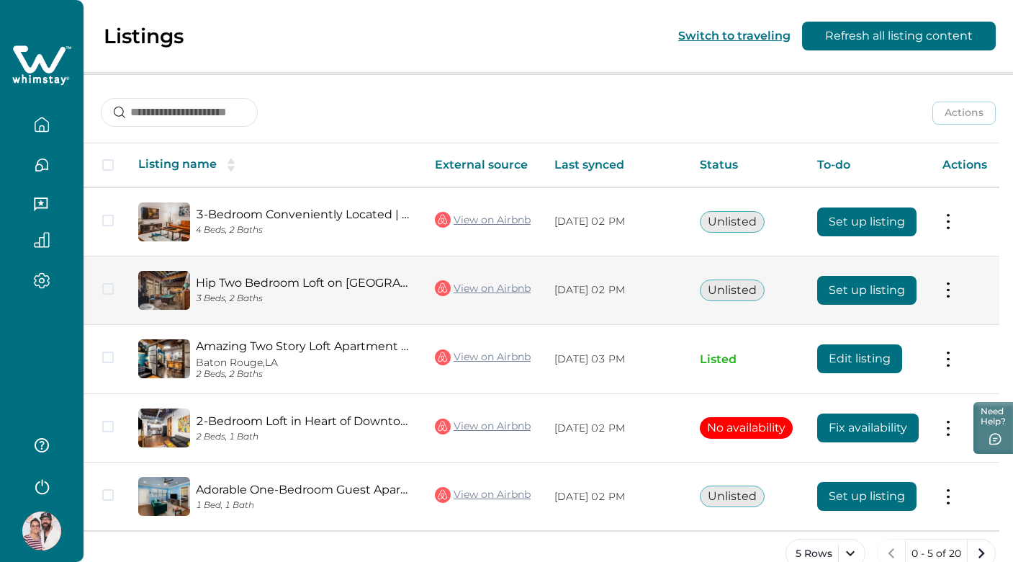
click at [843, 295] on button "Set up listing" at bounding box center [867, 290] width 99 height 29
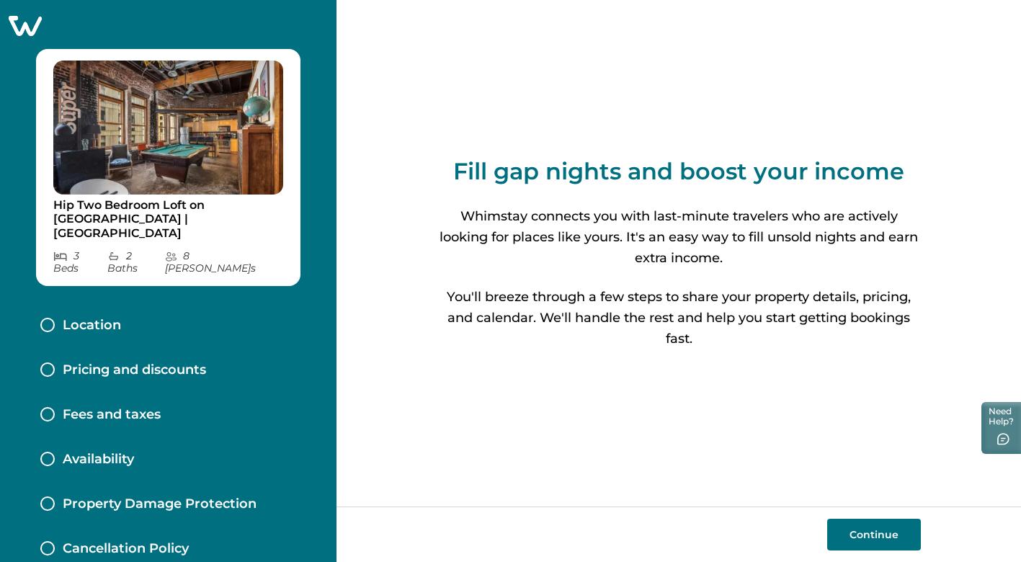
click at [866, 534] on button "Continue" at bounding box center [874, 535] width 94 height 32
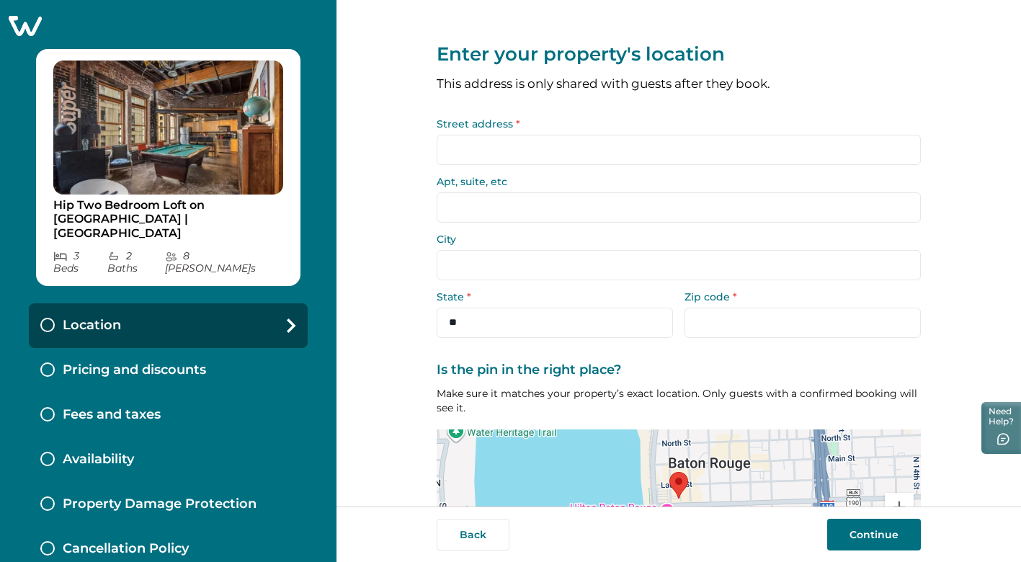
click at [495, 153] on input "Street address *" at bounding box center [679, 150] width 484 height 30
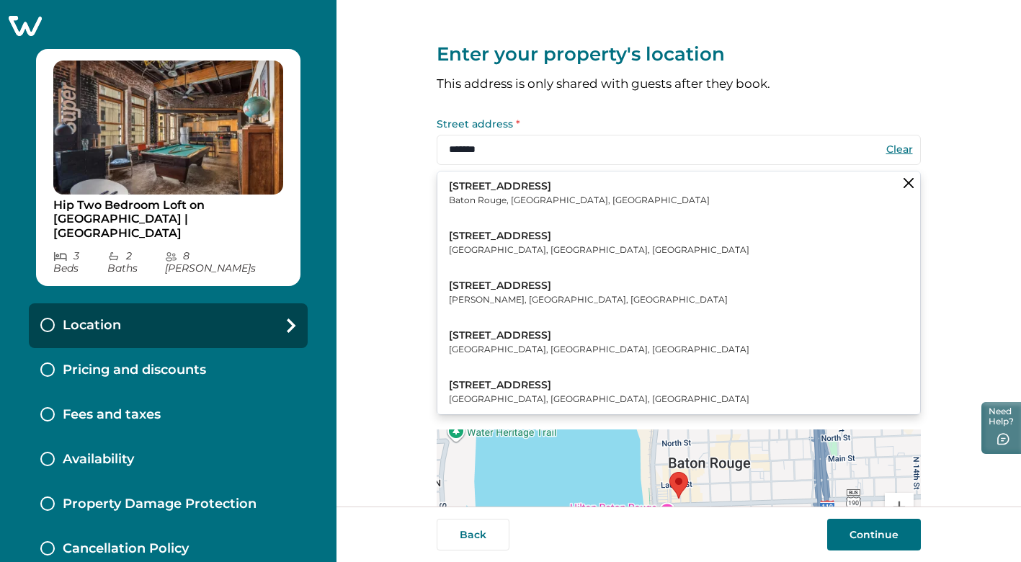
click at [495, 196] on p "Baton Rouge, [GEOGRAPHIC_DATA], [GEOGRAPHIC_DATA]" at bounding box center [579, 200] width 261 height 14
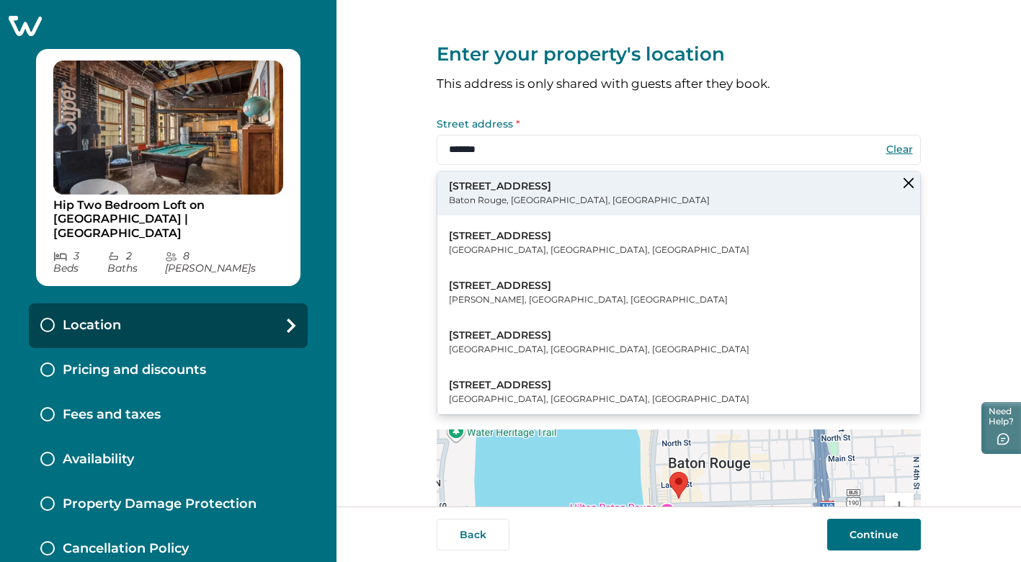
type input "**********"
select select "**"
type input "*****"
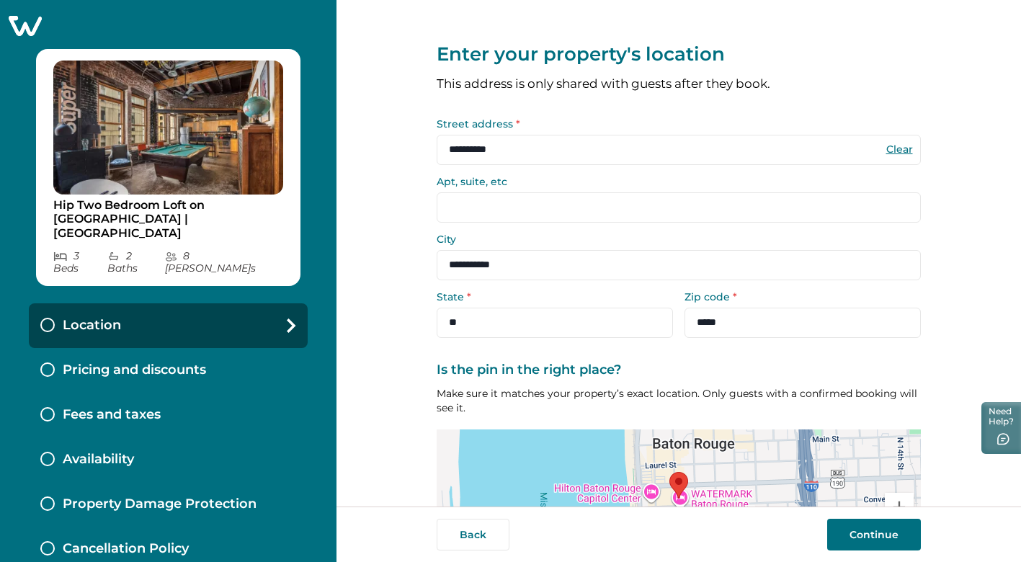
click at [473, 213] on input "Apt, suite, etc" at bounding box center [679, 207] width 484 height 30
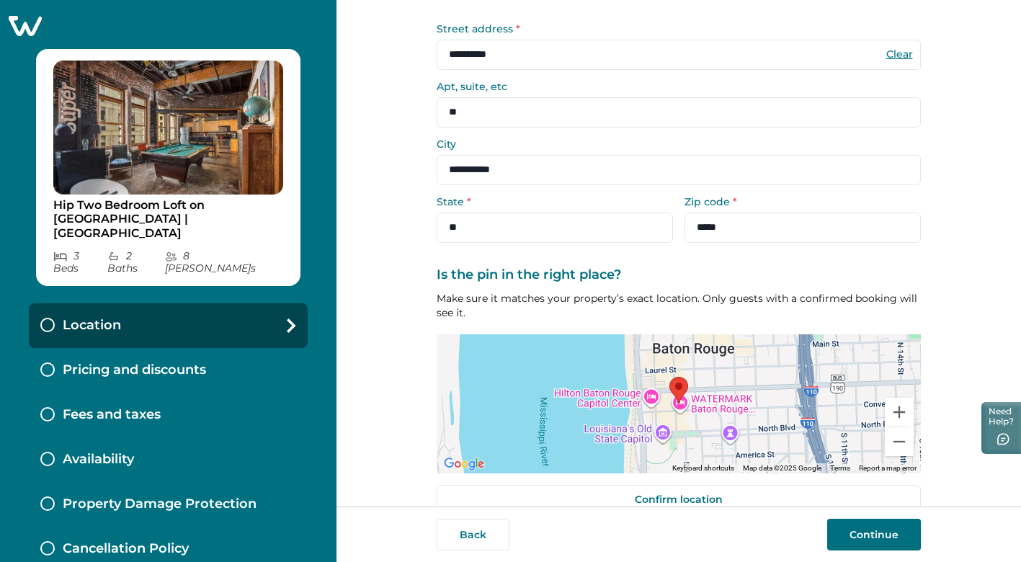
scroll to position [122, 0]
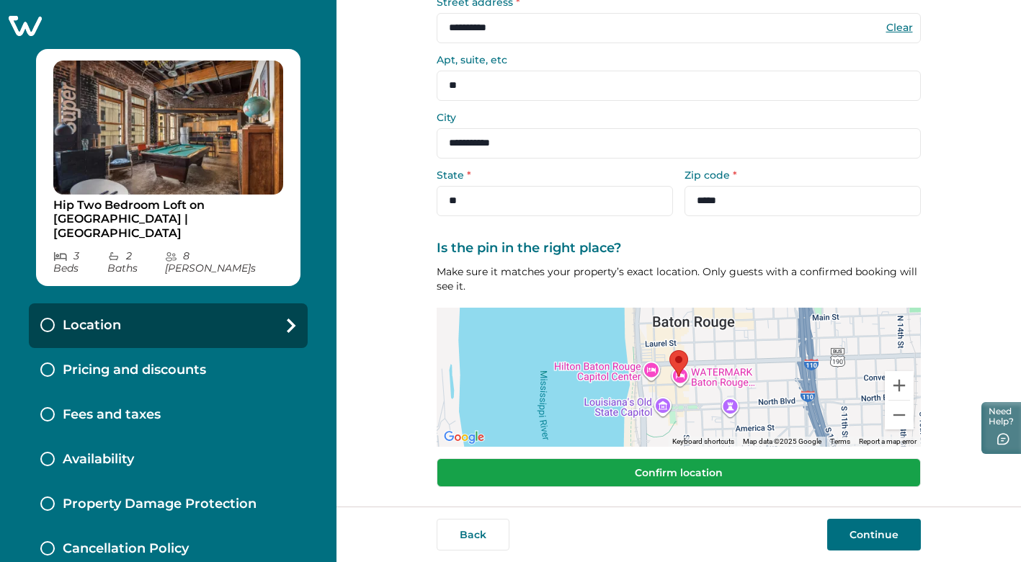
type input "**"
click at [750, 466] on button "Confirm location" at bounding box center [679, 472] width 484 height 29
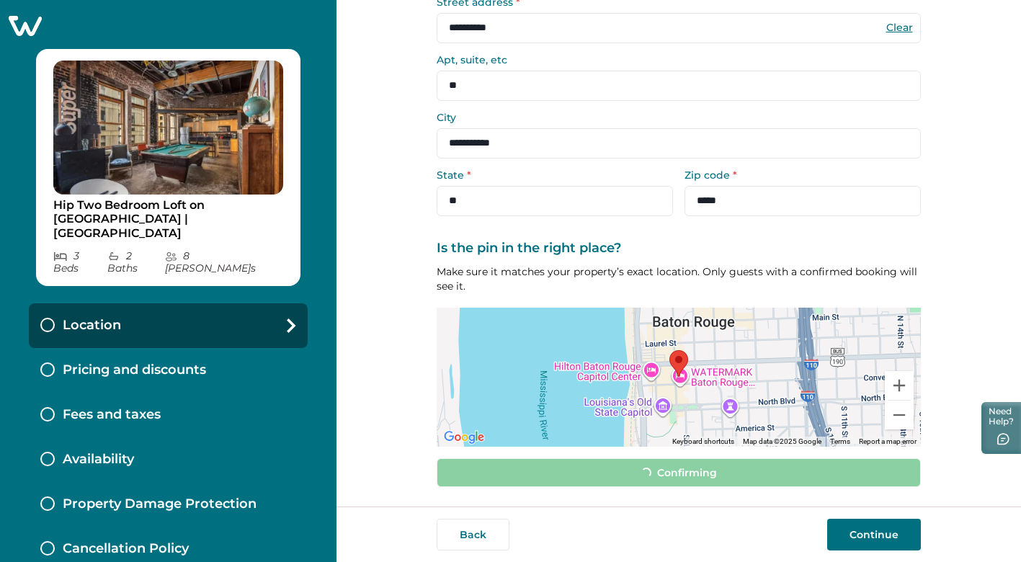
scroll to position [112, 0]
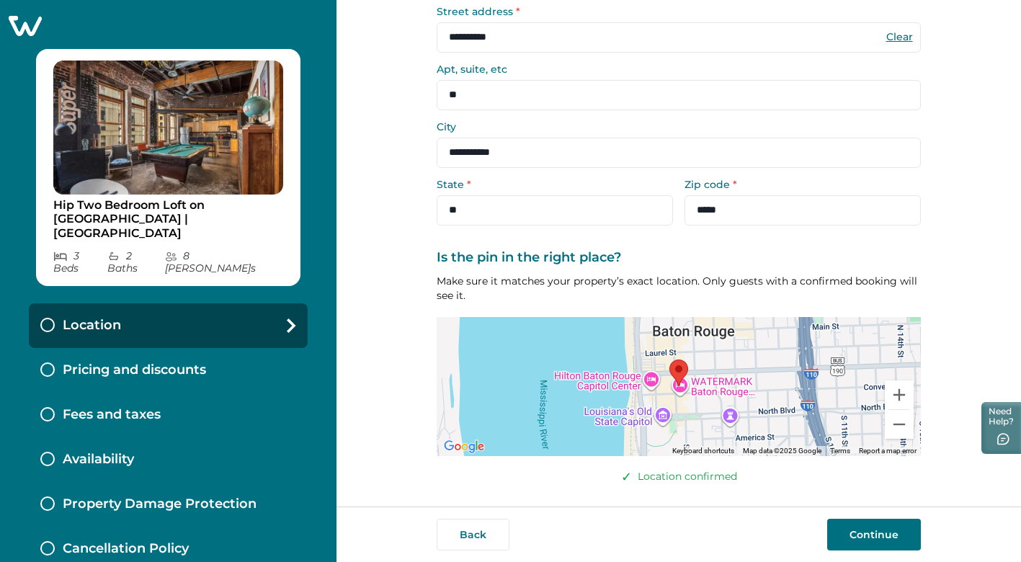
click at [861, 537] on button "Continue" at bounding box center [874, 535] width 94 height 32
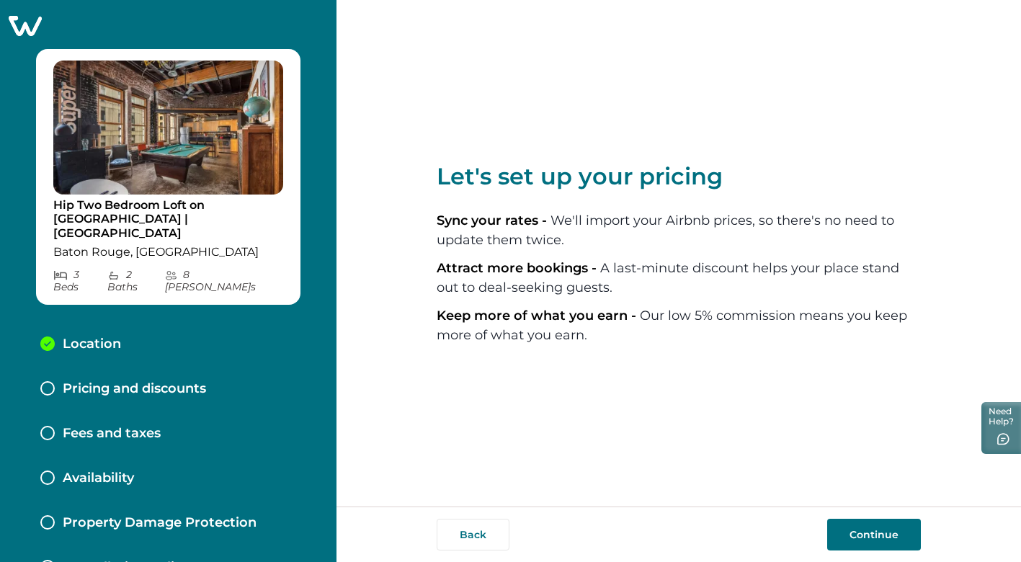
click at [871, 527] on button "Continue" at bounding box center [874, 535] width 94 height 32
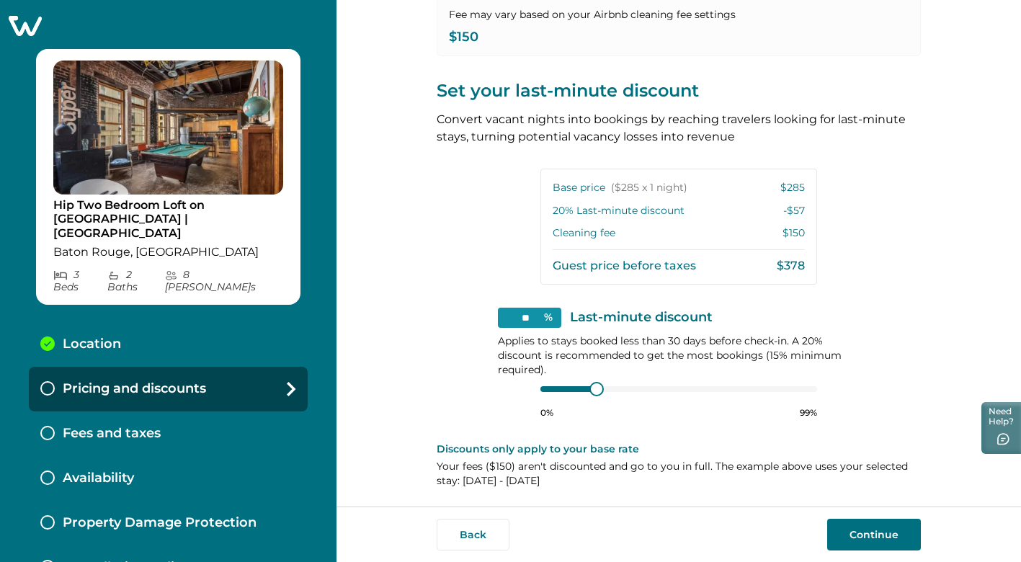
scroll to position [262, 0]
click at [858, 537] on button "Continue" at bounding box center [874, 535] width 94 height 32
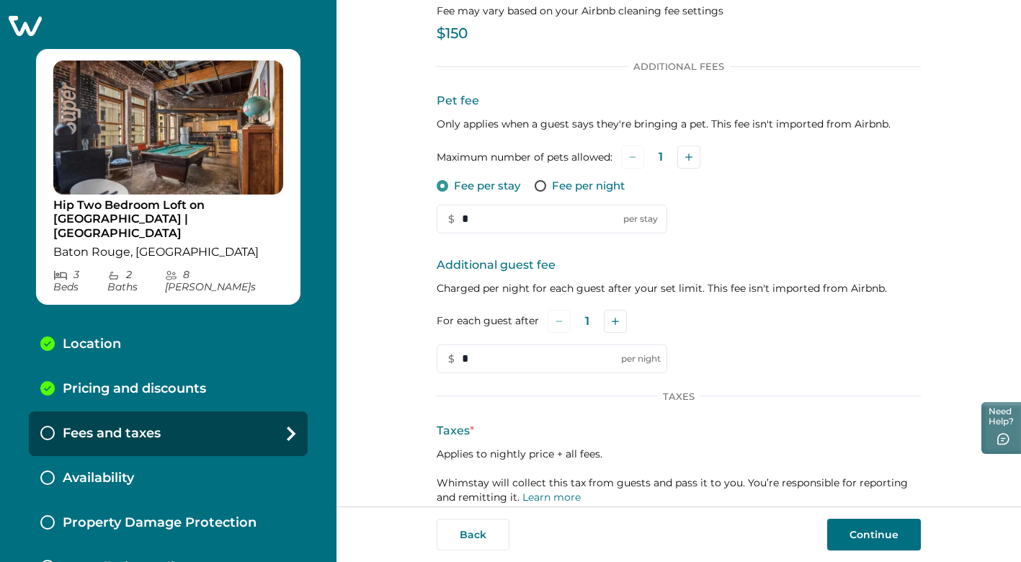
scroll to position [107, 0]
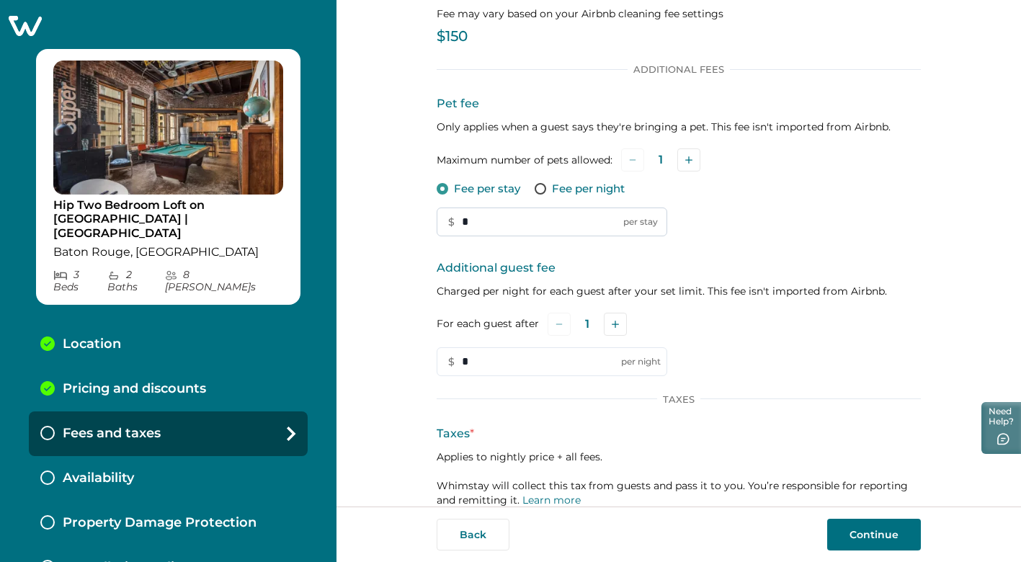
click at [479, 220] on input "*" at bounding box center [552, 221] width 230 height 29
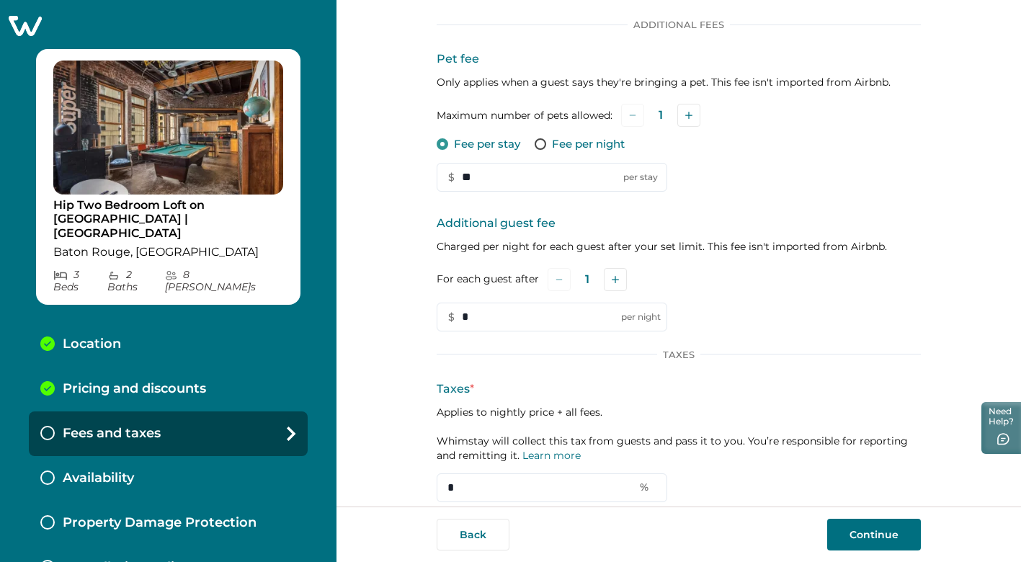
scroll to position [153, 0]
type input "**"
click at [612, 277] on icon "Add" at bounding box center [615, 277] width 7 height 7
click at [614, 277] on icon "Add" at bounding box center [617, 277] width 7 height 7
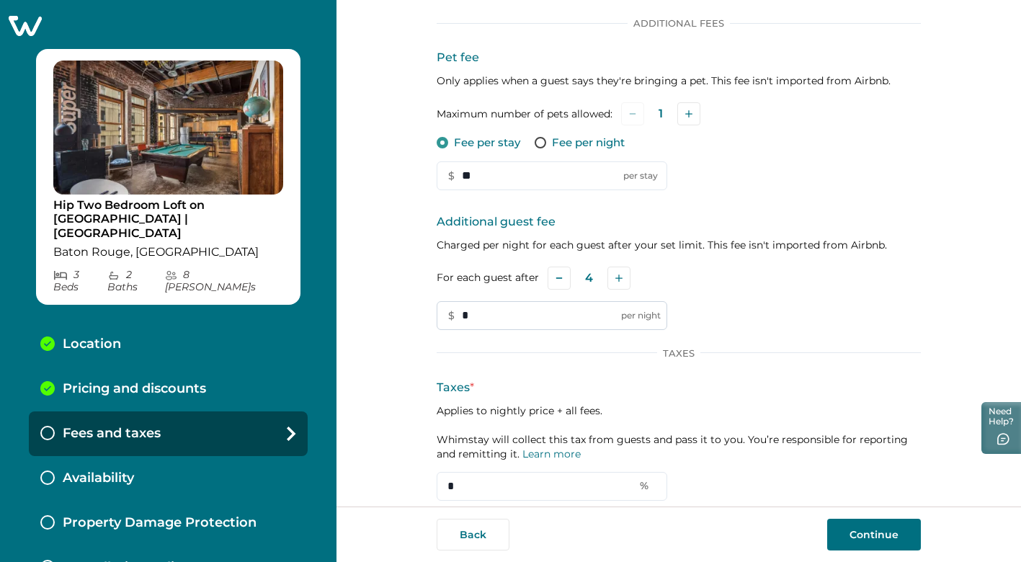
click at [501, 310] on input "*" at bounding box center [552, 315] width 230 height 29
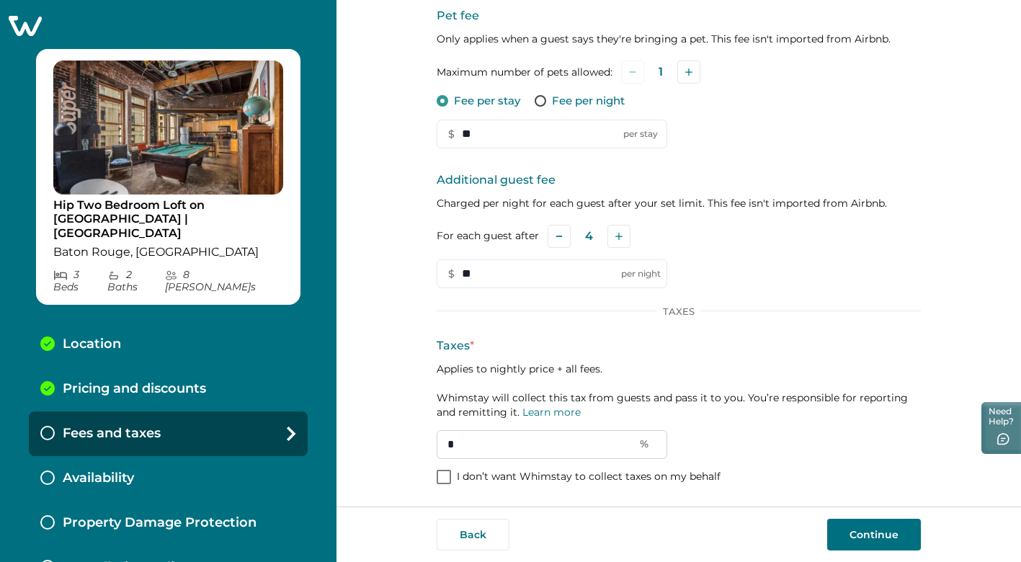
type input "**"
click at [509, 446] on input "*" at bounding box center [552, 444] width 230 height 29
type input "**"
click at [859, 536] on button "Continue" at bounding box center [874, 535] width 94 height 32
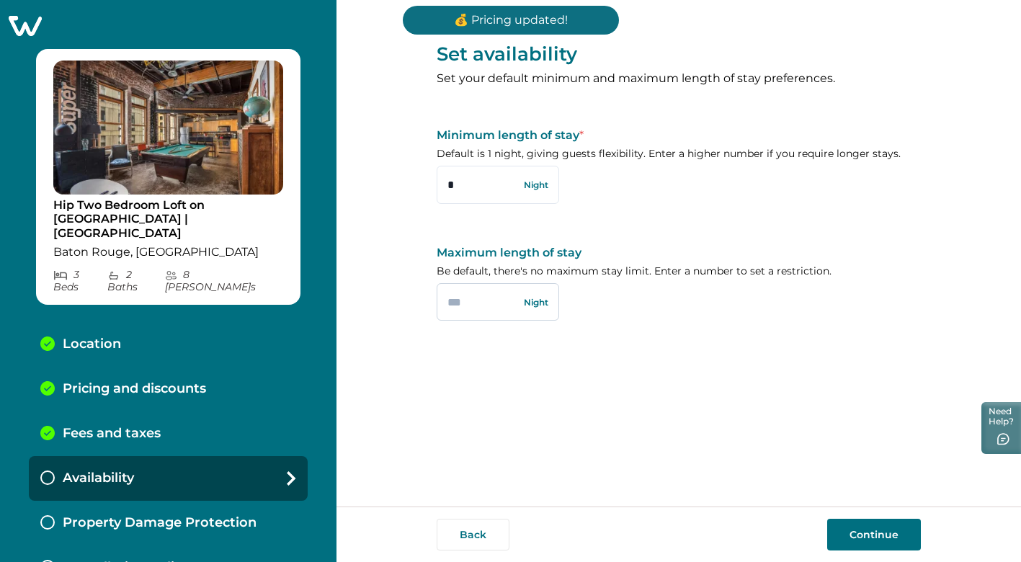
click at [480, 302] on input "text" at bounding box center [498, 301] width 122 height 37
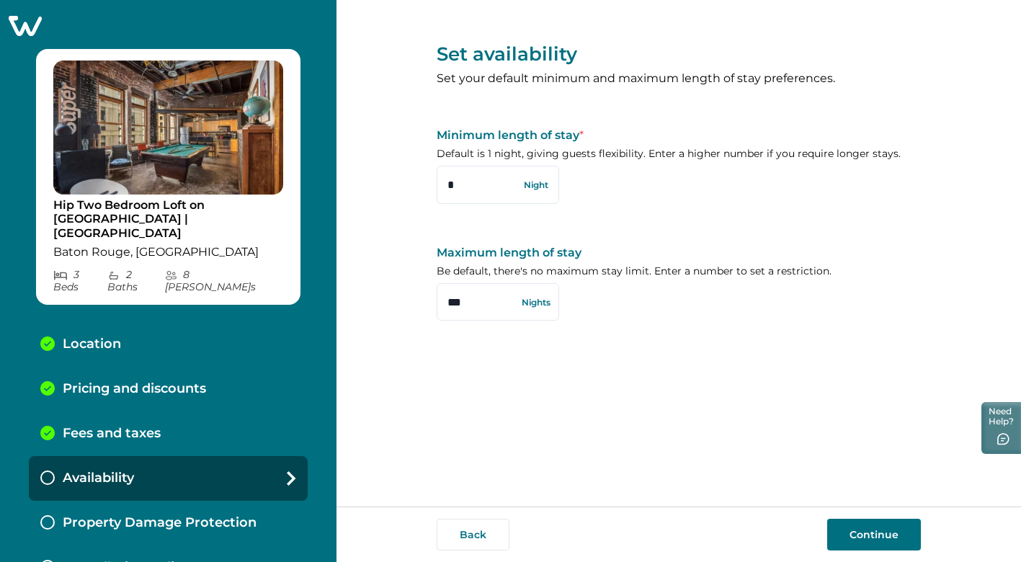
type input "***"
click at [845, 529] on button "Continue" at bounding box center [874, 535] width 94 height 32
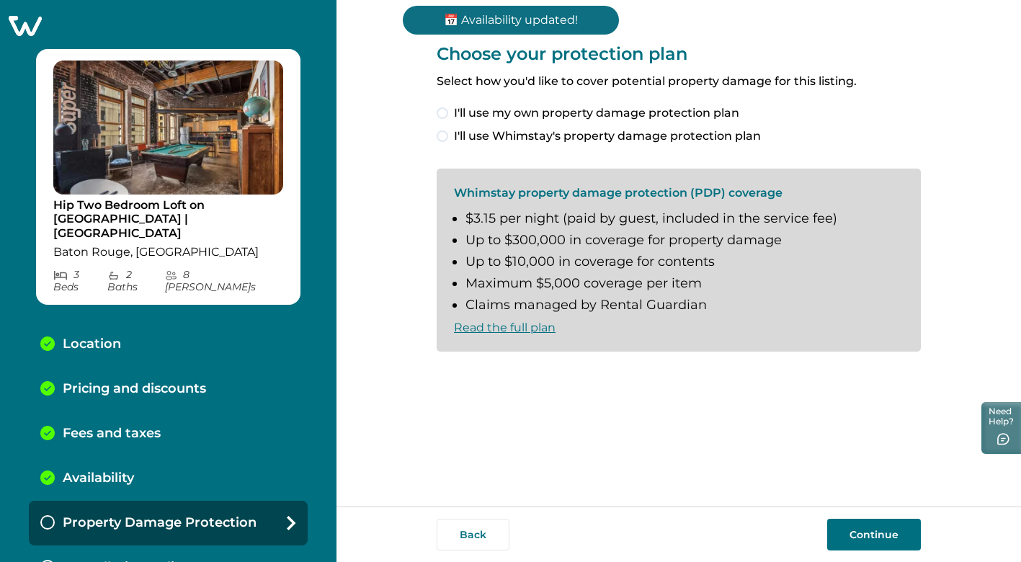
click at [444, 135] on span at bounding box center [443, 136] width 12 height 12
click at [443, 375] on span at bounding box center [443, 376] width 12 height 12
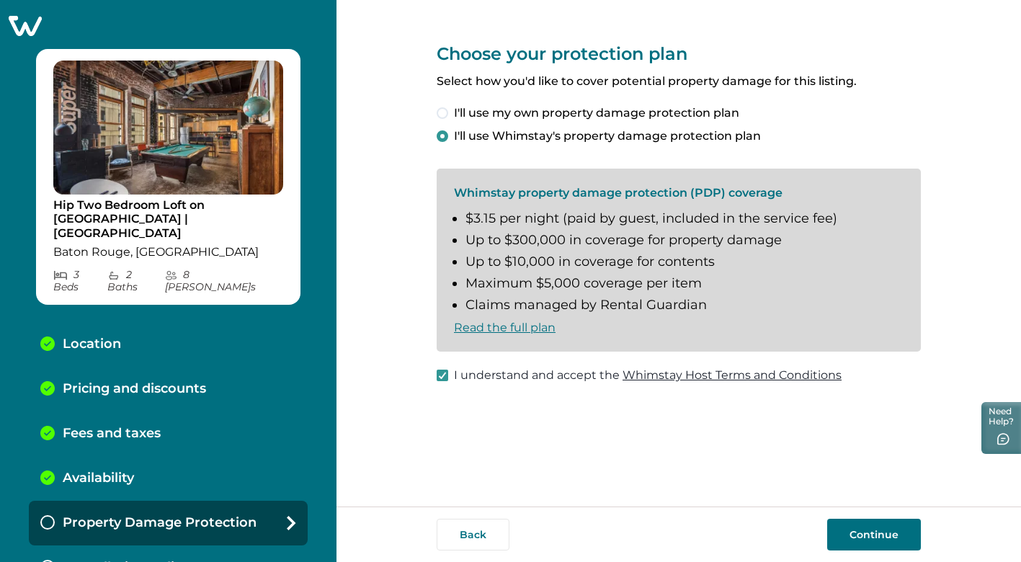
click at [864, 534] on button "Continue" at bounding box center [874, 535] width 94 height 32
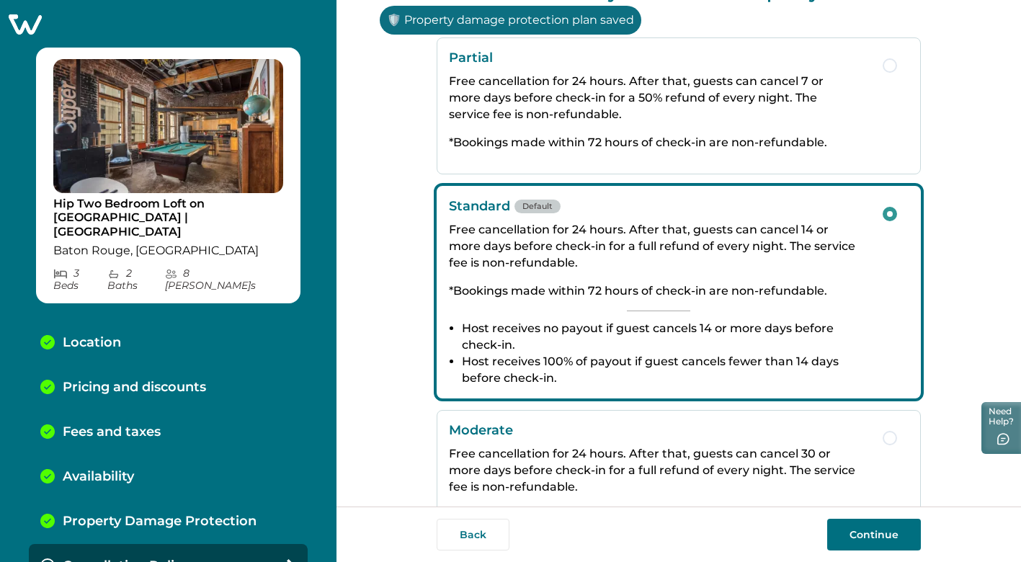
scroll to position [282, 0]
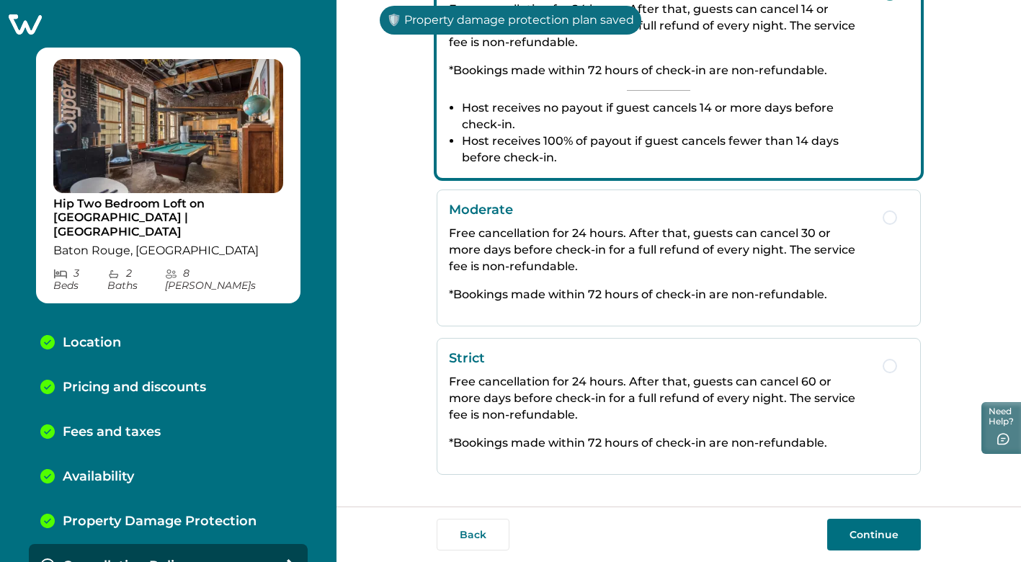
click at [889, 535] on button "Continue" at bounding box center [874, 535] width 94 height 32
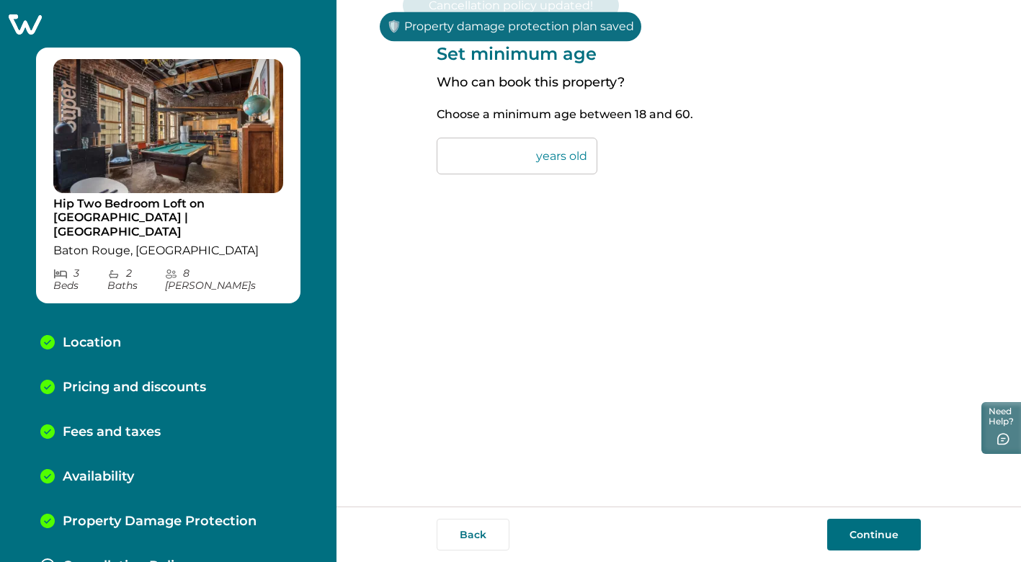
scroll to position [46, 0]
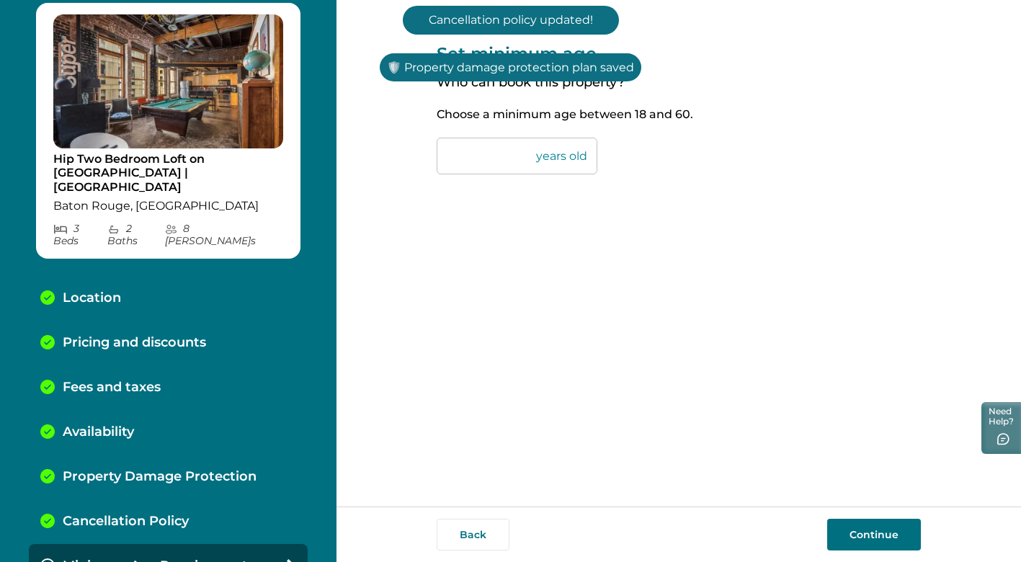
click at [850, 534] on button "Continue" at bounding box center [874, 535] width 94 height 32
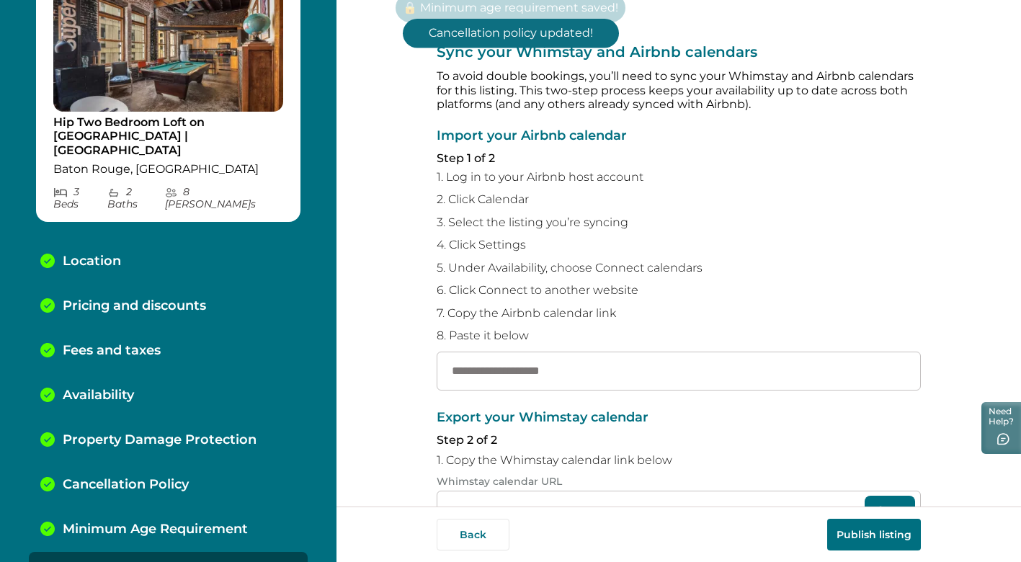
scroll to position [91, 0]
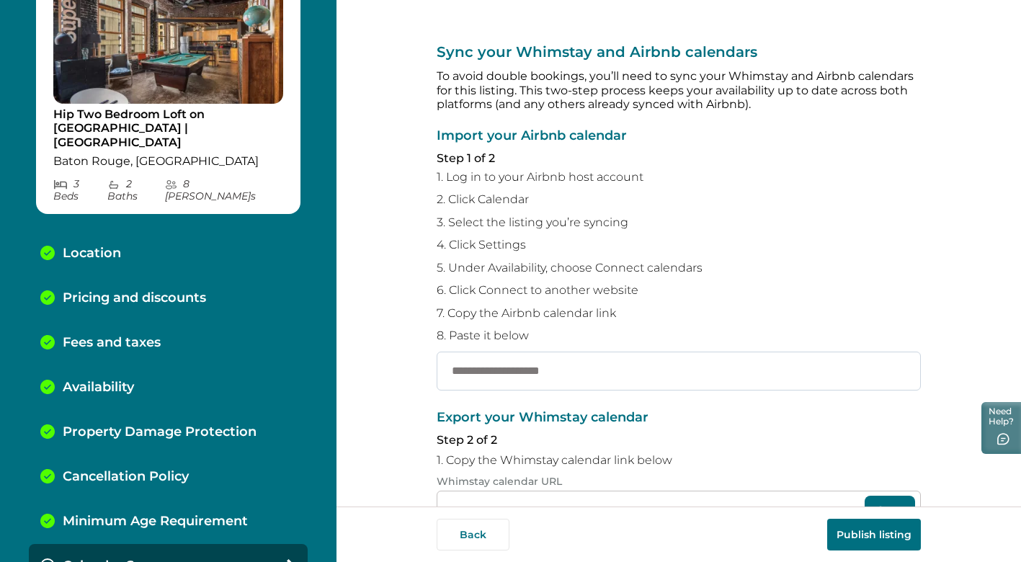
click at [581, 367] on input "text" at bounding box center [679, 371] width 484 height 39
paste input "**********"
type input "**********"
click at [753, 443] on p "Step 2 of 2" at bounding box center [679, 440] width 484 height 14
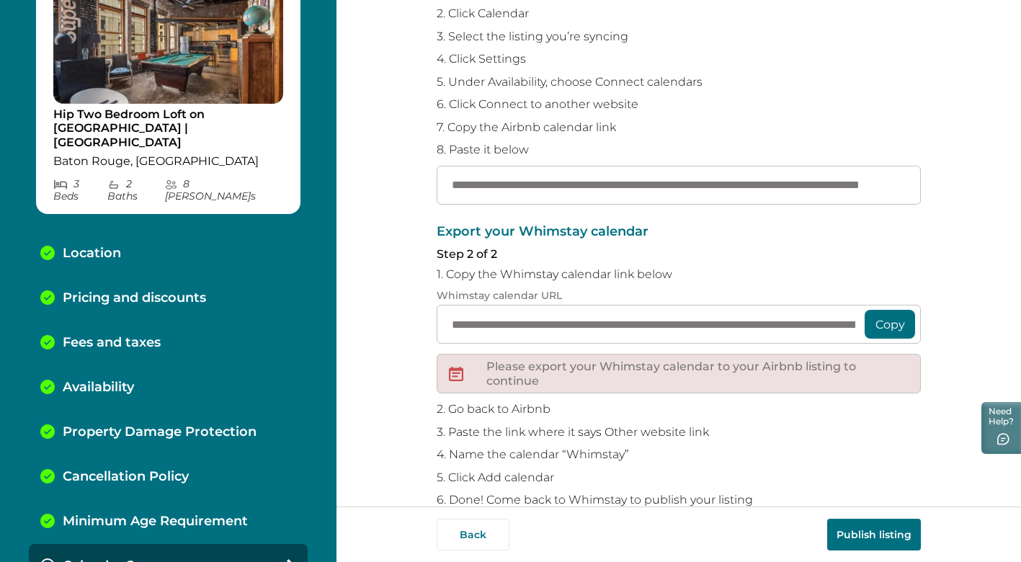
scroll to position [201, 0]
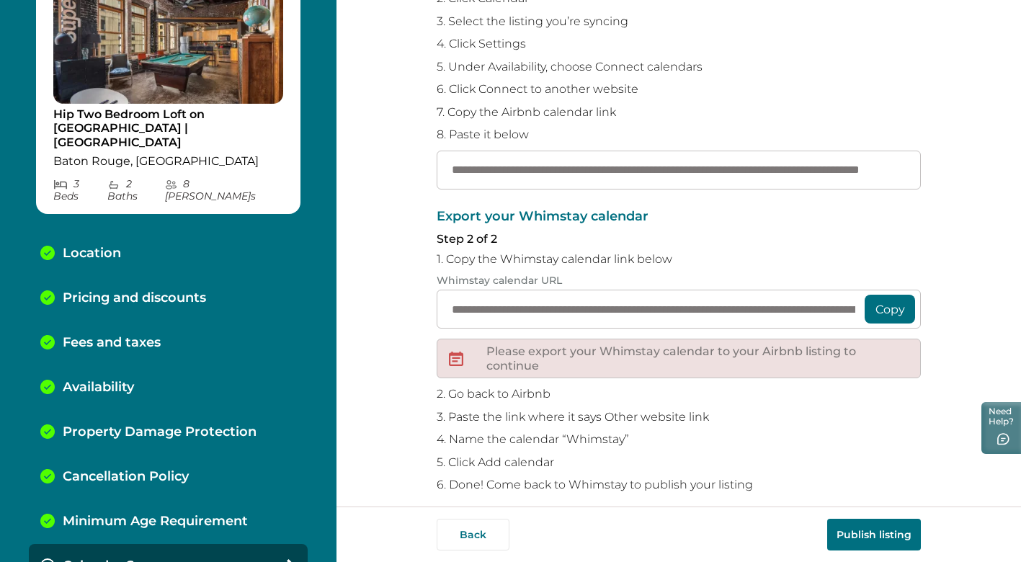
click at [877, 313] on button "Copy" at bounding box center [889, 309] width 50 height 29
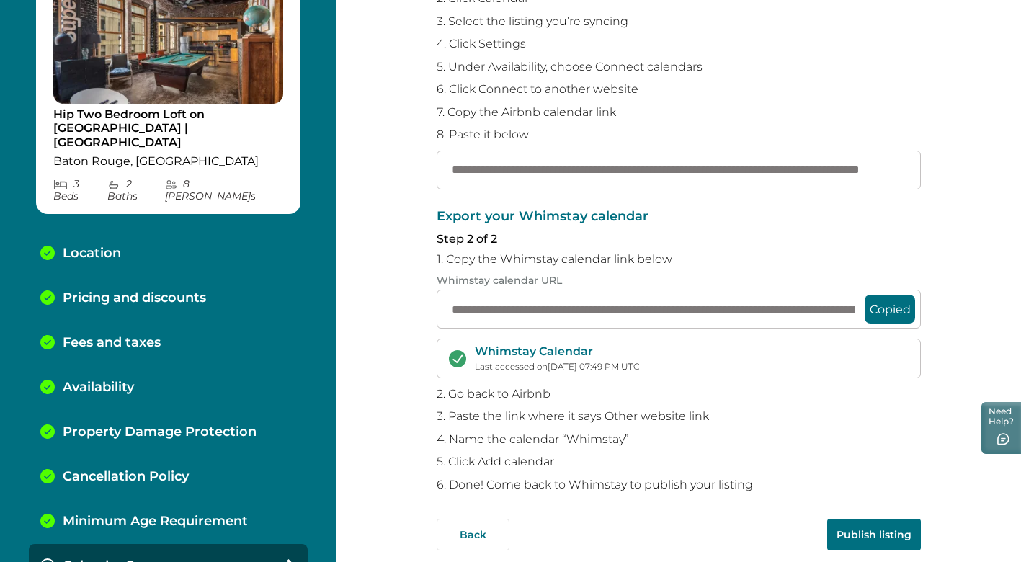
scroll to position [215, 0]
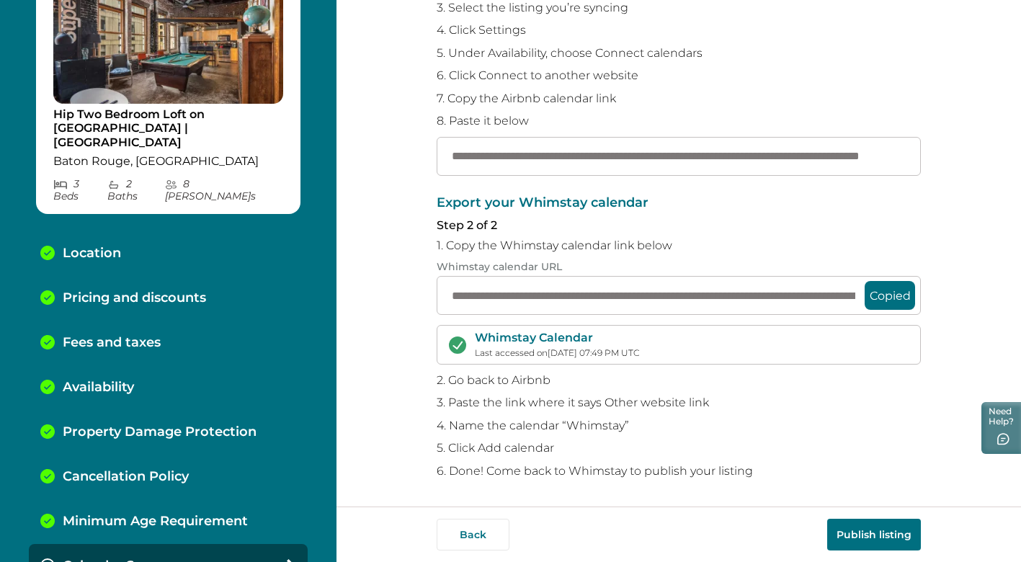
click at [856, 533] on button "Publish listing" at bounding box center [874, 535] width 94 height 32
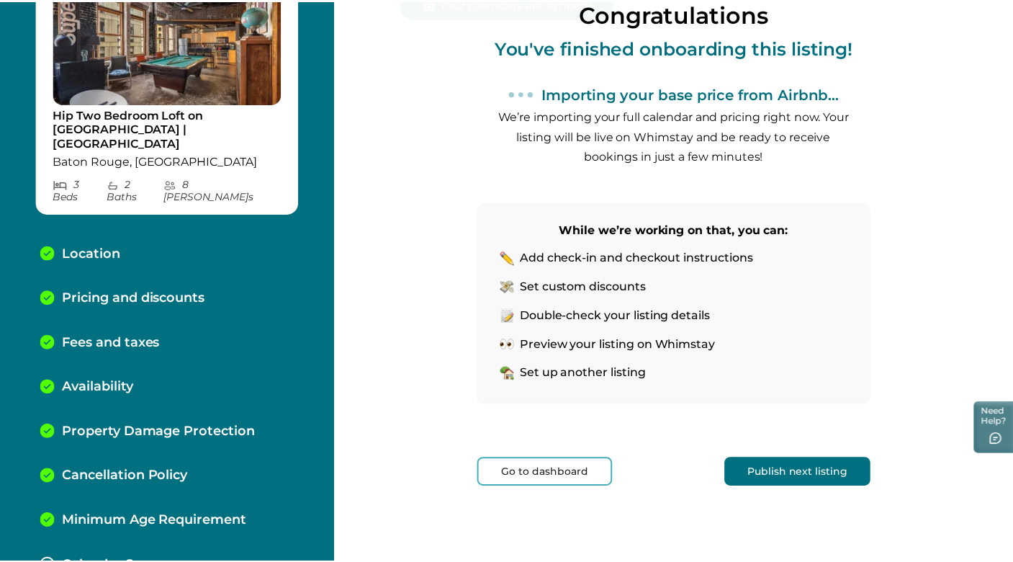
scroll to position [137, 0]
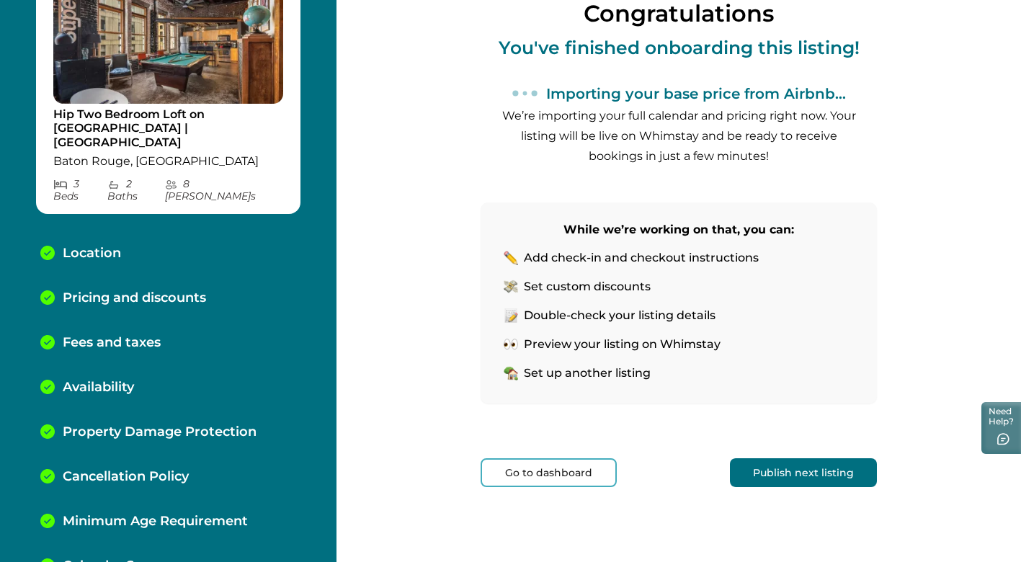
click at [545, 470] on button "Go to dashboard" at bounding box center [548, 472] width 136 height 29
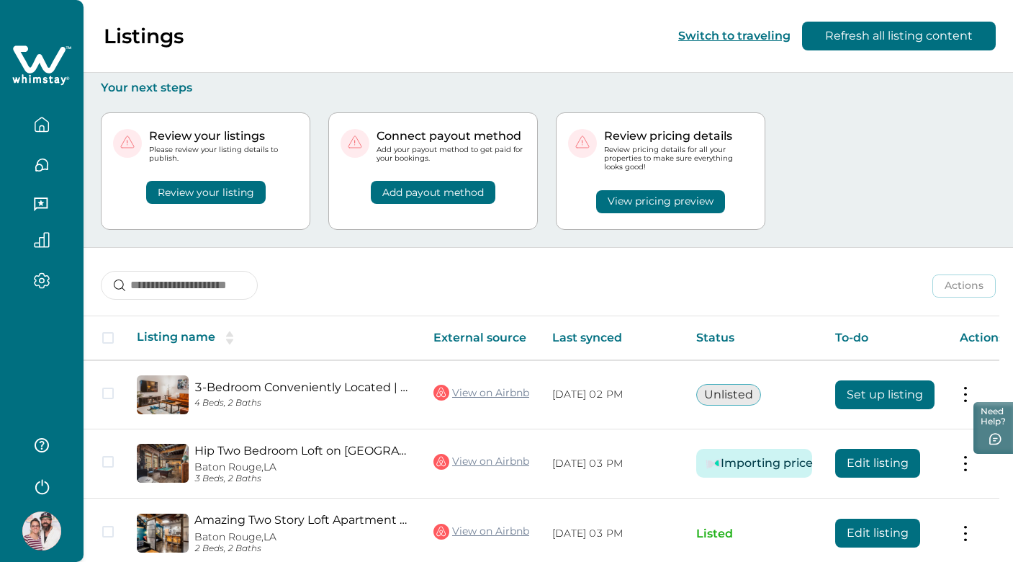
scroll to position [206, 0]
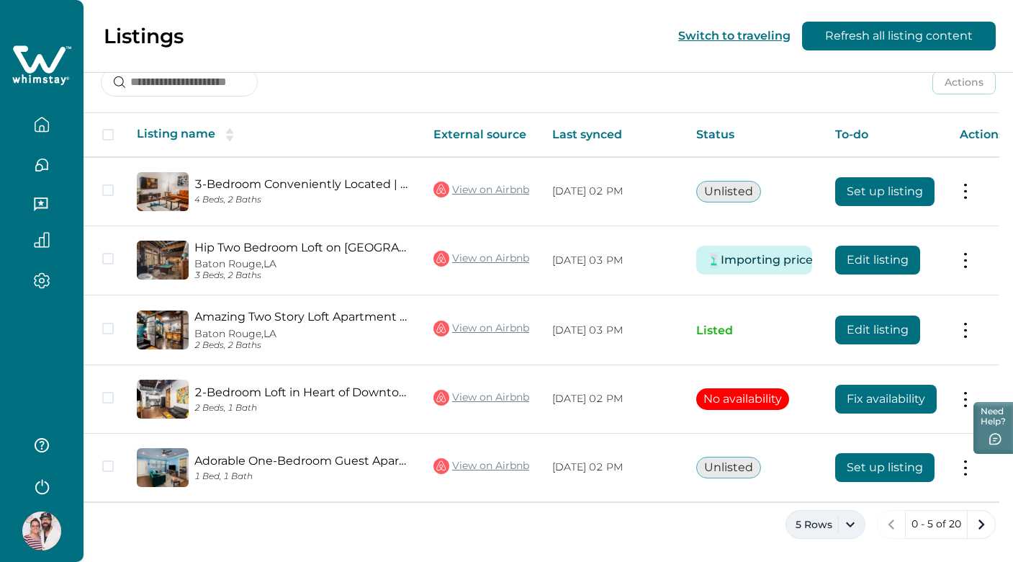
click at [831, 522] on button "5 Rows" at bounding box center [826, 524] width 80 height 29
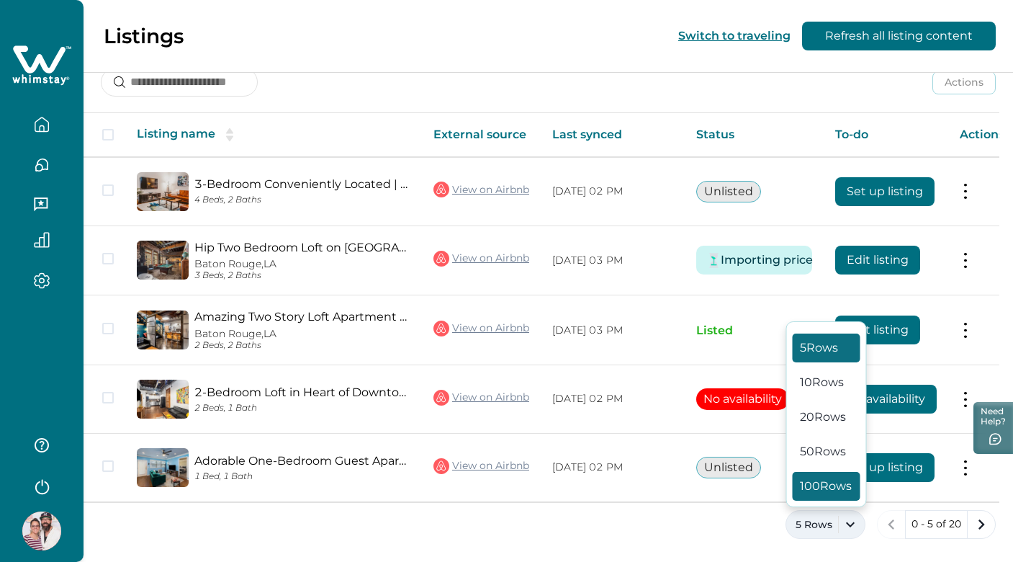
click at [828, 477] on button "100 Rows" at bounding box center [827, 486] width 68 height 29
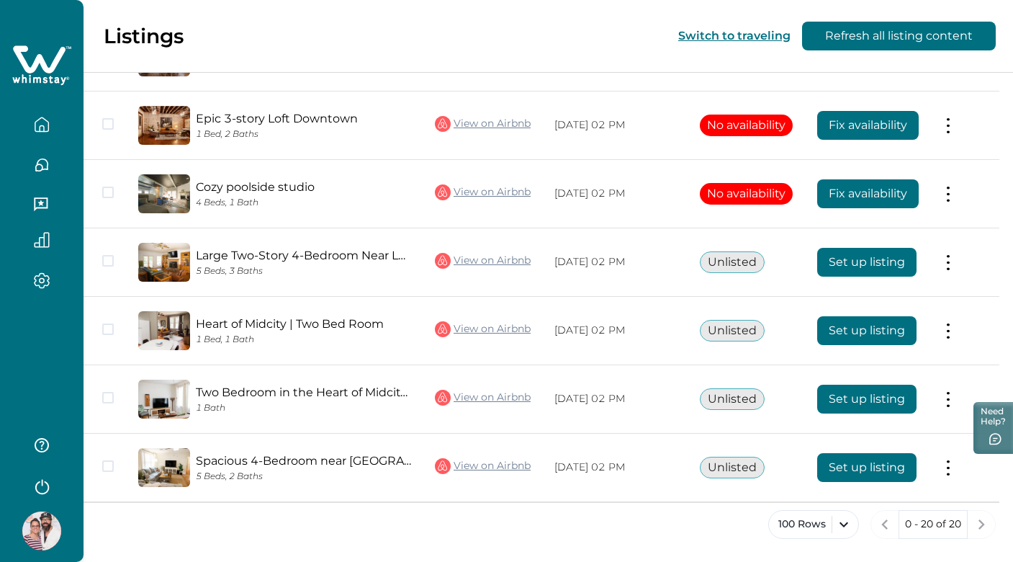
scroll to position [1230, 0]
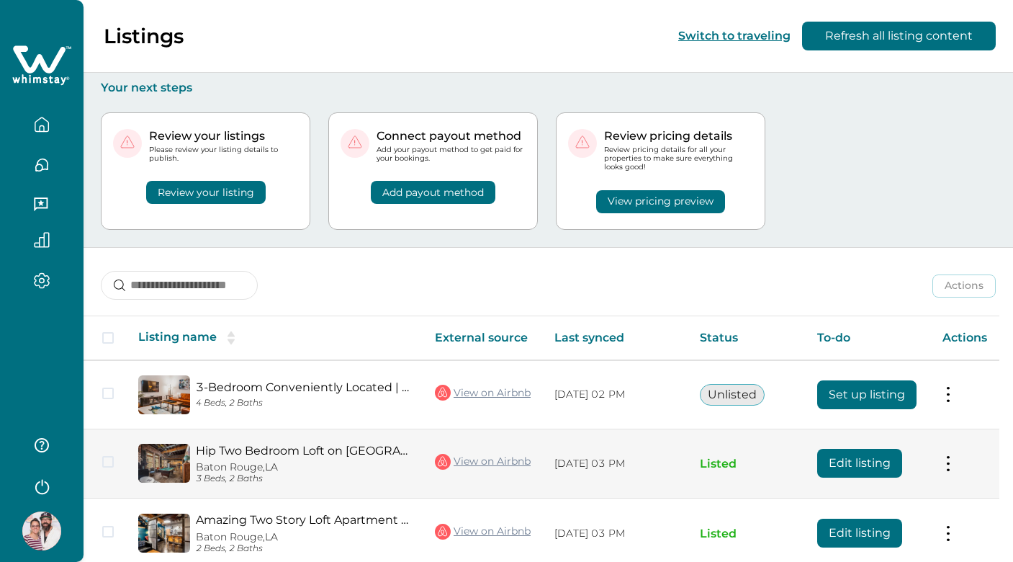
scroll to position [202, 0]
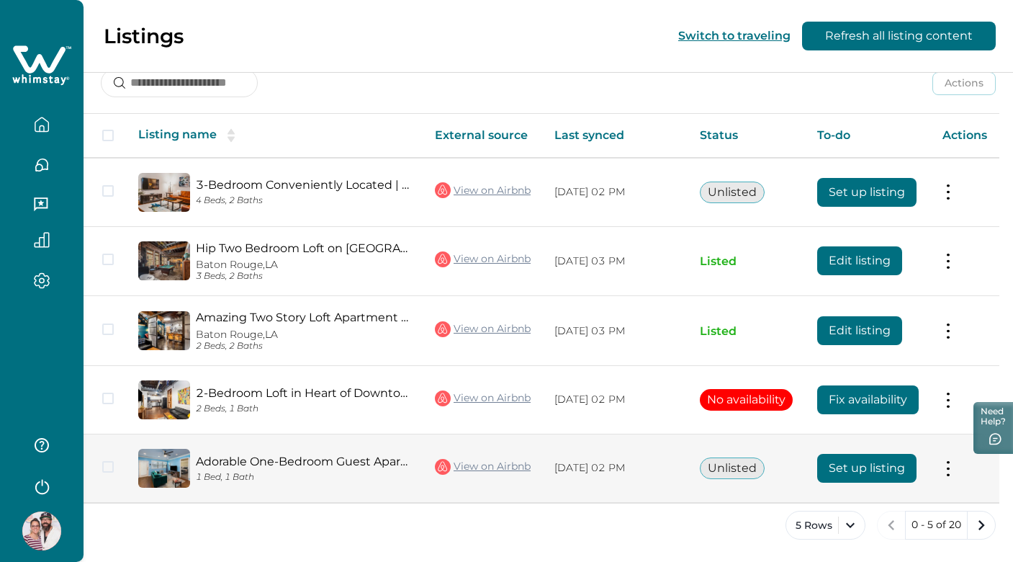
click at [861, 467] on button "Set up listing" at bounding box center [867, 468] width 99 height 29
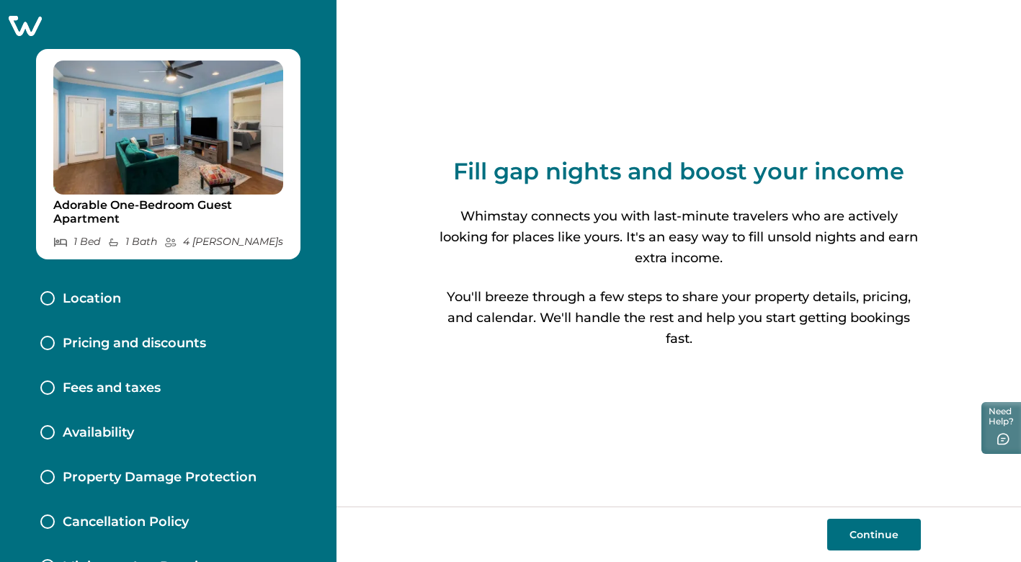
click at [861, 539] on button "Continue" at bounding box center [874, 535] width 94 height 32
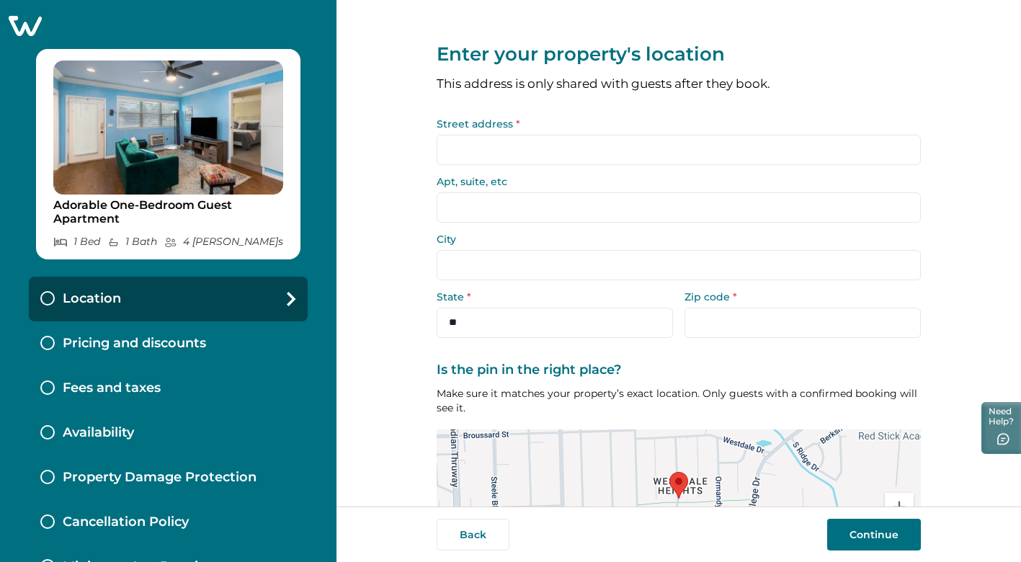
click at [498, 152] on input "Street address *" at bounding box center [679, 150] width 484 height 30
click at [522, 147] on input "Street address *" at bounding box center [679, 150] width 484 height 30
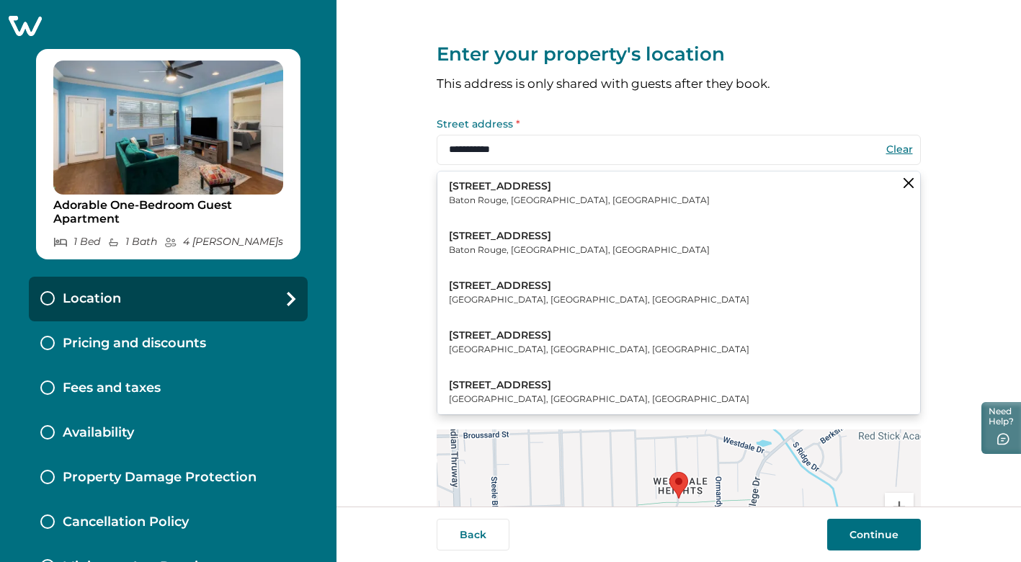
click at [538, 189] on p "[STREET_ADDRESS]" at bounding box center [579, 186] width 261 height 14
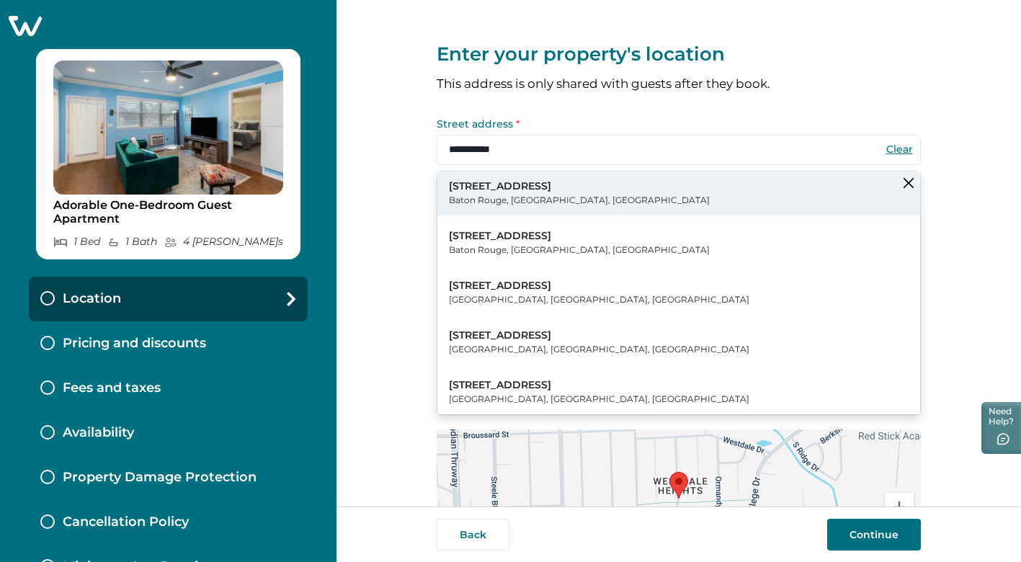
type input "**********"
select select "**"
type input "*****"
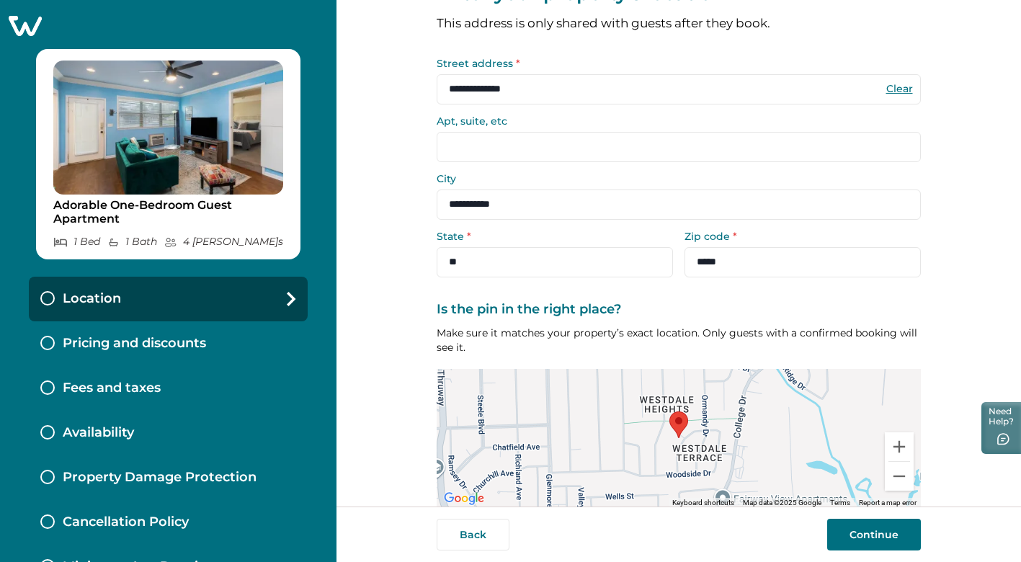
scroll to position [122, 0]
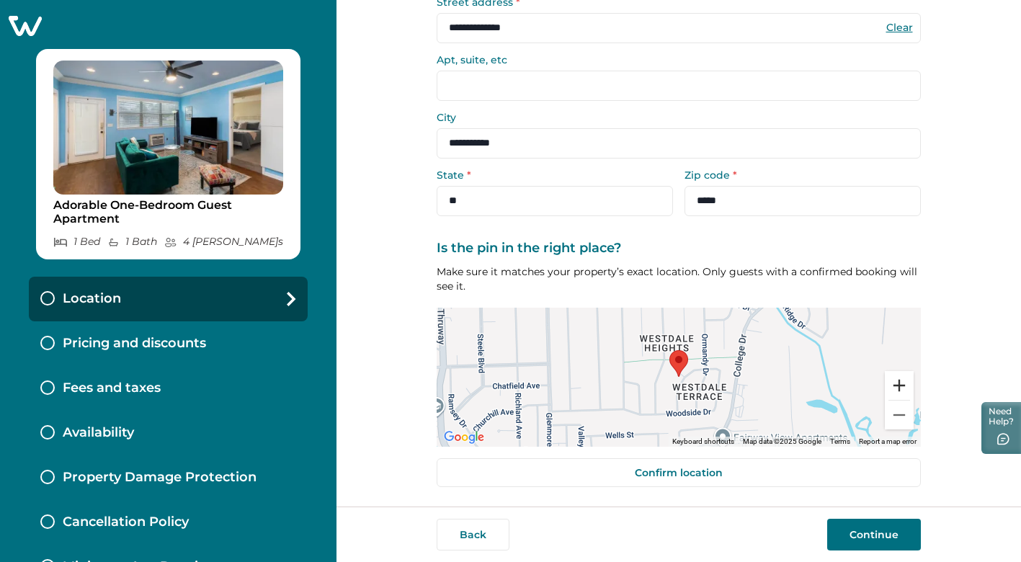
click at [898, 382] on button "Zoom in" at bounding box center [899, 385] width 29 height 29
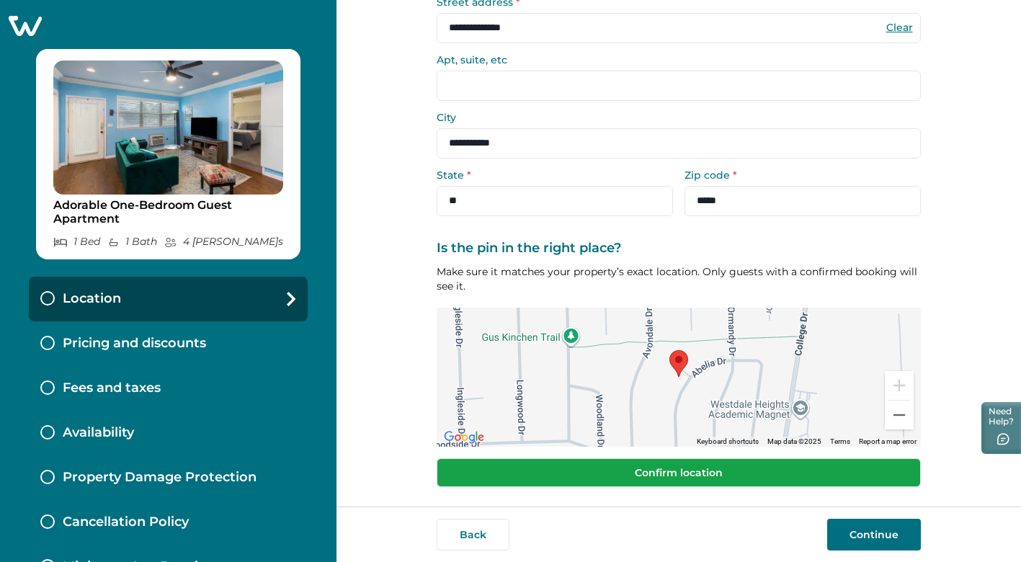
click at [782, 462] on button "Confirm location" at bounding box center [679, 472] width 484 height 29
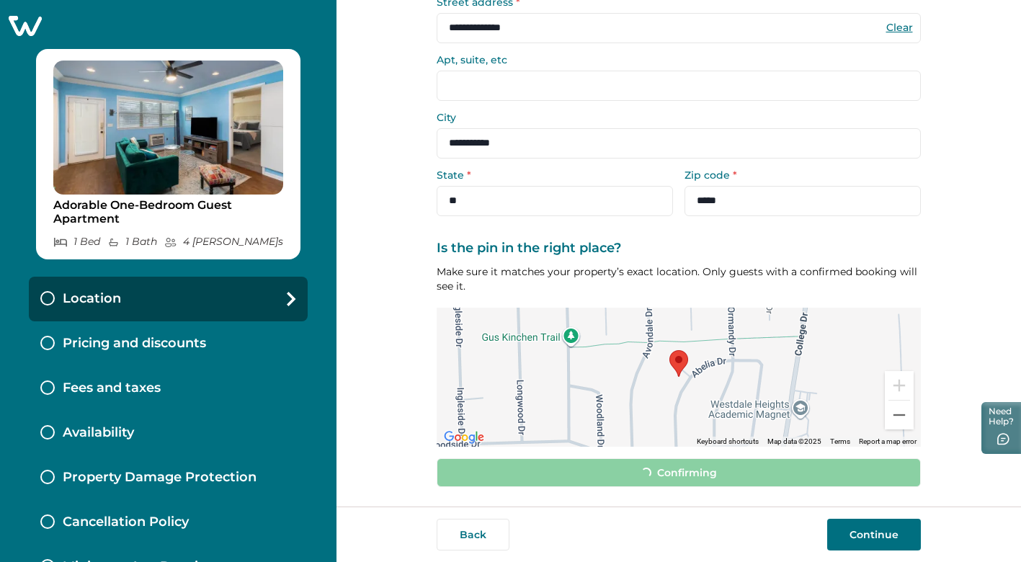
scroll to position [112, 0]
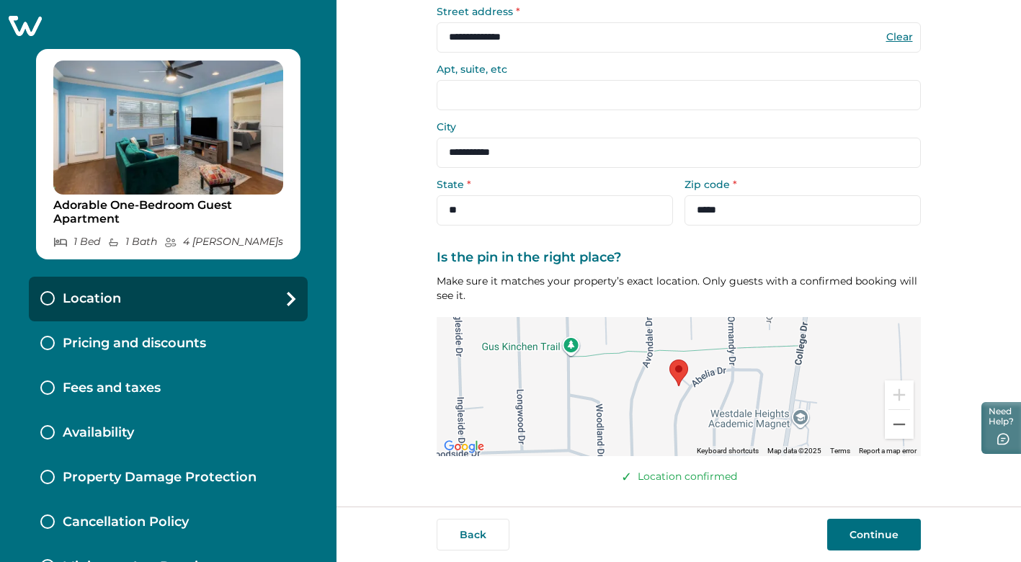
click at [871, 540] on button "Continue" at bounding box center [874, 535] width 94 height 32
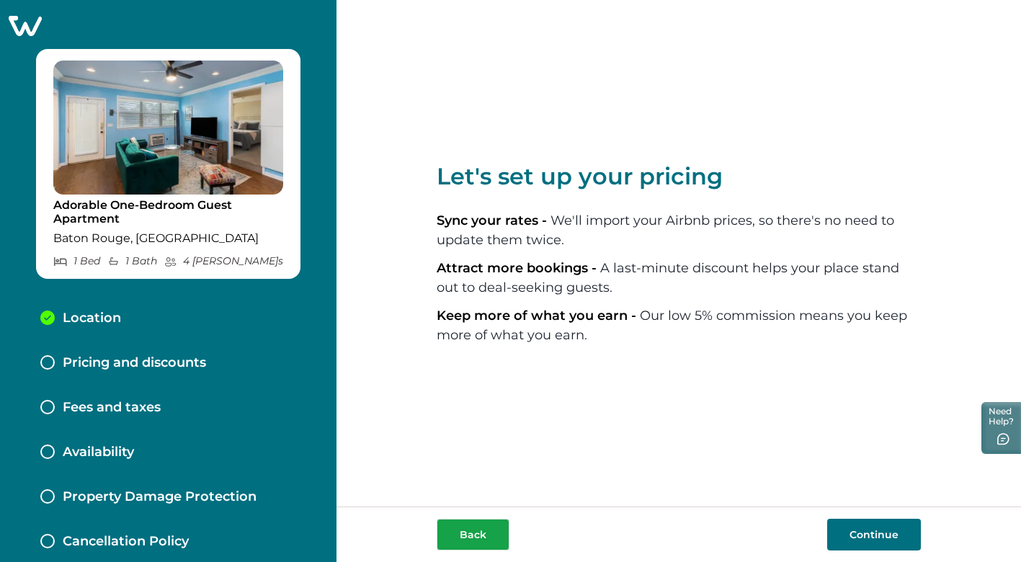
click at [483, 530] on button "Back" at bounding box center [473, 535] width 73 height 32
select select "**"
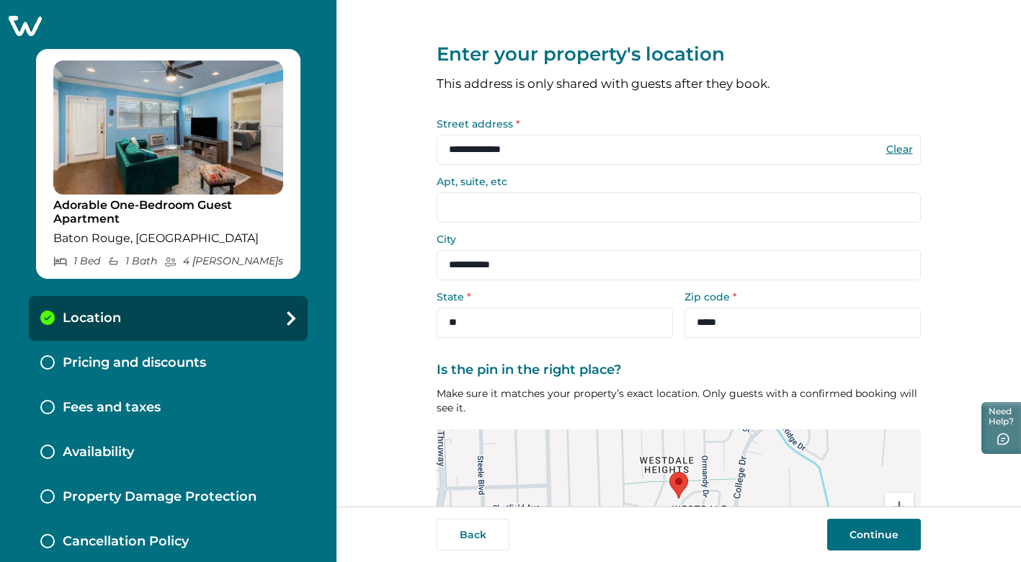
click at [485, 215] on input "Apt, suite, etc" at bounding box center [679, 207] width 484 height 30
type input "*"
click at [871, 537] on button "Continue" at bounding box center [874, 535] width 94 height 32
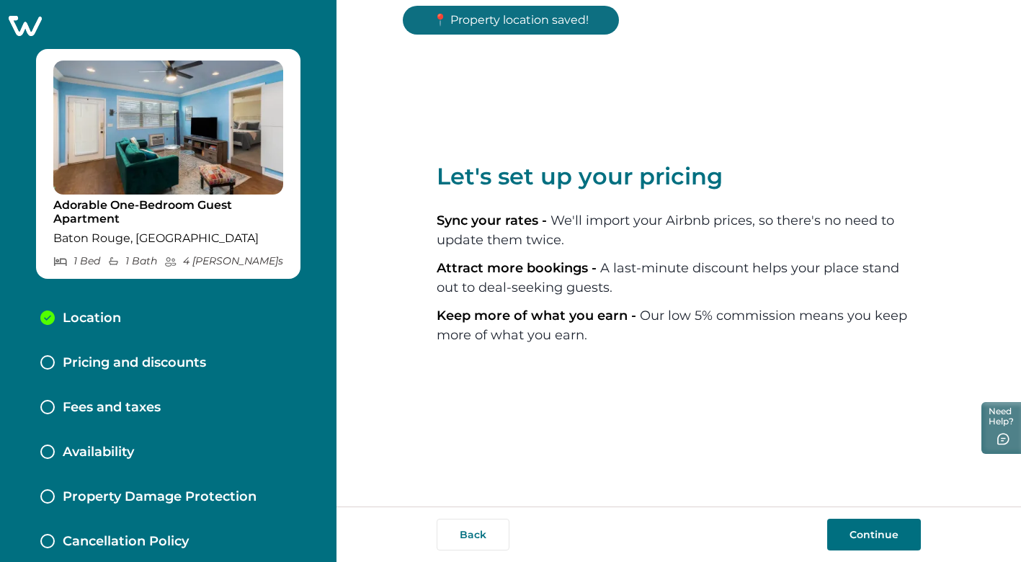
click at [863, 533] on button "Continue" at bounding box center [874, 535] width 94 height 32
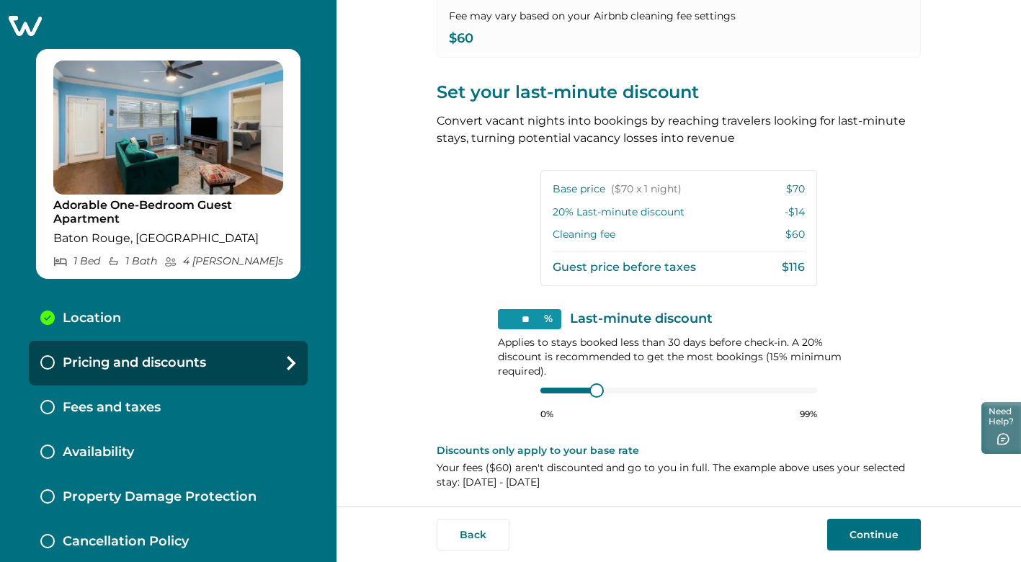
scroll to position [262, 0]
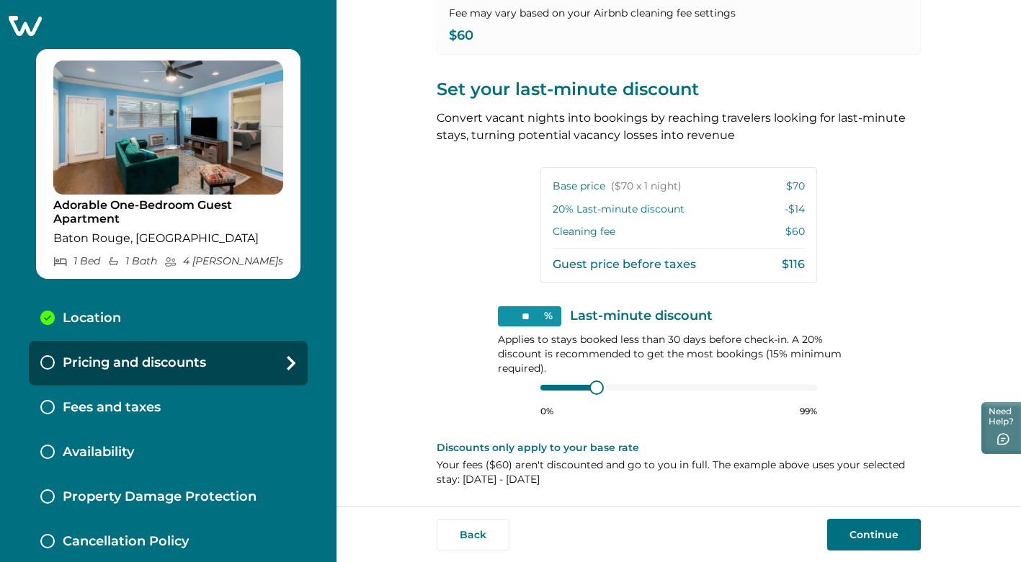
click at [852, 532] on button "Continue" at bounding box center [874, 535] width 94 height 32
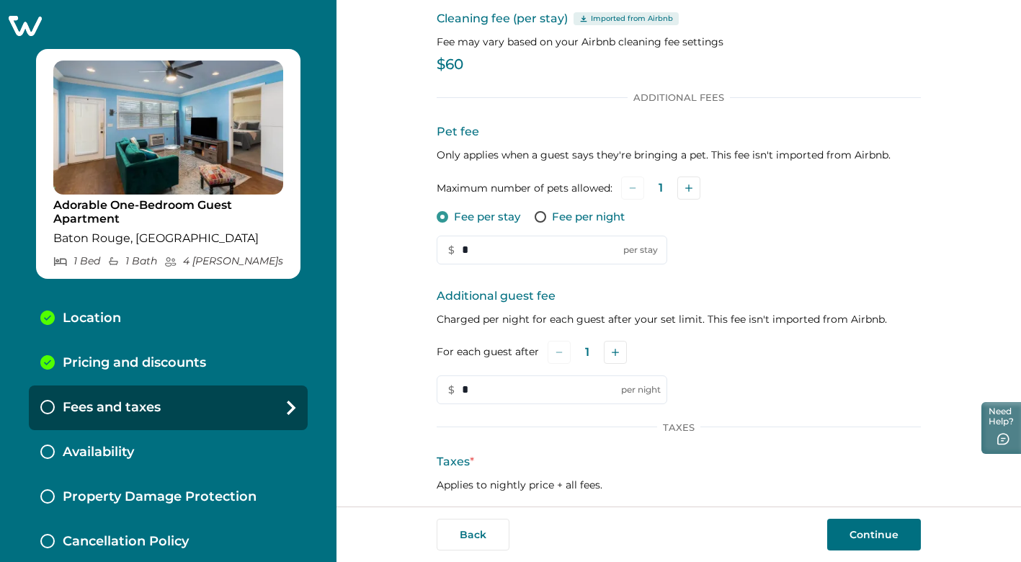
scroll to position [26, 0]
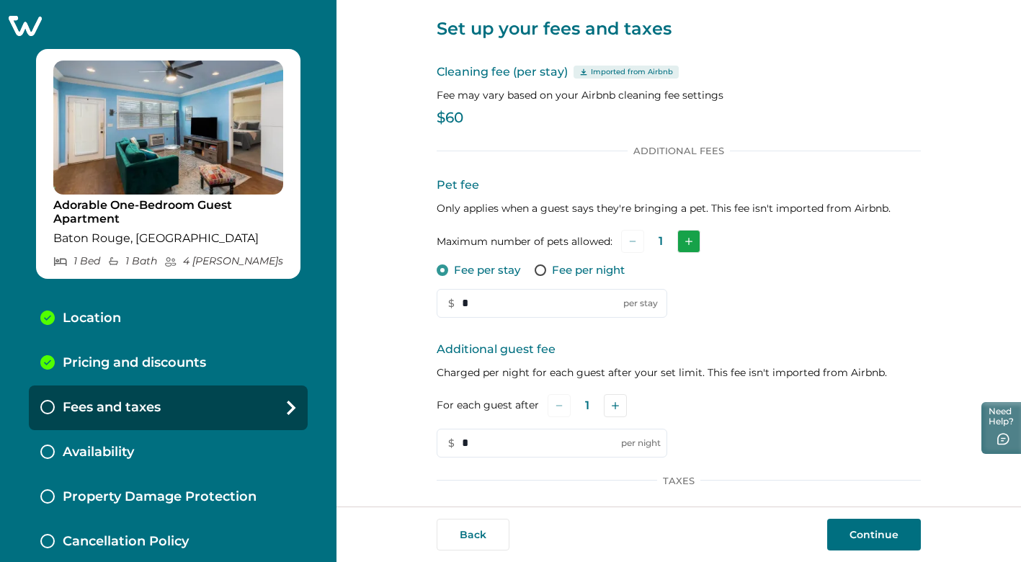
click at [693, 239] on button "Add" at bounding box center [688, 241] width 23 height 23
click at [534, 303] on input "*" at bounding box center [552, 303] width 230 height 29
type input "**"
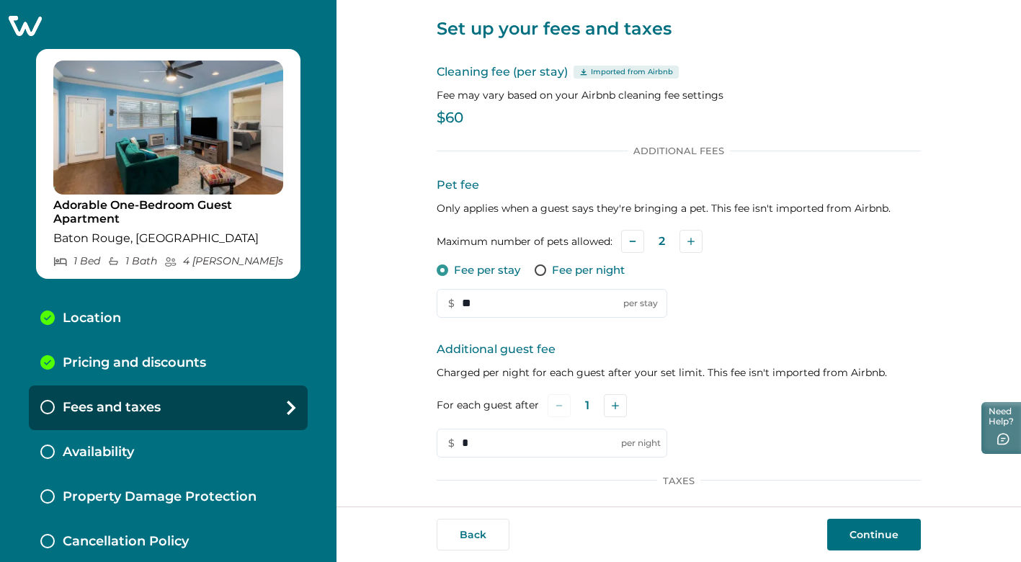
click at [861, 308] on div "Pet fee Only applies when a guest says they're bringing a pet. This fee isn't i…" at bounding box center [679, 246] width 484 height 141
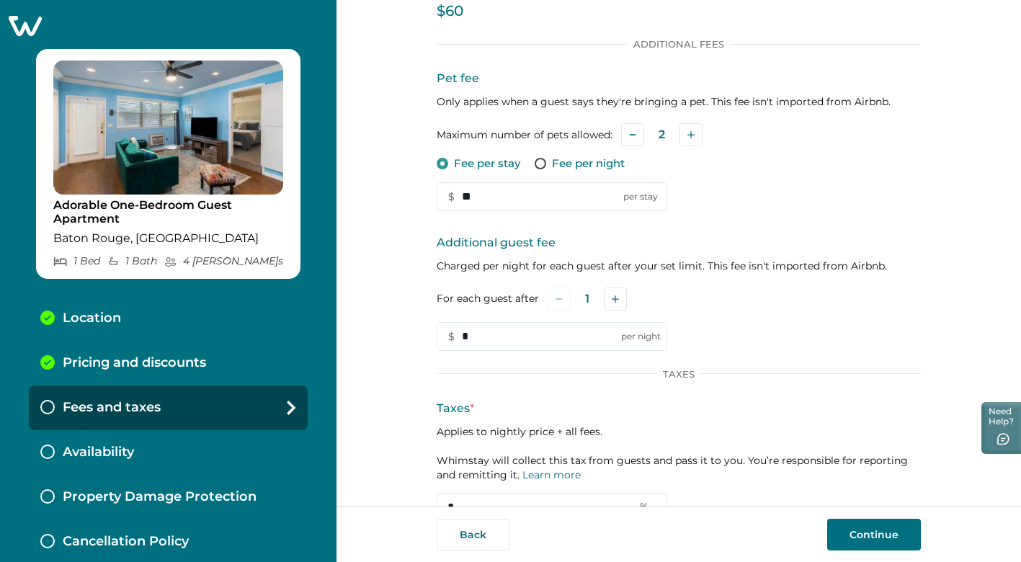
scroll to position [195, 0]
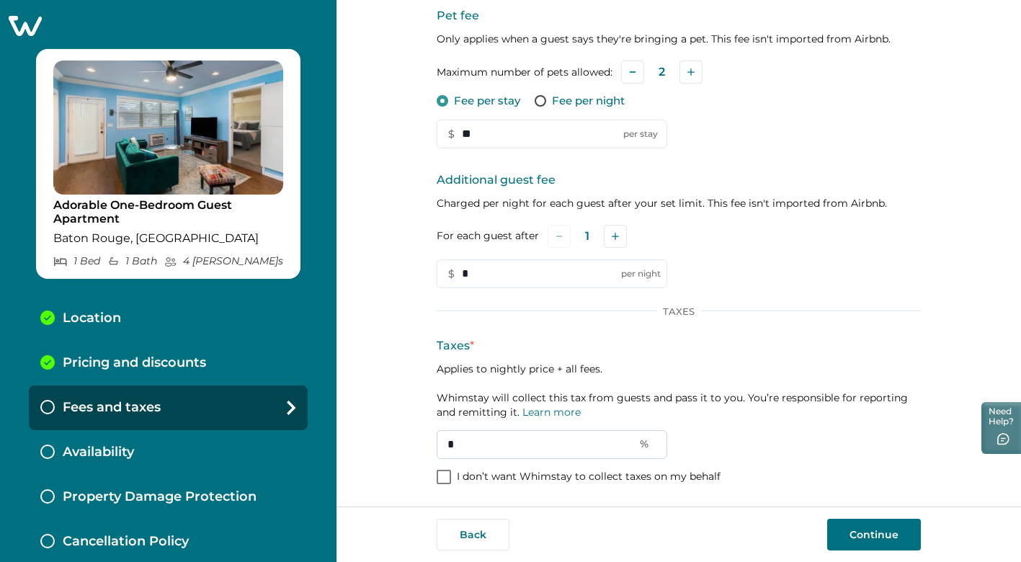
click at [559, 444] on input "*" at bounding box center [552, 444] width 230 height 29
type input "**"
click at [869, 541] on button "Continue" at bounding box center [874, 535] width 94 height 32
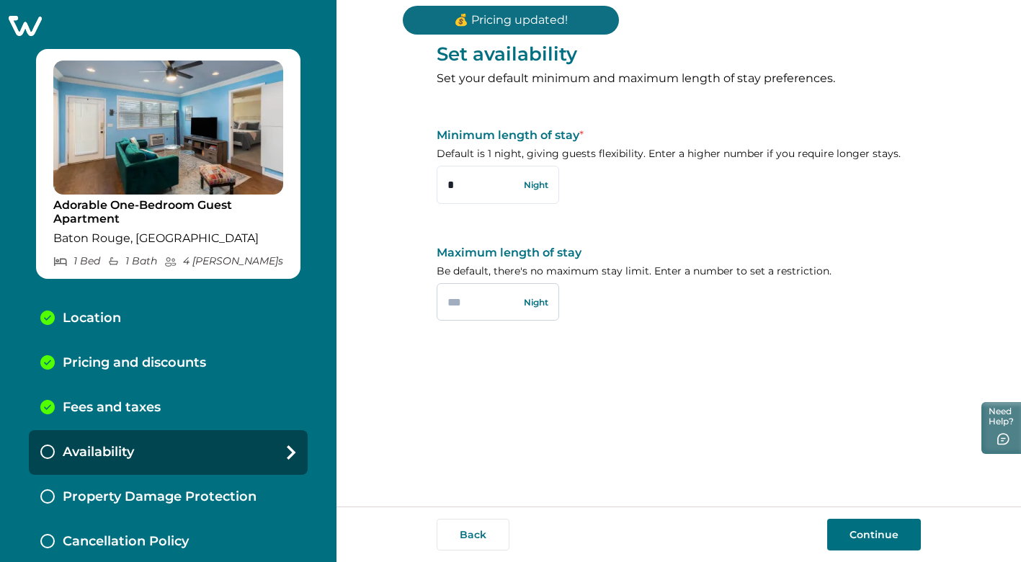
click at [473, 310] on input "text" at bounding box center [498, 301] width 122 height 37
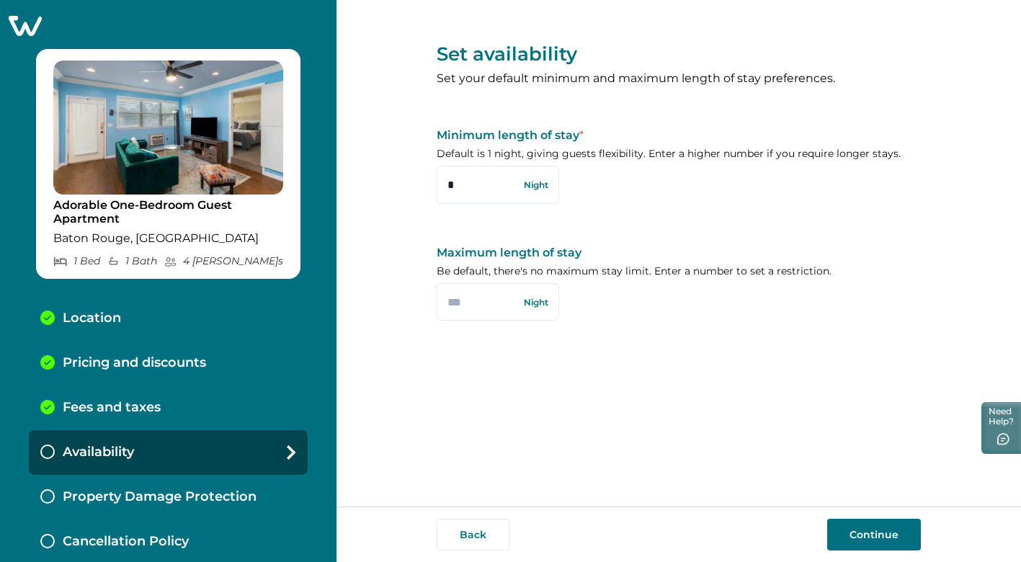
click at [855, 540] on button "Continue" at bounding box center [874, 535] width 94 height 32
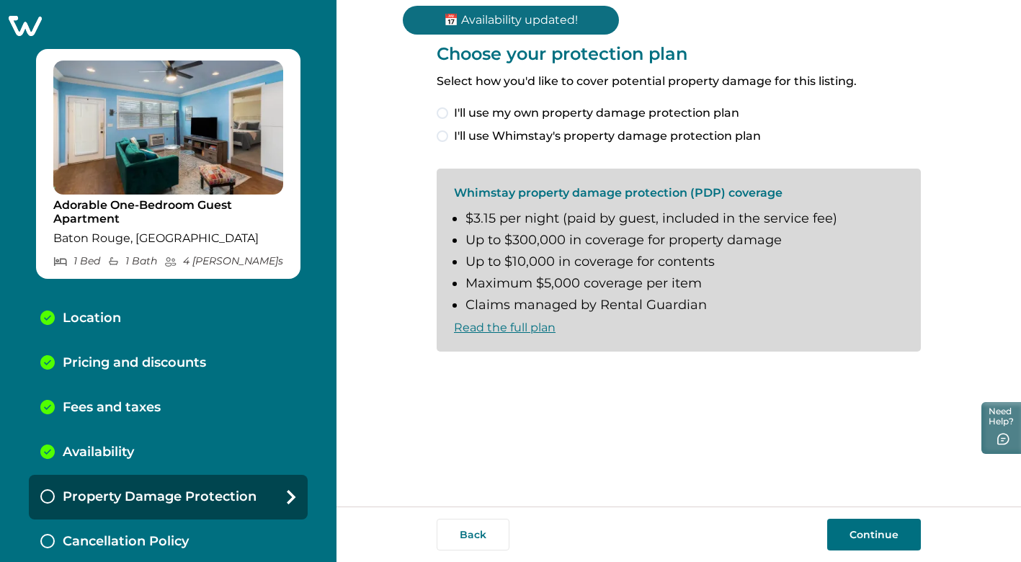
click at [444, 138] on span at bounding box center [443, 136] width 12 height 12
click at [869, 532] on button "Continue" at bounding box center [874, 535] width 94 height 32
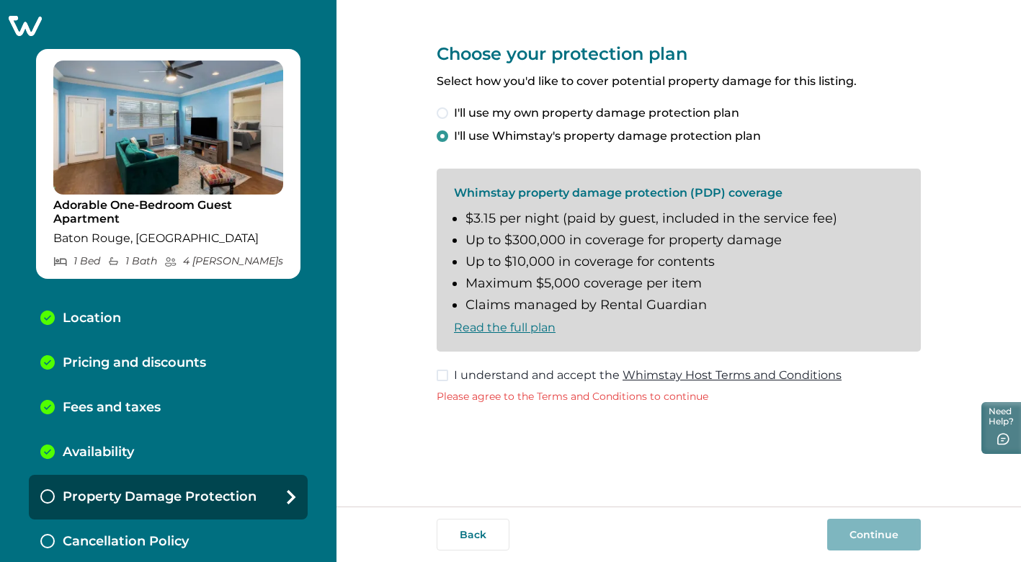
click at [445, 377] on span at bounding box center [443, 376] width 12 height 12
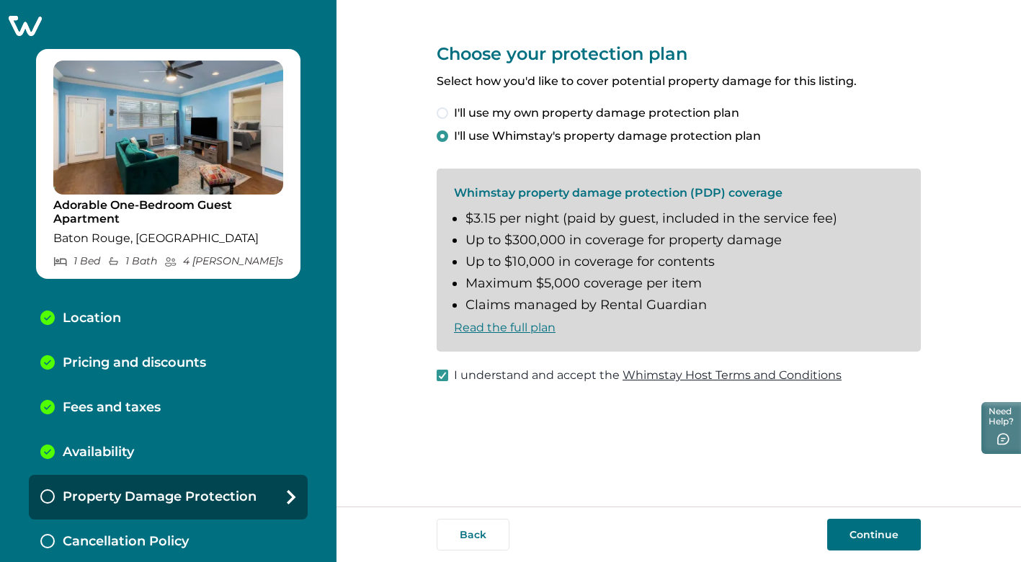
click at [870, 540] on button "Continue" at bounding box center [874, 535] width 94 height 32
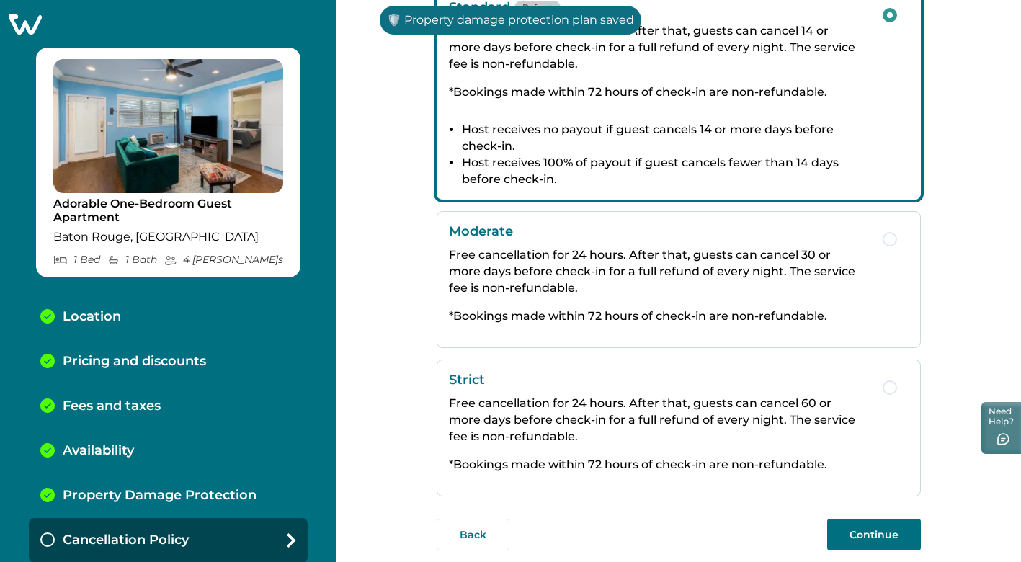
scroll to position [282, 0]
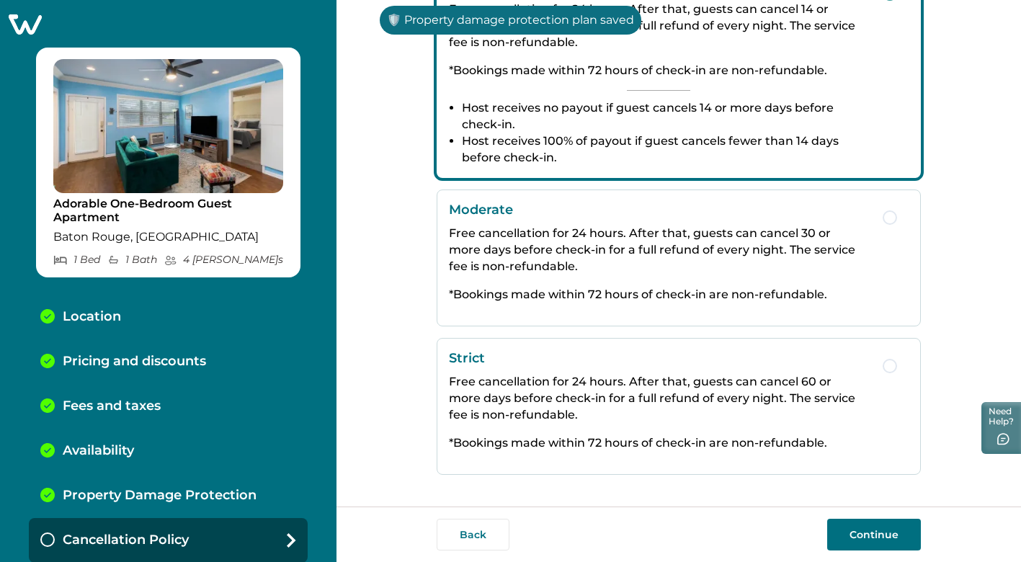
click at [885, 538] on button "Continue" at bounding box center [874, 535] width 94 height 32
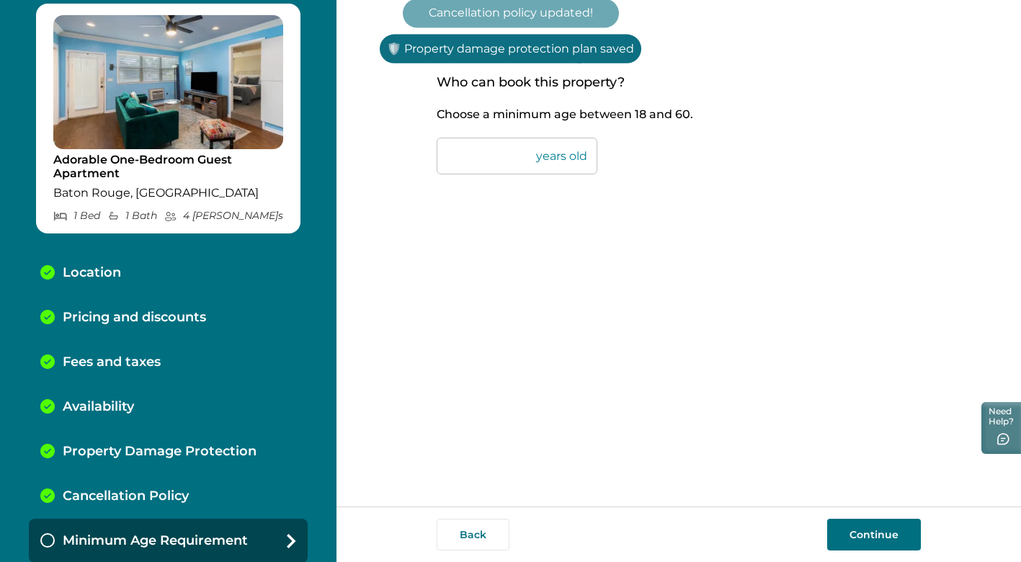
scroll to position [46, 0]
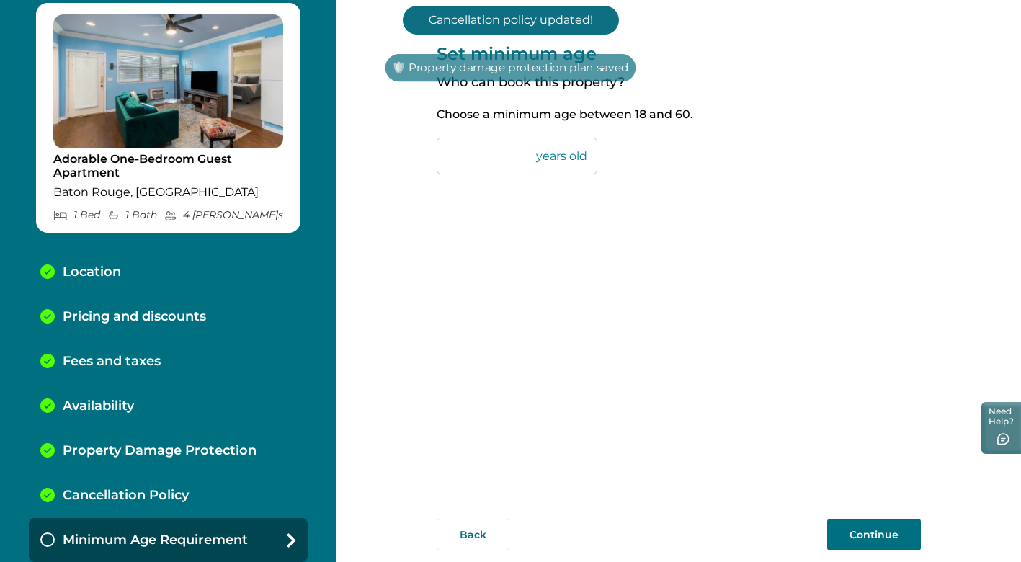
click at [877, 546] on button "Continue" at bounding box center [874, 535] width 94 height 32
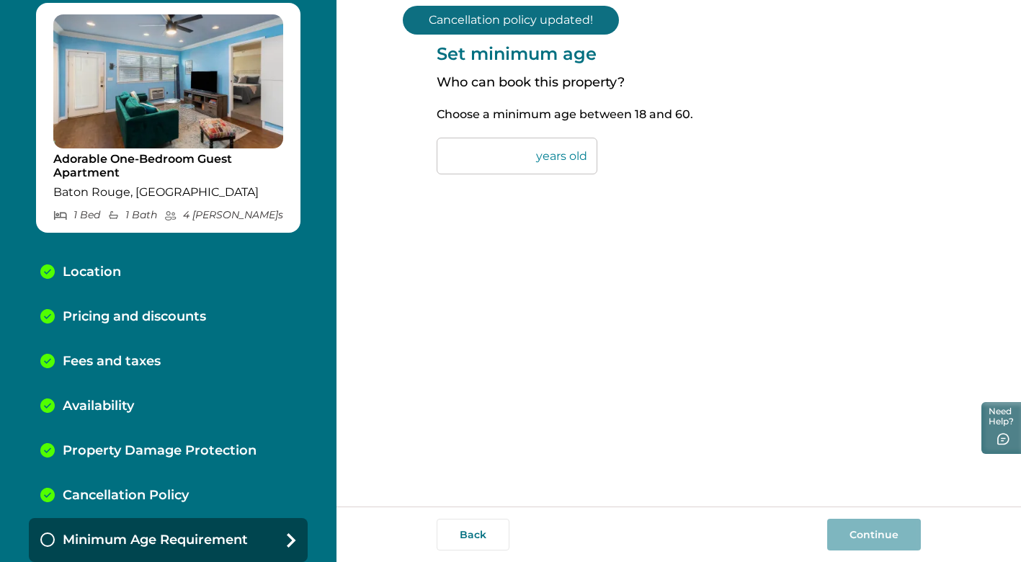
scroll to position [91, 0]
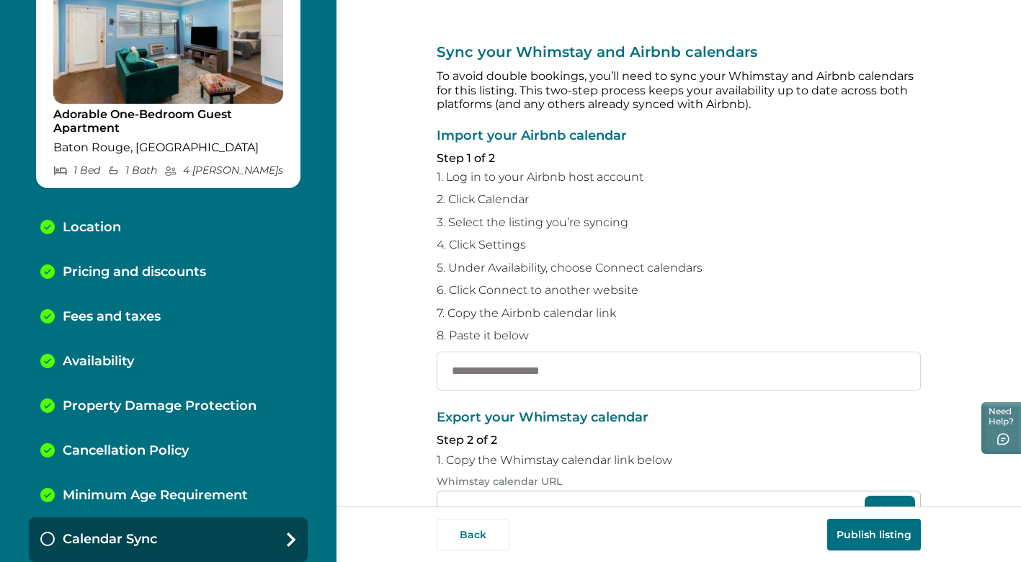
click at [603, 372] on input "text" at bounding box center [679, 371] width 484 height 39
paste input "**********"
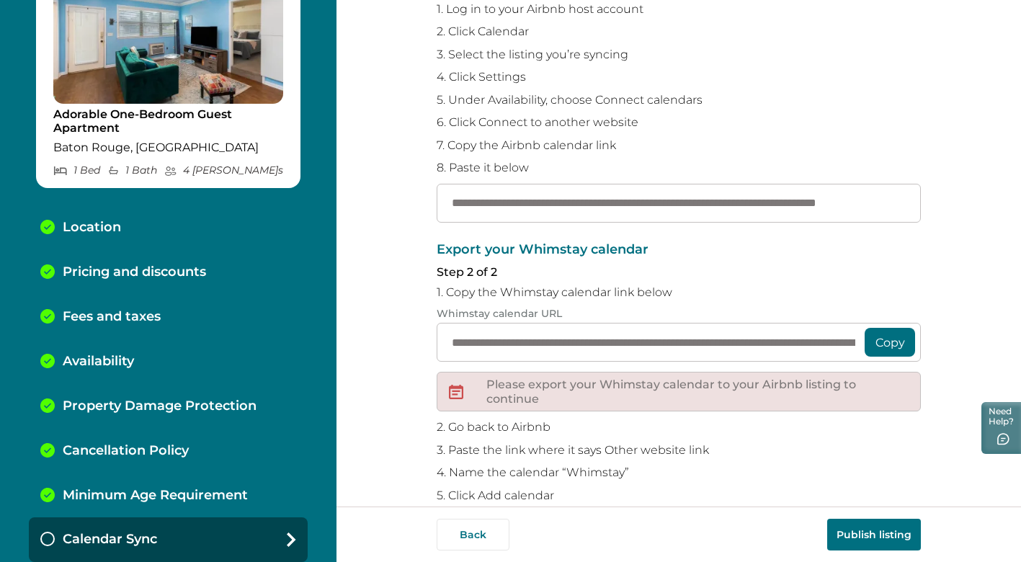
scroll to position [176, 0]
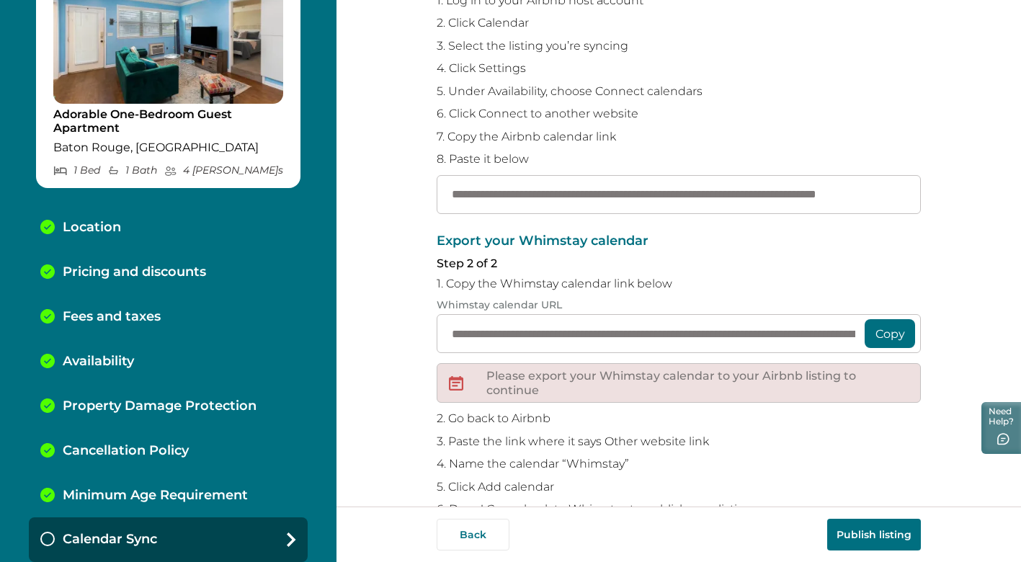
type input "**********"
click at [882, 334] on button "Copy" at bounding box center [889, 333] width 50 height 29
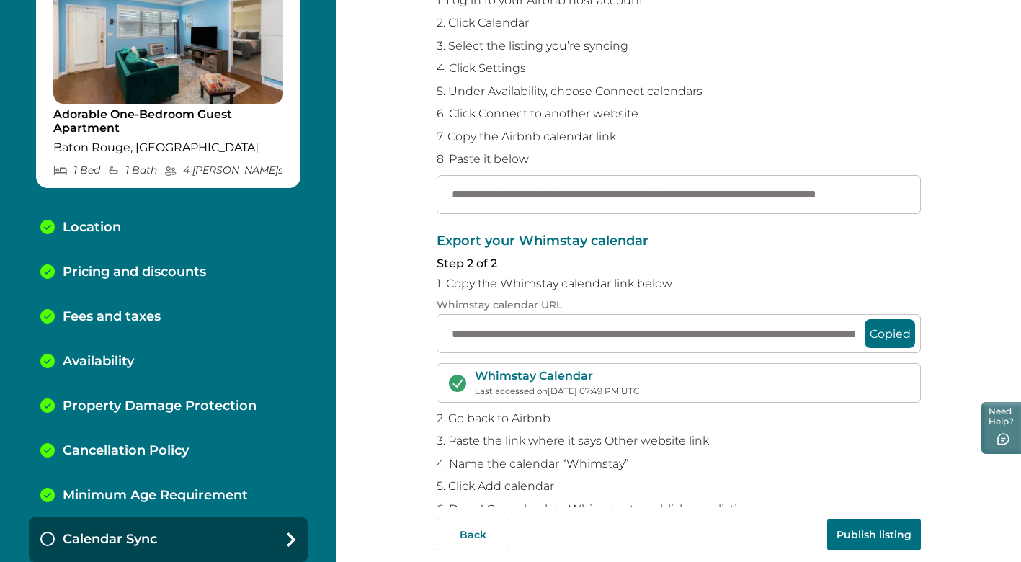
scroll to position [215, 0]
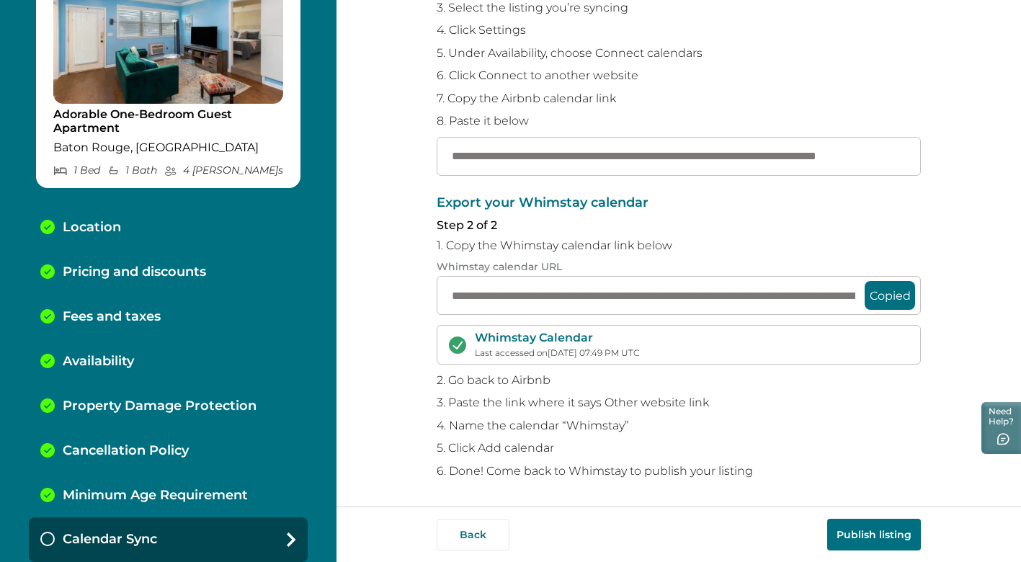
click at [846, 528] on button "Publish listing" at bounding box center [874, 535] width 94 height 32
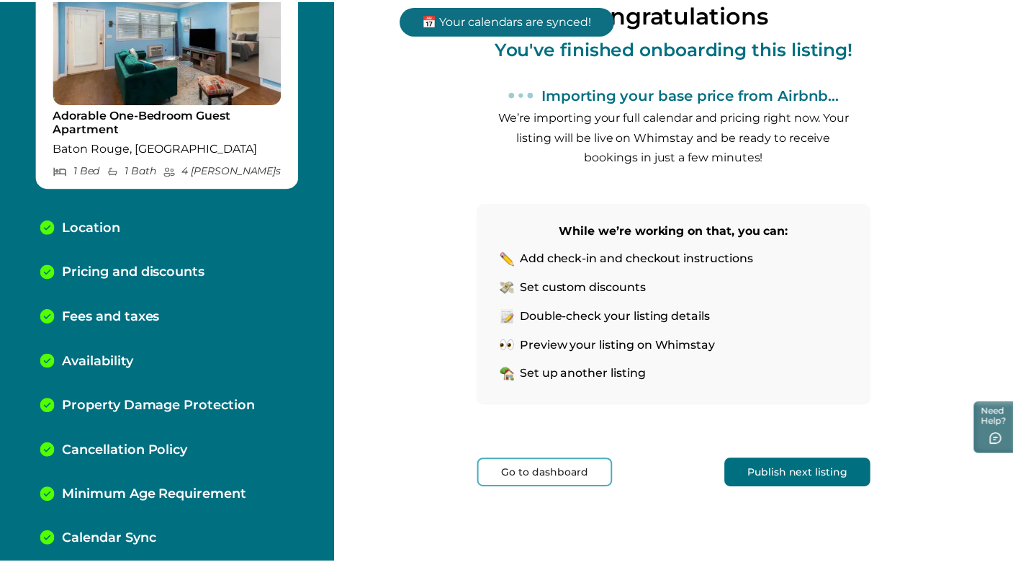
scroll to position [137, 0]
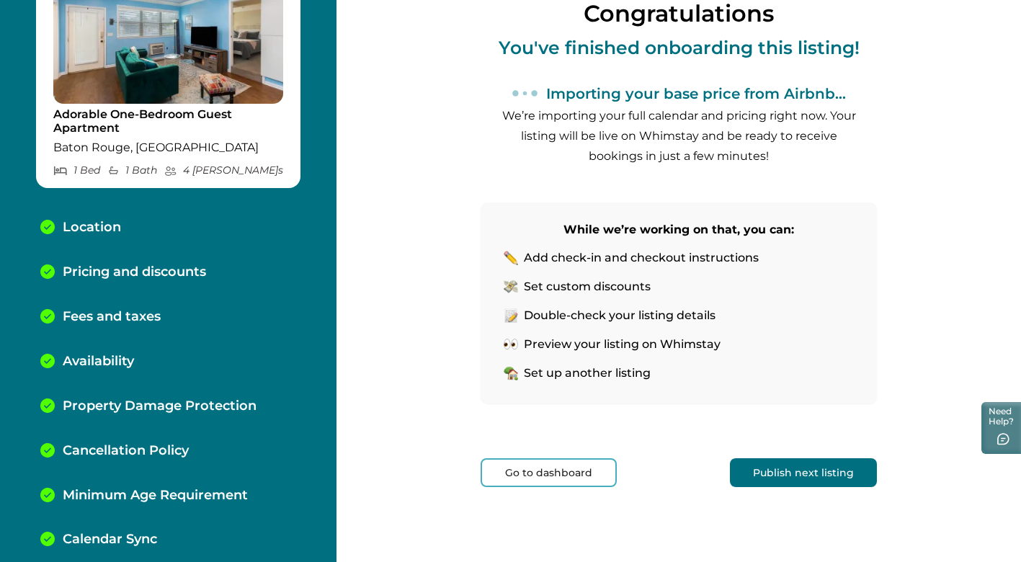
click at [581, 473] on button "Go to dashboard" at bounding box center [548, 472] width 136 height 29
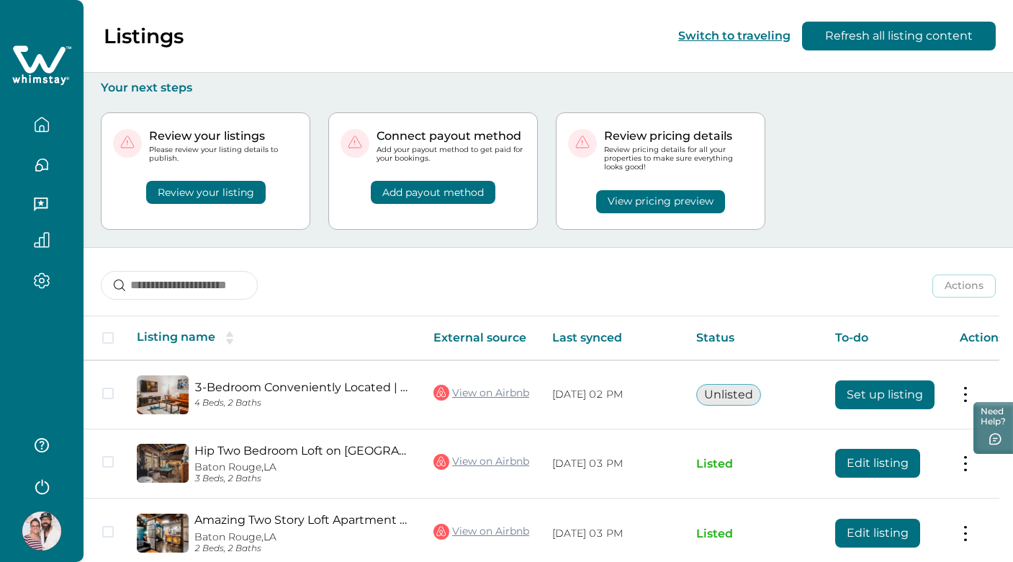
click at [654, 201] on button "View pricing preview" at bounding box center [660, 201] width 129 height 23
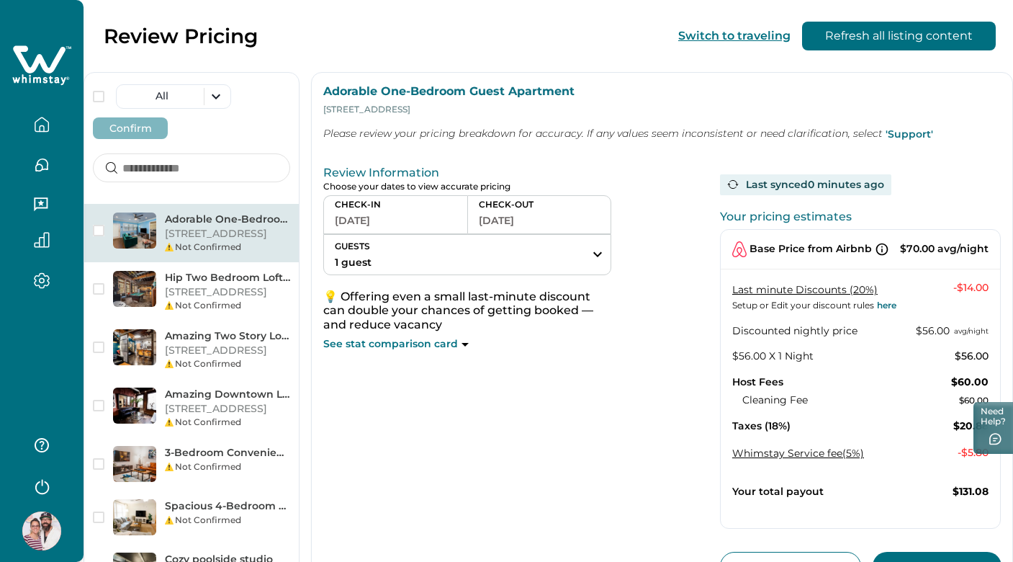
click at [460, 265] on button "GUESTS 1 guest" at bounding box center [467, 255] width 287 height 40
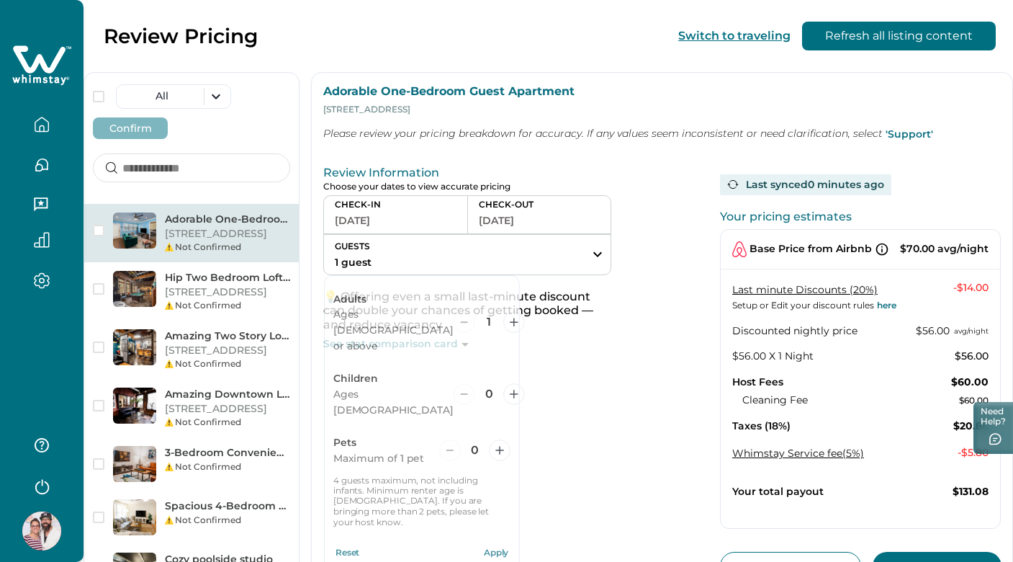
click at [640, 408] on div "Review Information Choose your dates to view accurate pricing CHECK-IN [DATE] C…" at bounding box center [515, 370] width 385 height 421
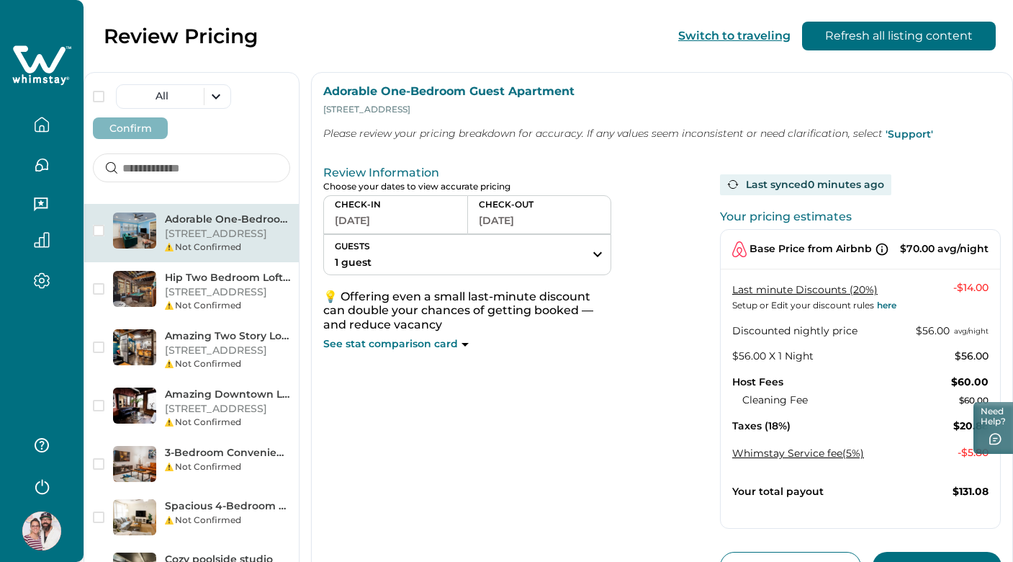
click at [45, 120] on icon "button" at bounding box center [41, 124] width 13 height 14
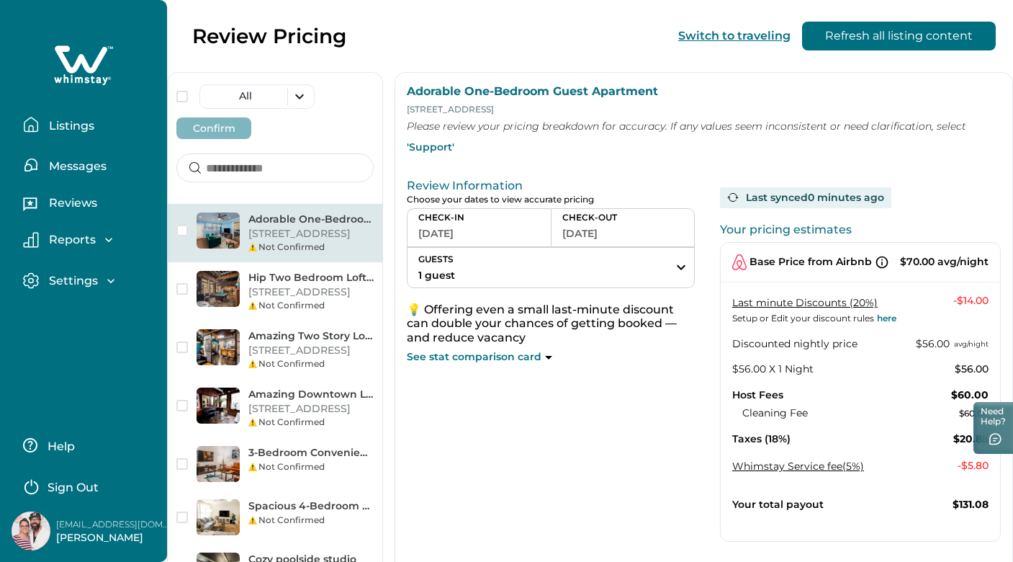
click at [76, 238] on p "Reports" at bounding box center [70, 240] width 51 height 14
click at [90, 273] on p "Earnings" at bounding box center [73, 271] width 57 height 14
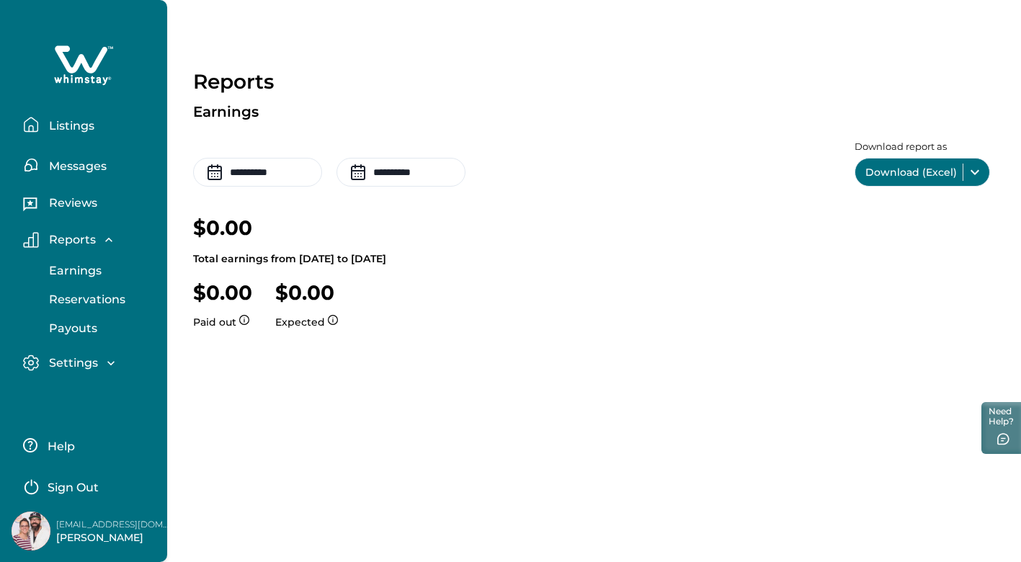
click at [72, 362] on p "Settings" at bounding box center [71, 363] width 53 height 14
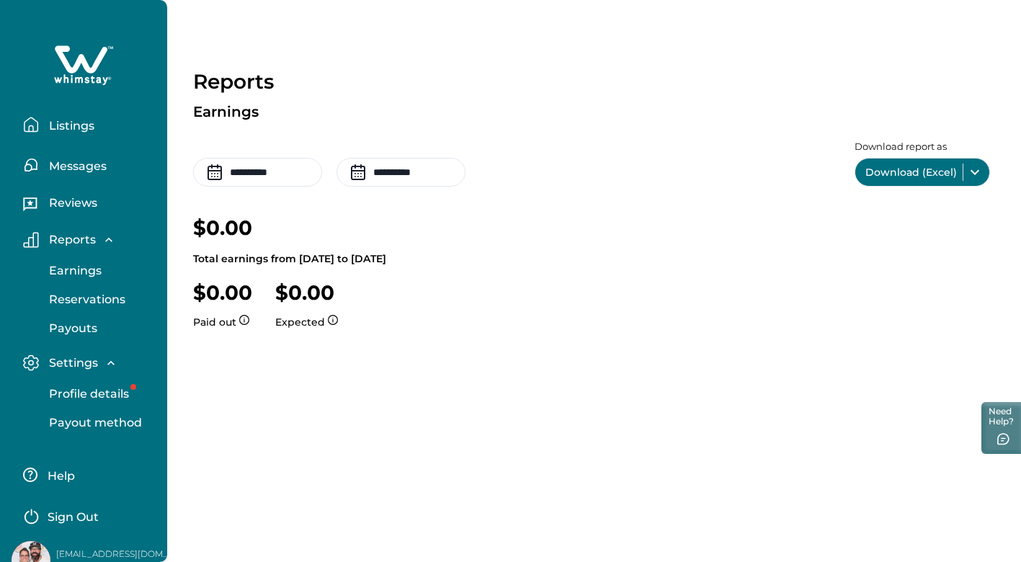
click at [113, 394] on p "Profile details" at bounding box center [87, 394] width 84 height 14
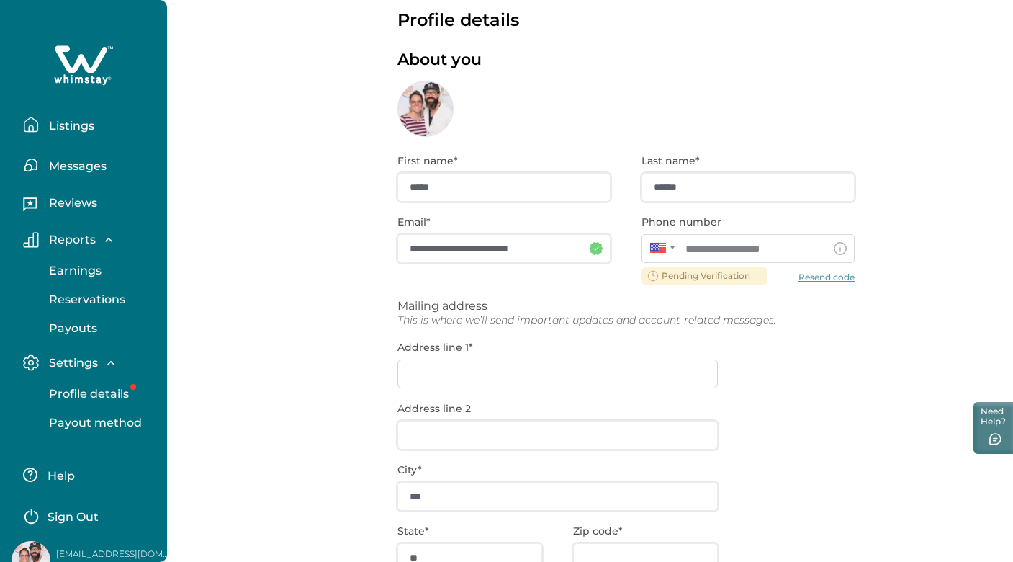
scroll to position [37, 0]
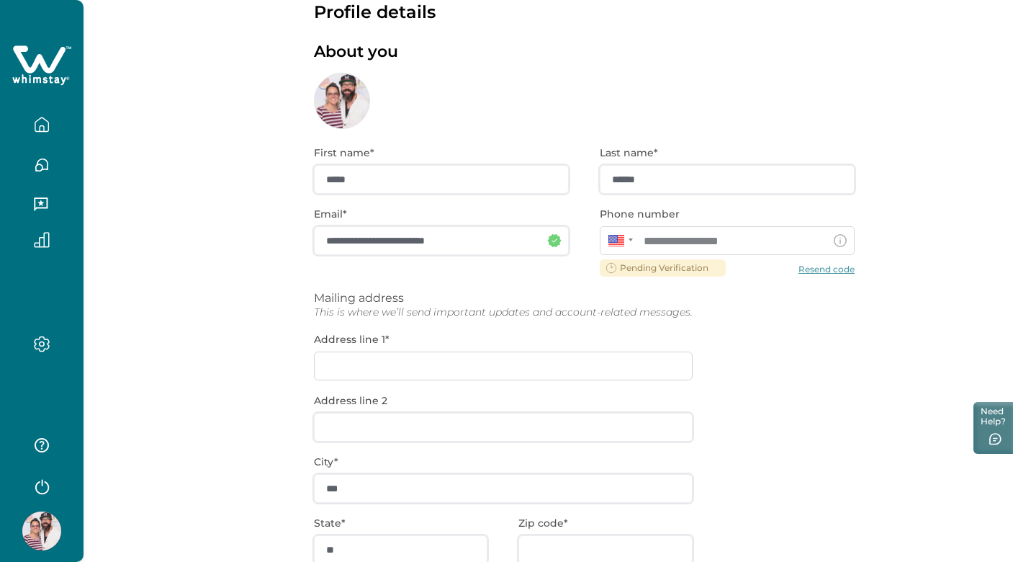
click at [825, 270] on div "**********" at bounding box center [584, 426] width 541 height 594
click at [841, 269] on div "**********" at bounding box center [584, 426] width 541 height 594
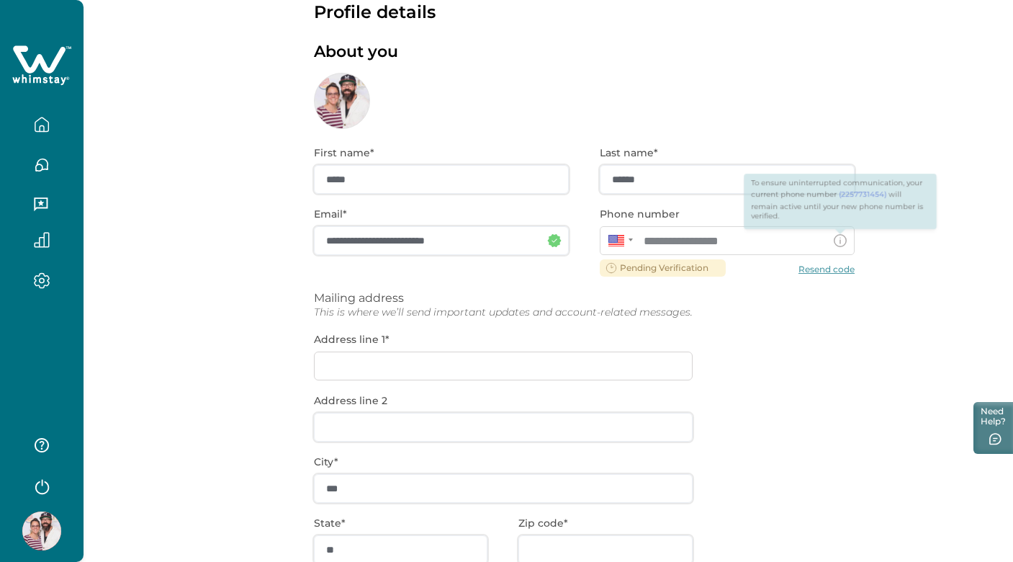
click at [838, 241] on icon at bounding box center [840, 240] width 13 height 13
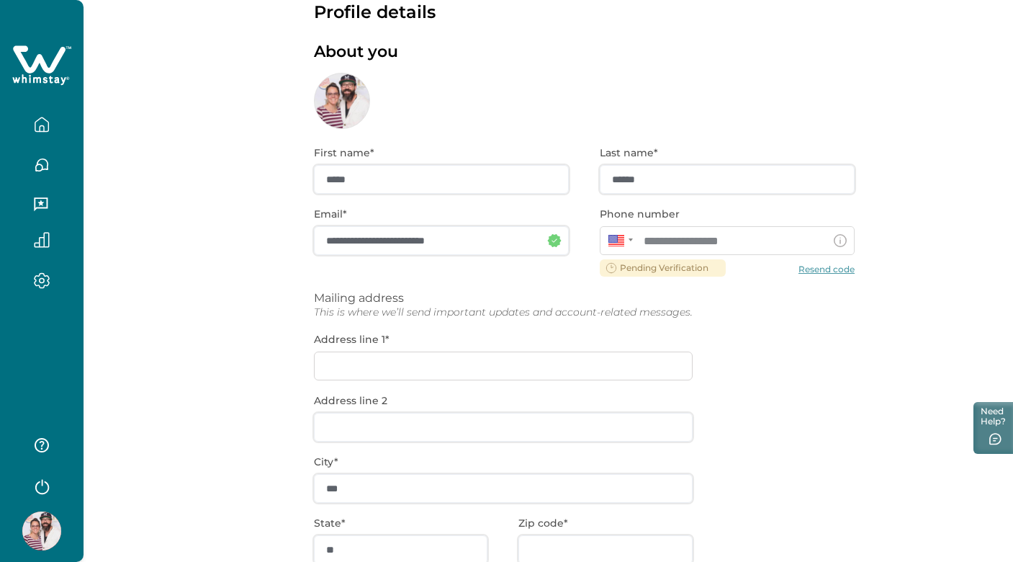
click at [656, 269] on div "**********" at bounding box center [584, 426] width 541 height 594
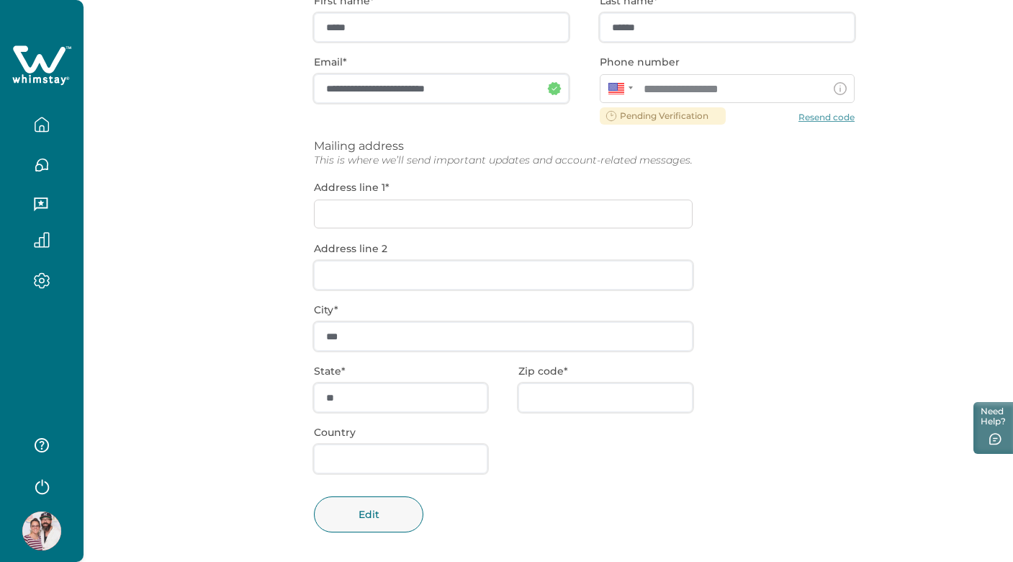
scroll to position [197, 0]
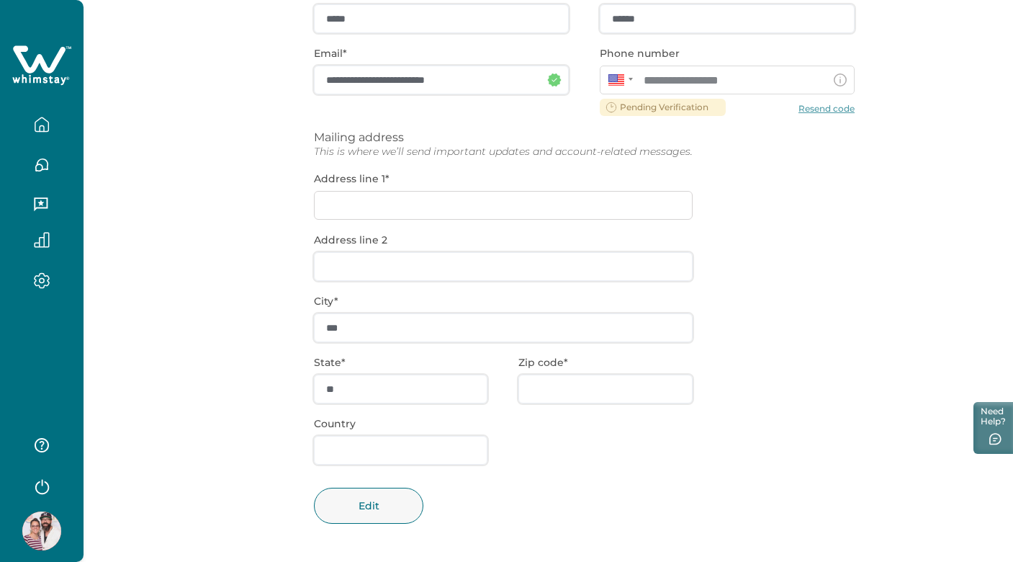
click at [393, 219] on div "**********" at bounding box center [584, 265] width 541 height 594
click at [398, 204] on div "**********" at bounding box center [584, 265] width 541 height 594
click at [418, 212] on div "**********" at bounding box center [584, 265] width 541 height 594
click at [399, 277] on div "**********" at bounding box center [584, 265] width 541 height 594
click at [371, 508] on button "Edit" at bounding box center [368, 506] width 109 height 36
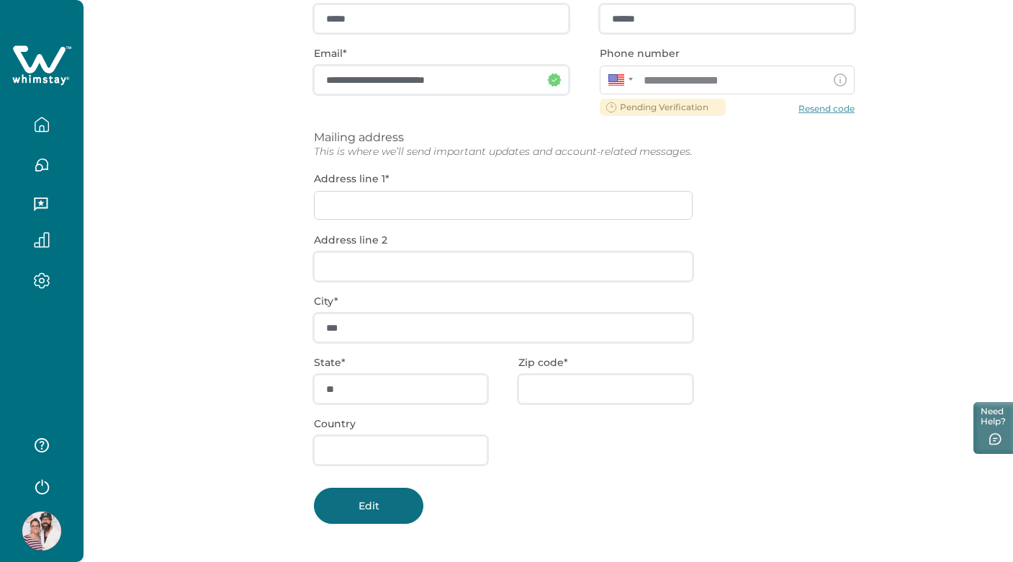
scroll to position [196, 0]
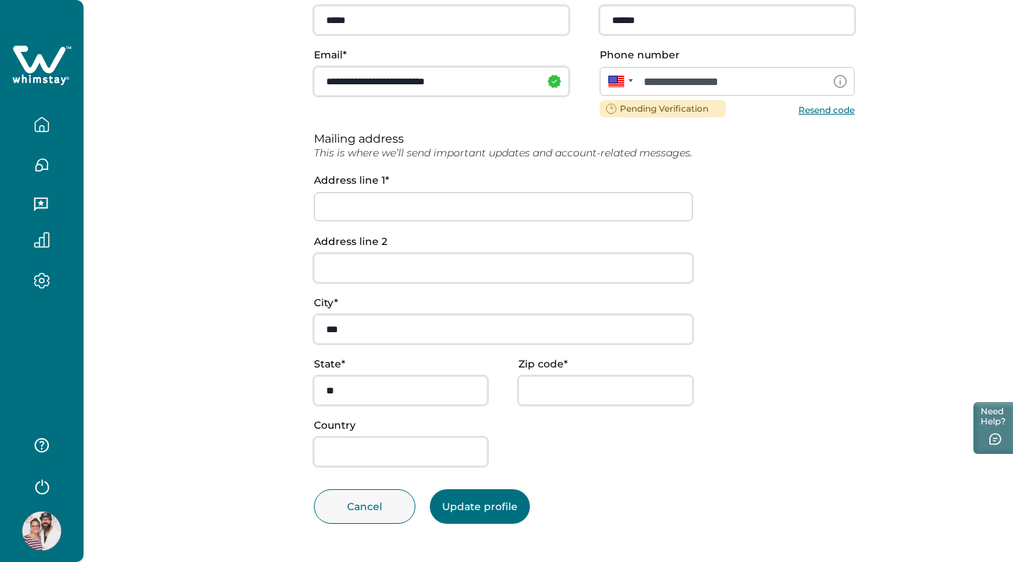
click at [359, 207] on input at bounding box center [503, 206] width 379 height 29
type input "**********"
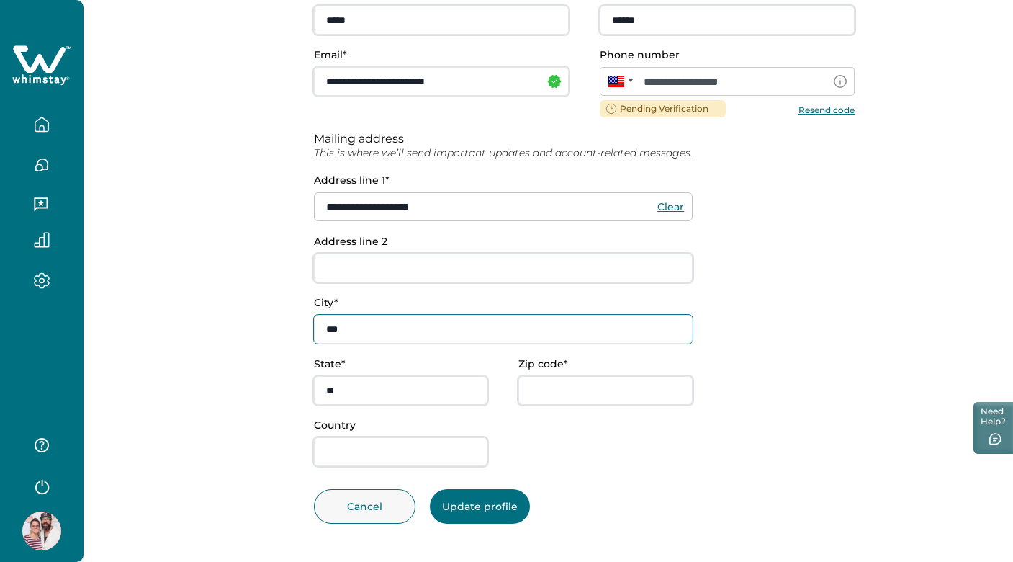
click at [364, 332] on input "***" at bounding box center [503, 329] width 379 height 29
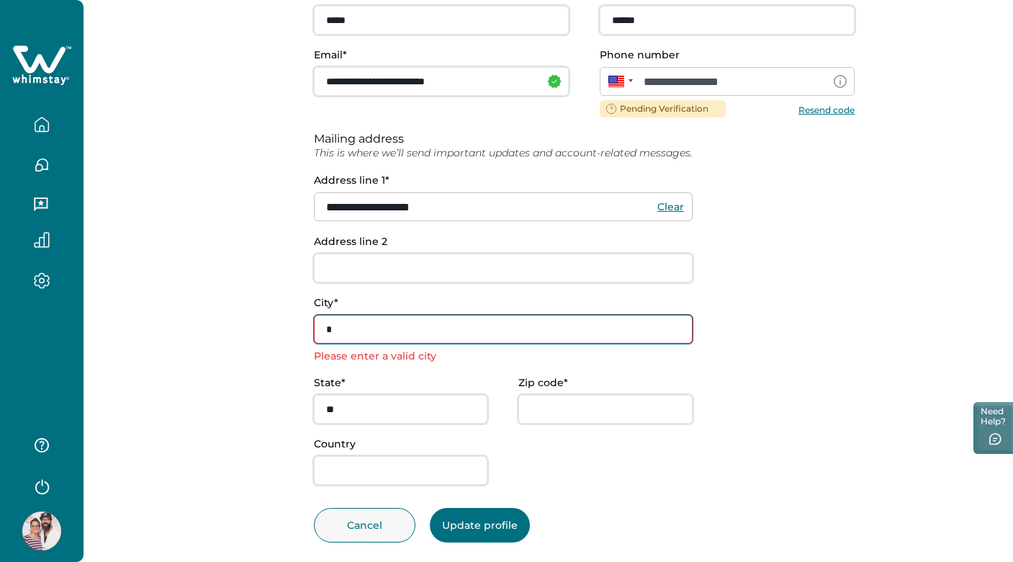
type input "**********"
type input "*****"
type input "**********"
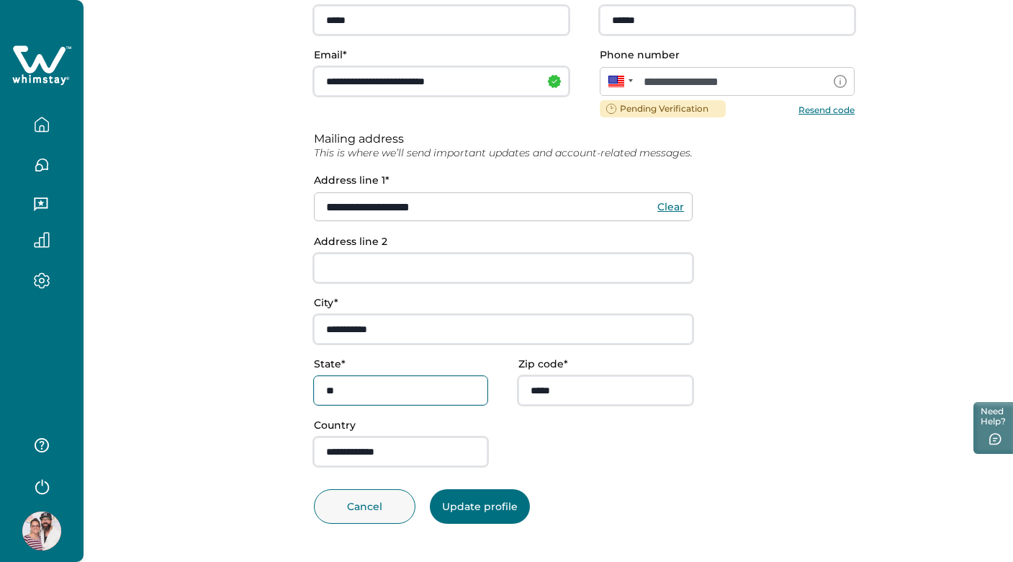
click at [393, 397] on input "**" at bounding box center [401, 390] width 174 height 29
type input "**"
click at [733, 464] on div "**********" at bounding box center [584, 227] width 541 height 478
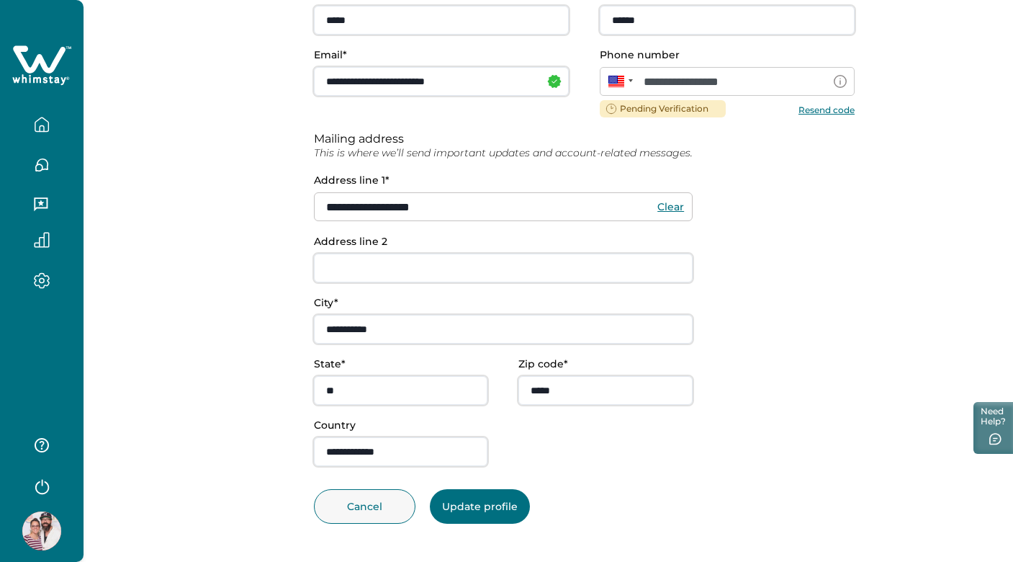
click at [498, 514] on button "Update profile" at bounding box center [480, 506] width 100 height 35
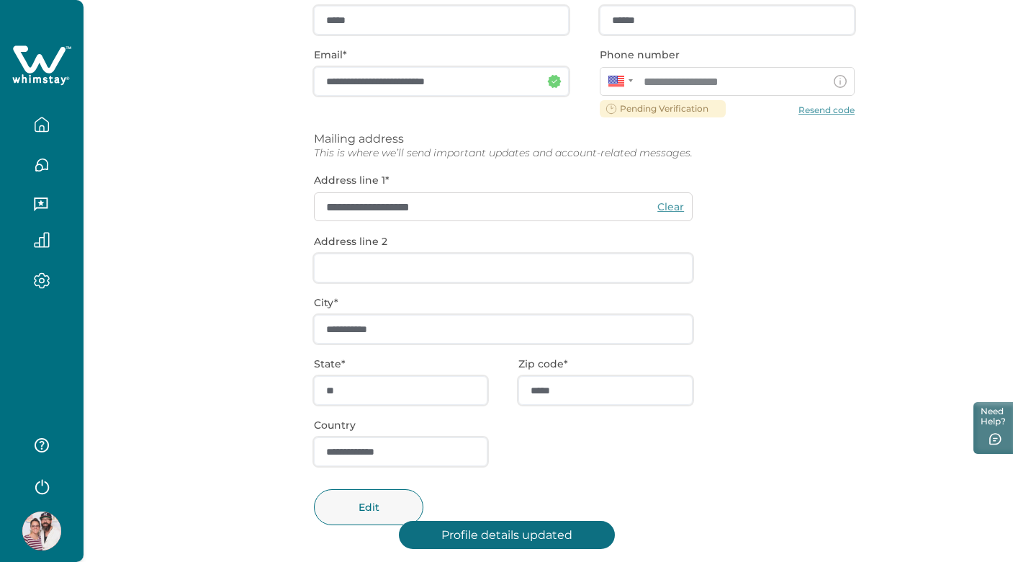
scroll to position [0, 0]
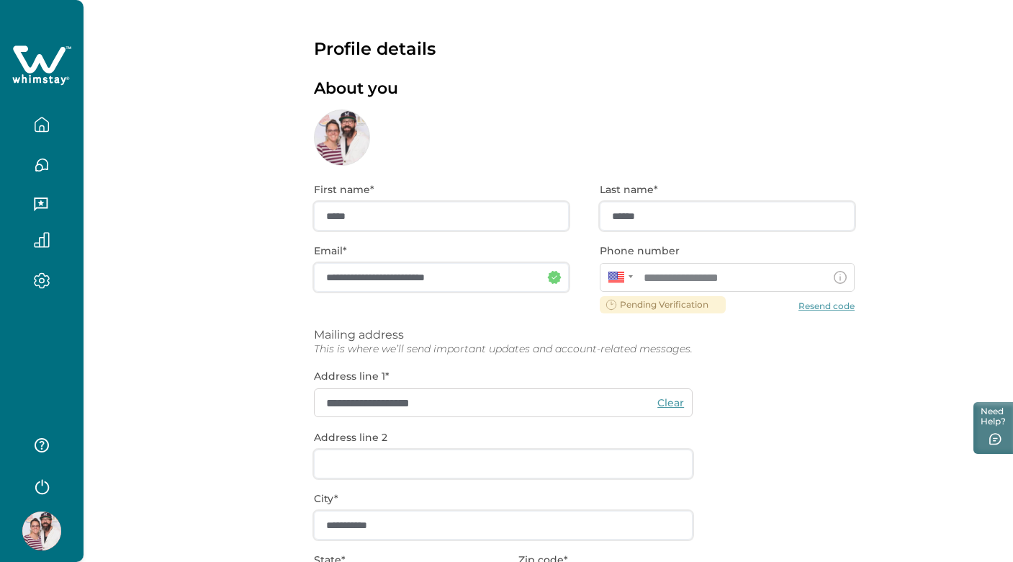
click at [820, 303] on div "**********" at bounding box center [584, 463] width 541 height 594
click at [48, 122] on icon "button" at bounding box center [41, 124] width 13 height 14
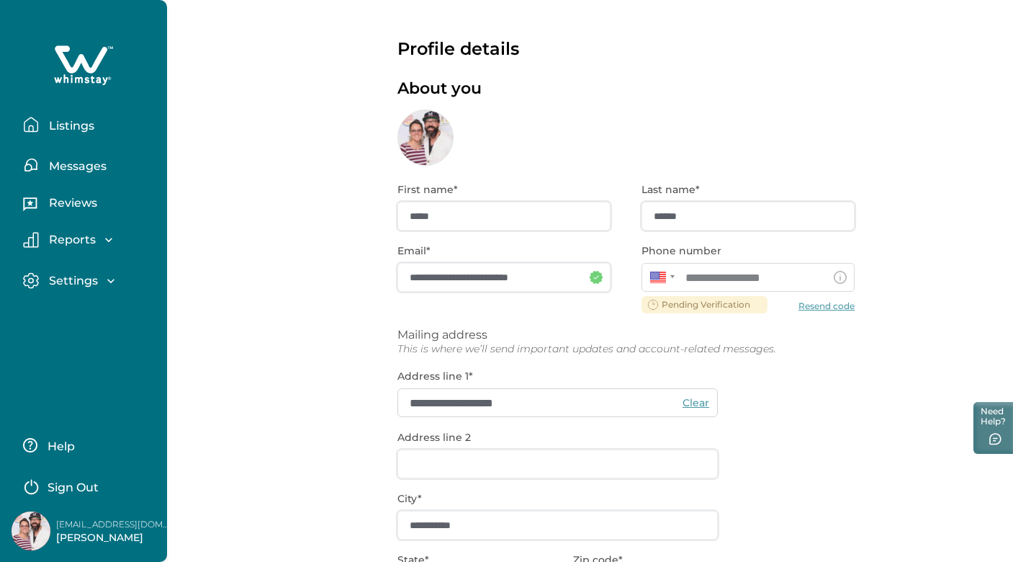
click at [79, 127] on p "Listings" at bounding box center [70, 126] width 50 height 14
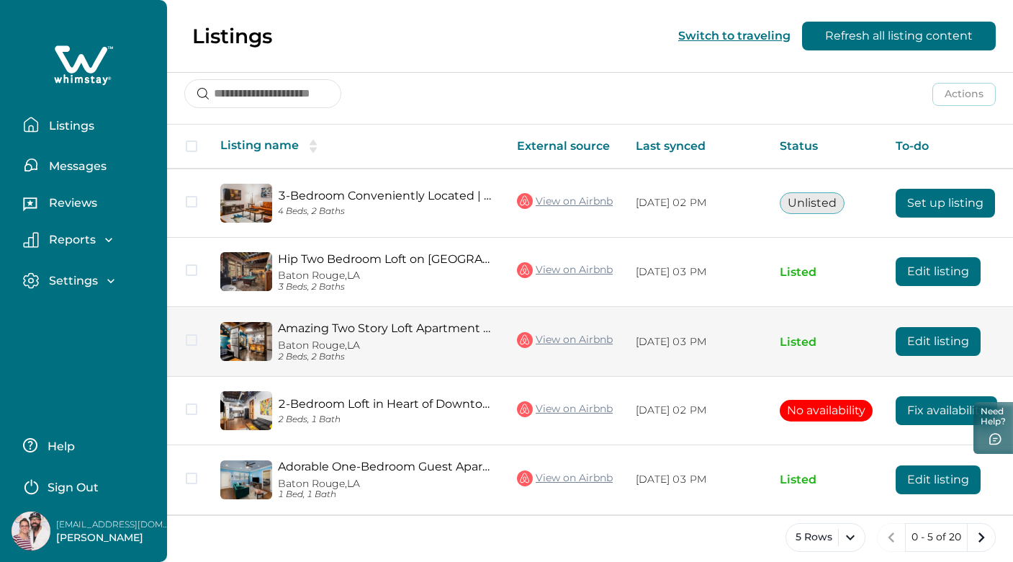
scroll to position [207, 0]
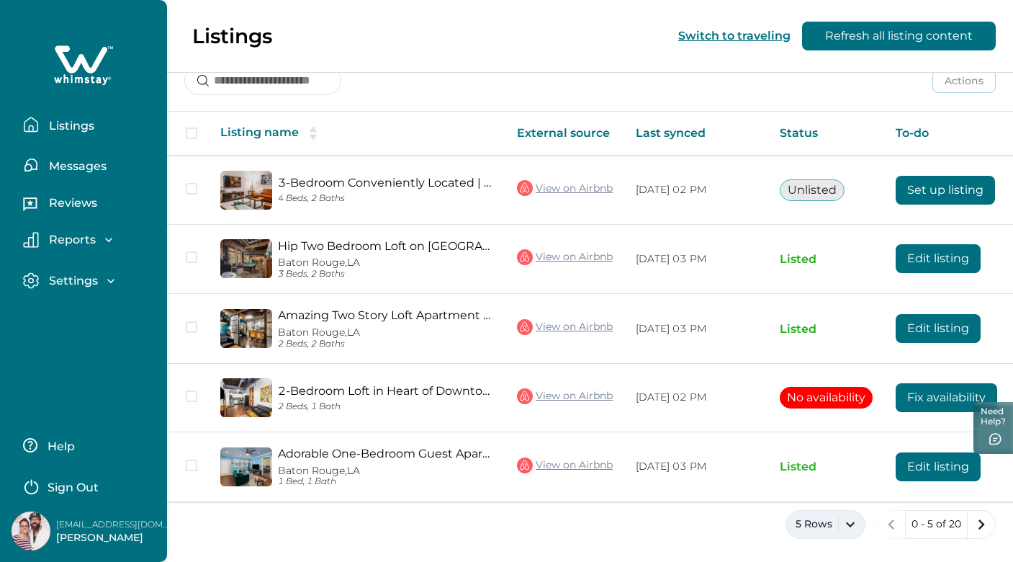
click at [822, 524] on button "5 Rows" at bounding box center [826, 524] width 80 height 29
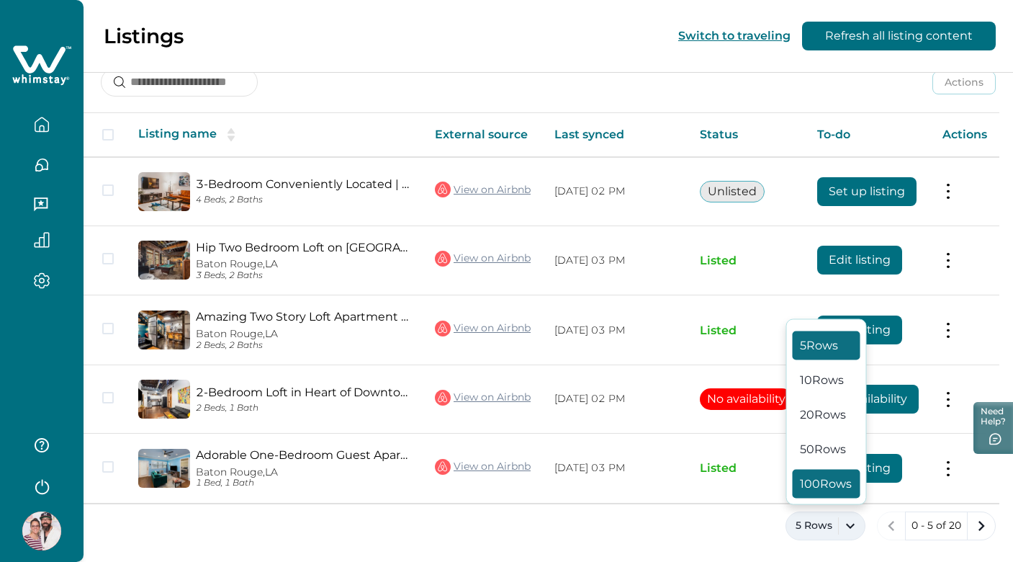
click at [815, 483] on button "100 Rows" at bounding box center [827, 484] width 68 height 29
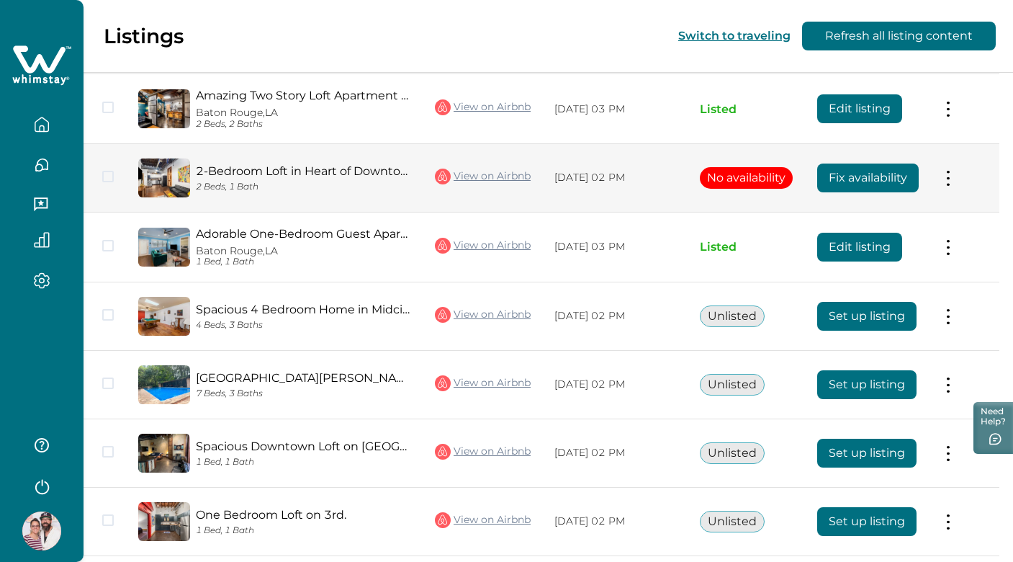
scroll to position [428, 0]
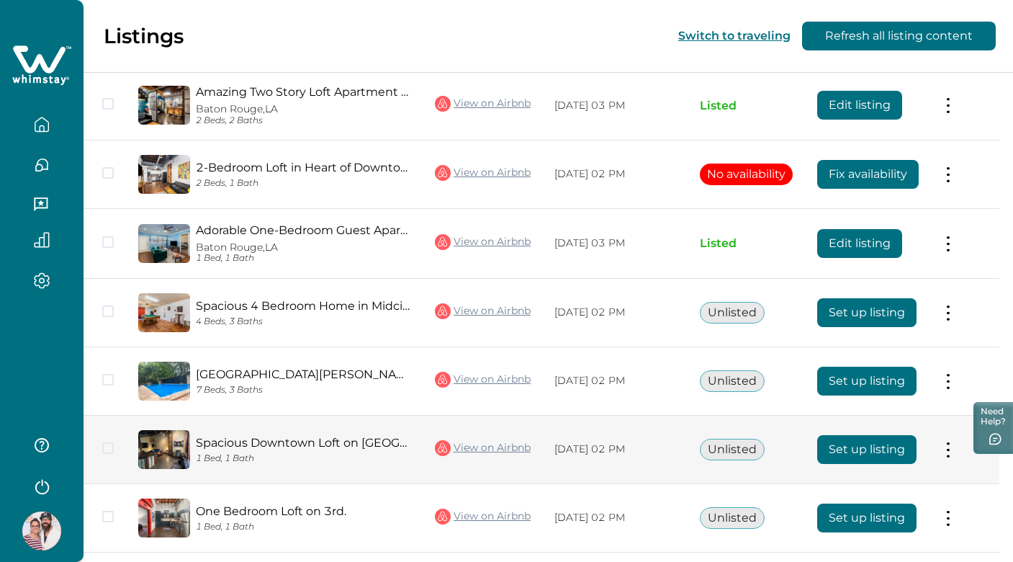
click at [859, 455] on button "Set up listing" at bounding box center [867, 449] width 99 height 29
